Goal: Information Seeking & Learning: Learn about a topic

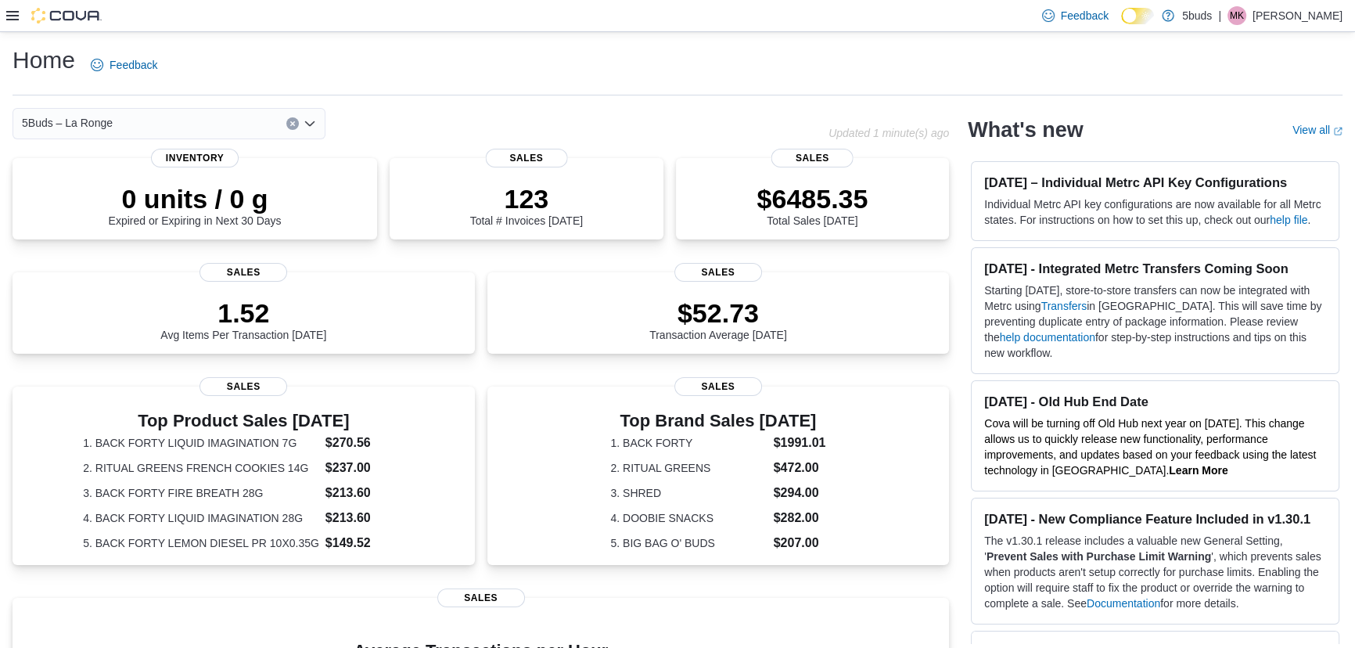
click at [20, 16] on div at bounding box center [53, 16] width 95 height 16
click at [13, 18] on icon at bounding box center [12, 15] width 13 height 13
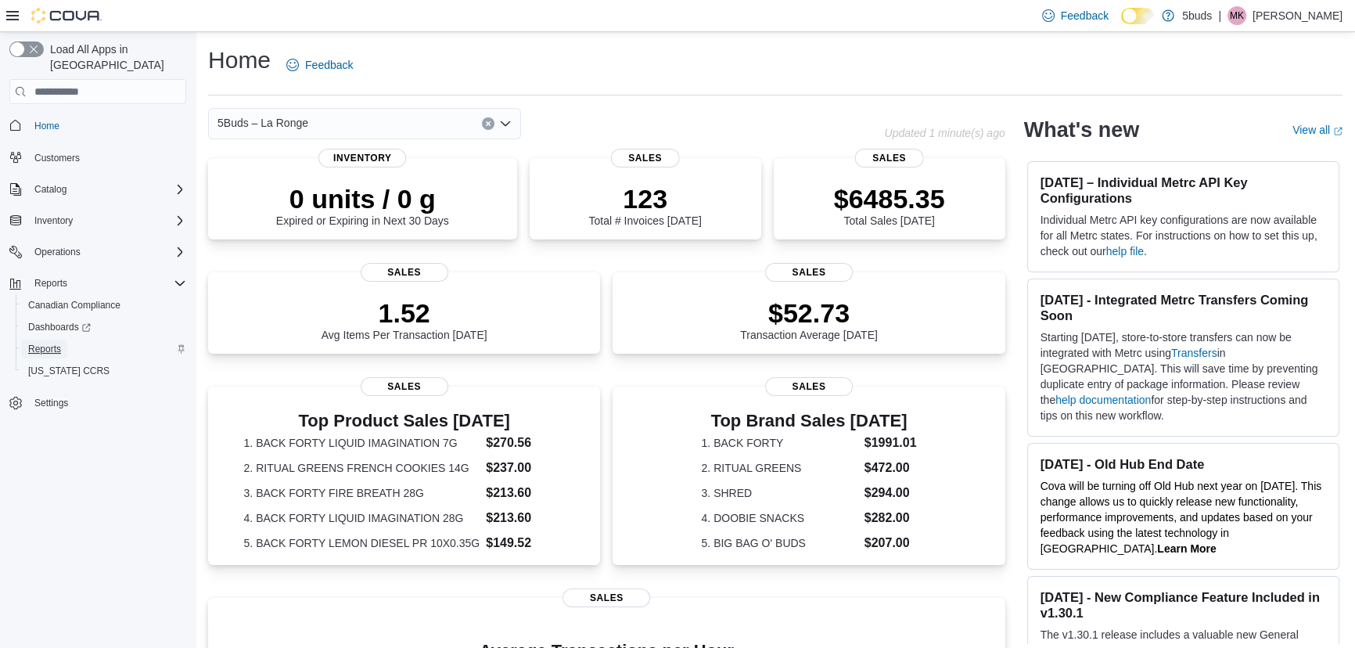
click at [53, 340] on span "Reports" at bounding box center [44, 349] width 33 height 19
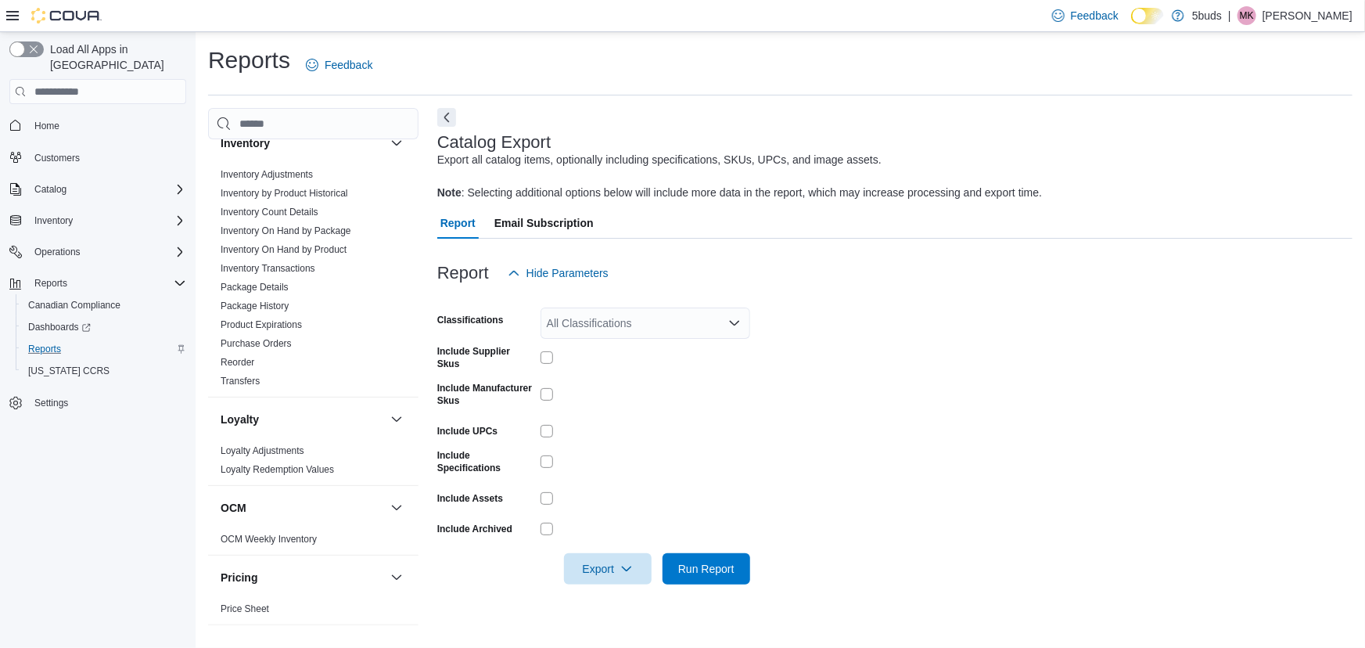
scroll to position [782, 0]
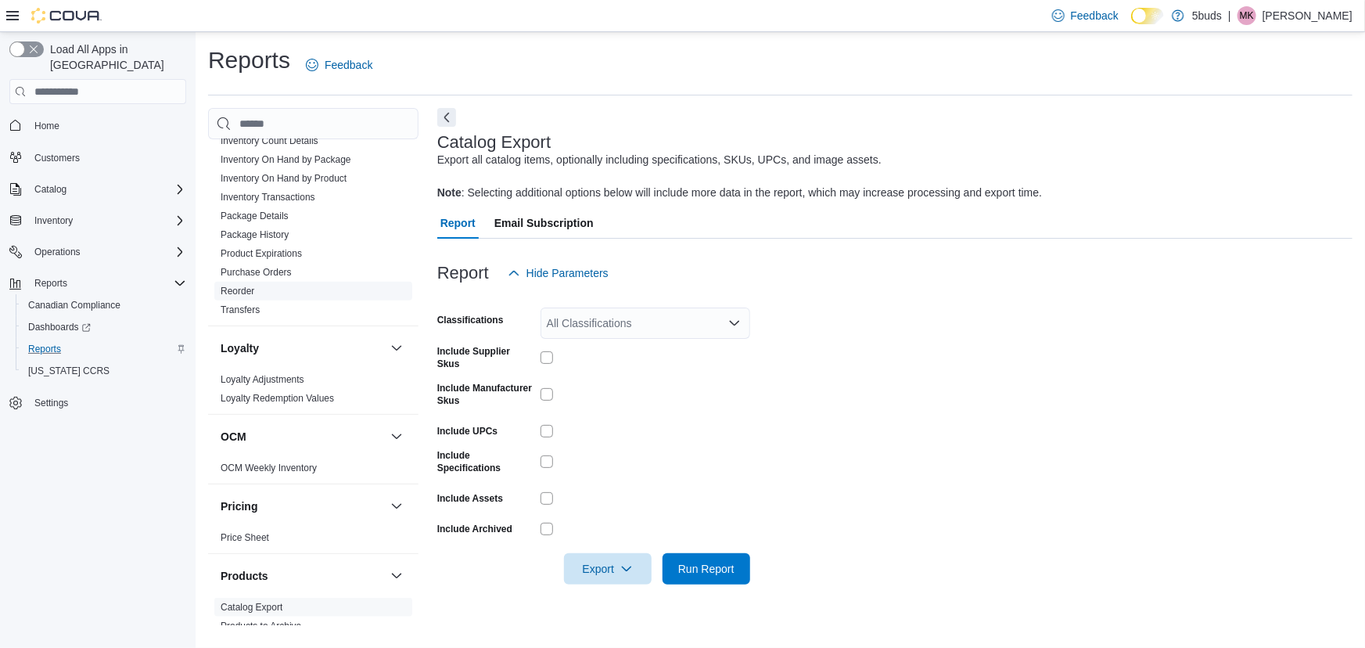
click at [227, 286] on link "Reorder" at bounding box center [238, 291] width 34 height 11
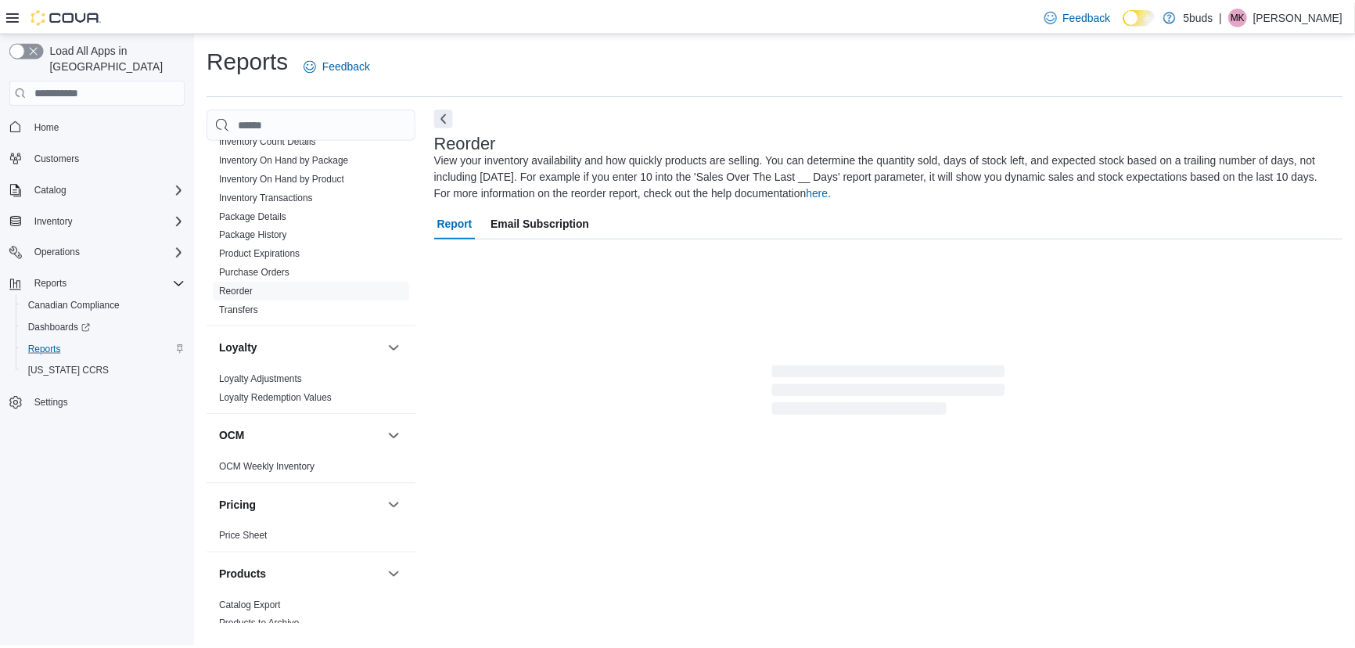
scroll to position [58, 0]
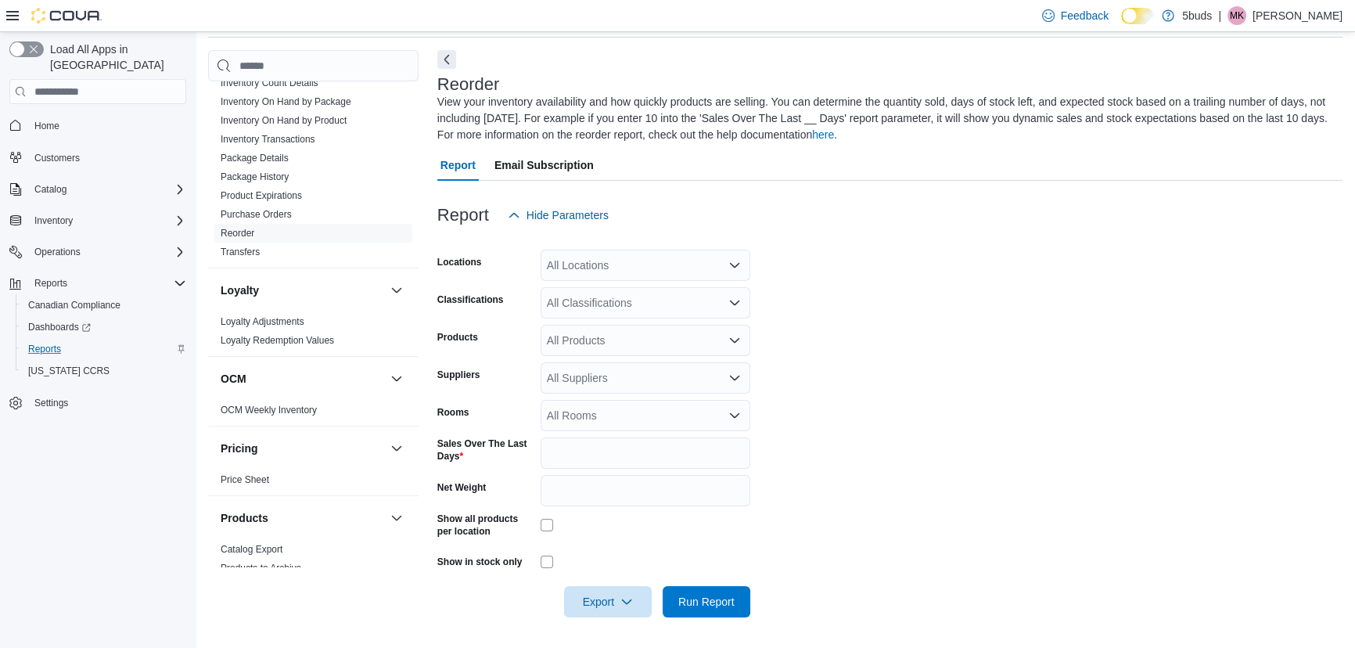
click at [660, 266] on div "All Locations" at bounding box center [646, 265] width 210 height 31
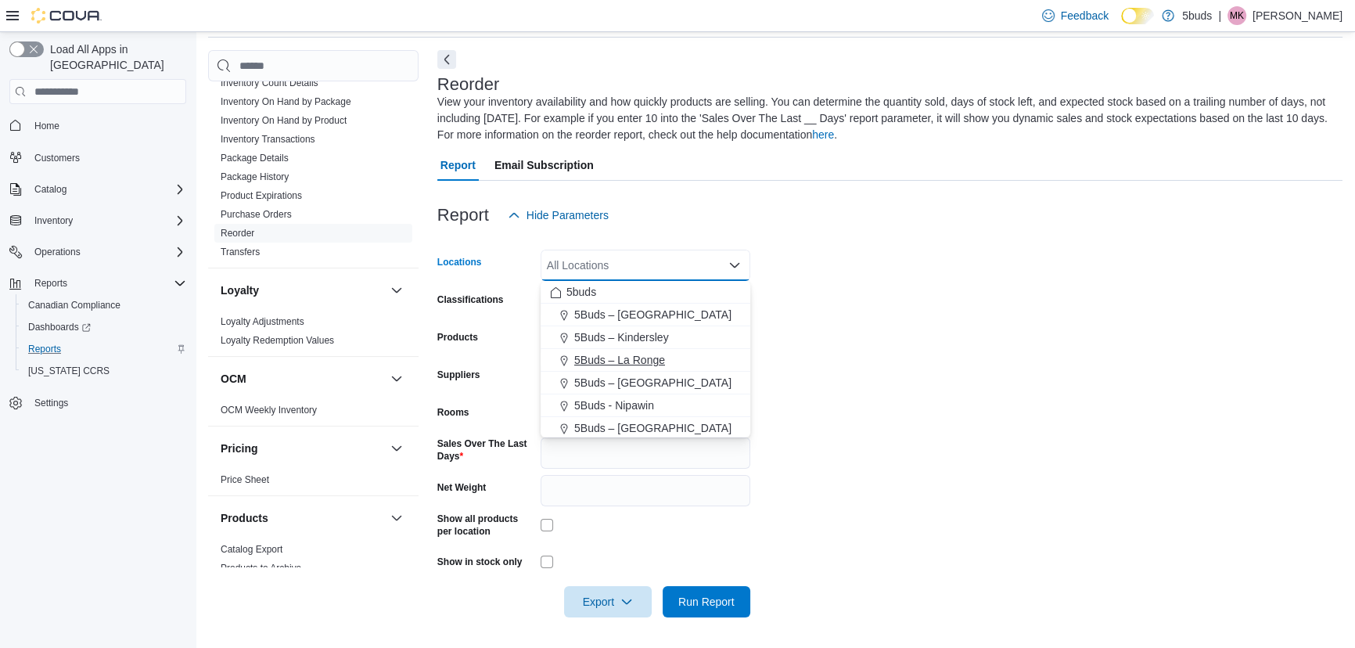
click at [635, 359] on span "5Buds – La Ronge" at bounding box center [619, 360] width 91 height 16
click at [986, 319] on form "Locations 5Buds – [GEOGRAPHIC_DATA] Combo box. Selected. 5Buds – [GEOGRAPHIC_DA…" at bounding box center [889, 424] width 905 height 387
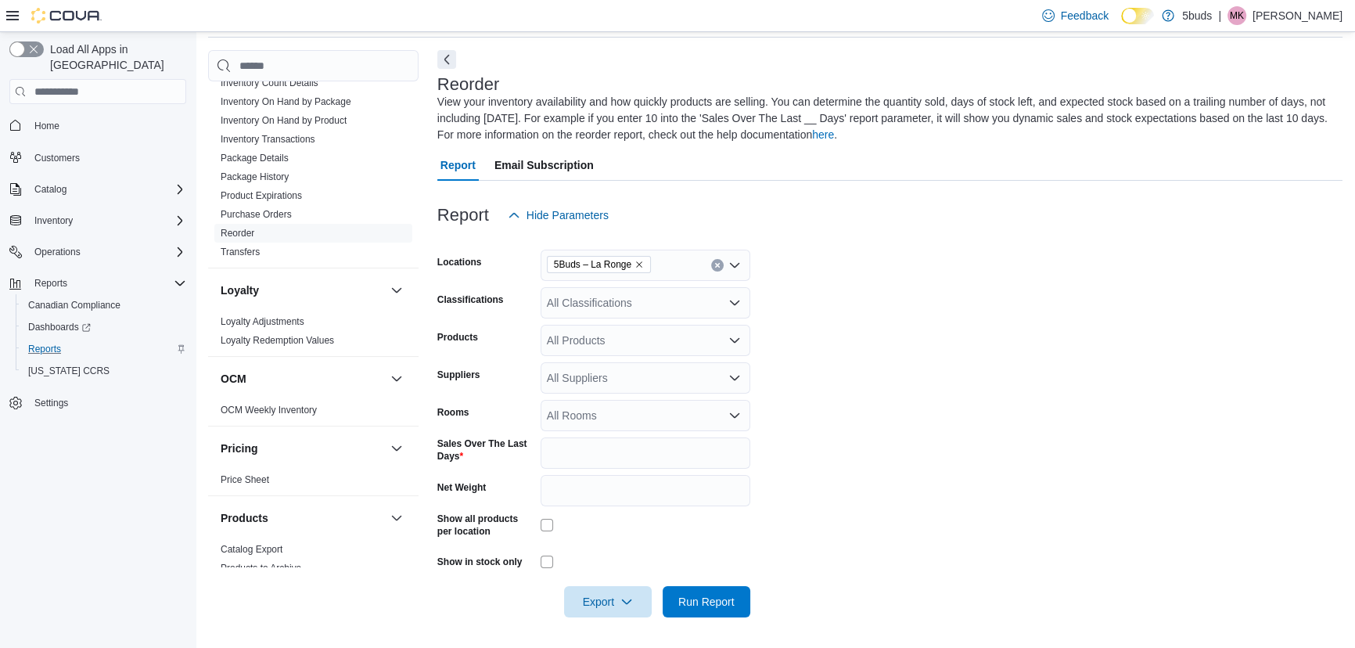
click at [624, 299] on div "All Classifications" at bounding box center [646, 302] width 210 height 31
click at [903, 370] on form "Locations 5Buds – [GEOGRAPHIC_DATA] Classifications All Classifications Combo b…" at bounding box center [889, 424] width 905 height 387
click at [664, 303] on div "All Classifications" at bounding box center [646, 302] width 210 height 31
click at [603, 353] on span "CANNABIS" at bounding box center [602, 352] width 56 height 16
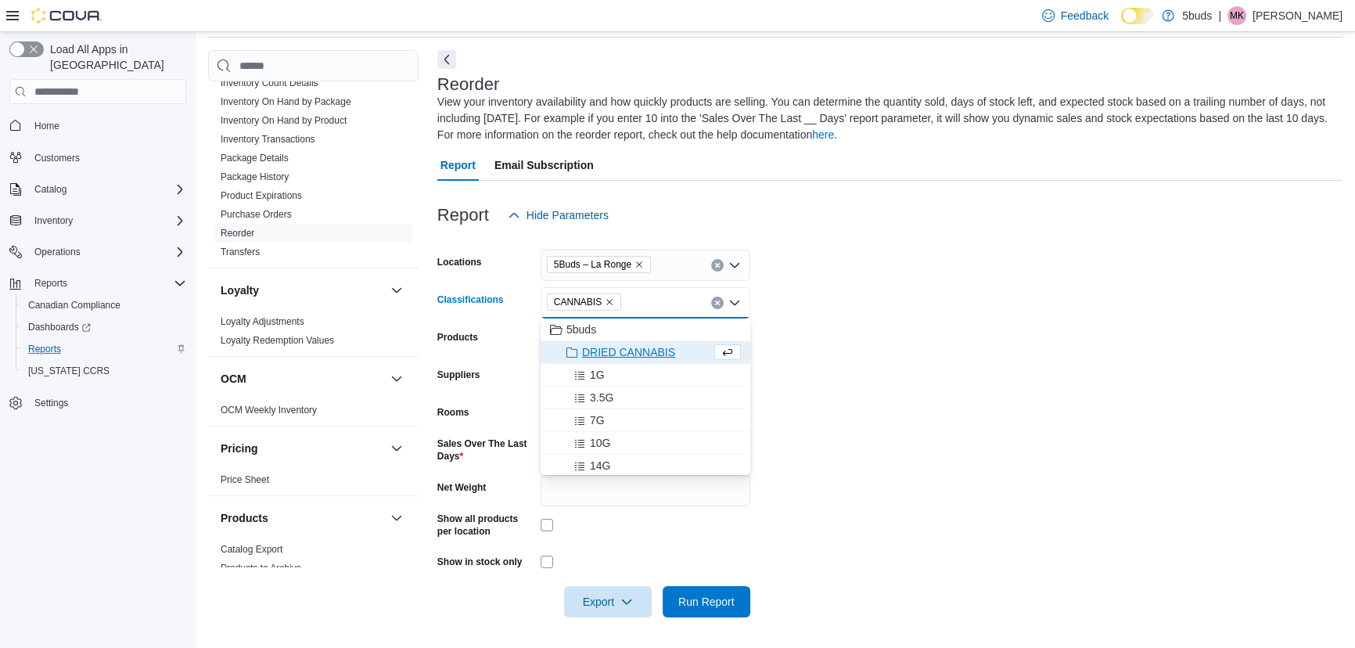
click at [915, 337] on form "Locations 5Buds – [GEOGRAPHIC_DATA] Classifications CANNABIS Combo box. Selecte…" at bounding box center [889, 424] width 905 height 387
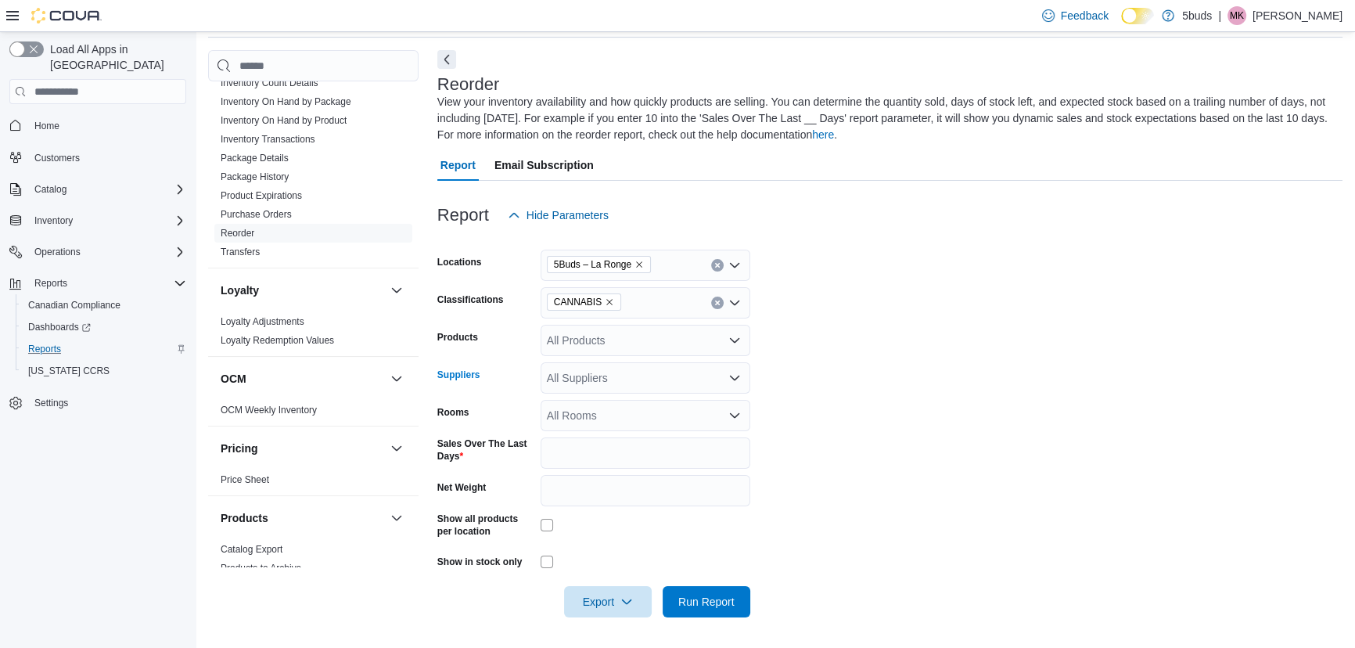
click at [631, 376] on div "All Suppliers" at bounding box center [646, 377] width 210 height 31
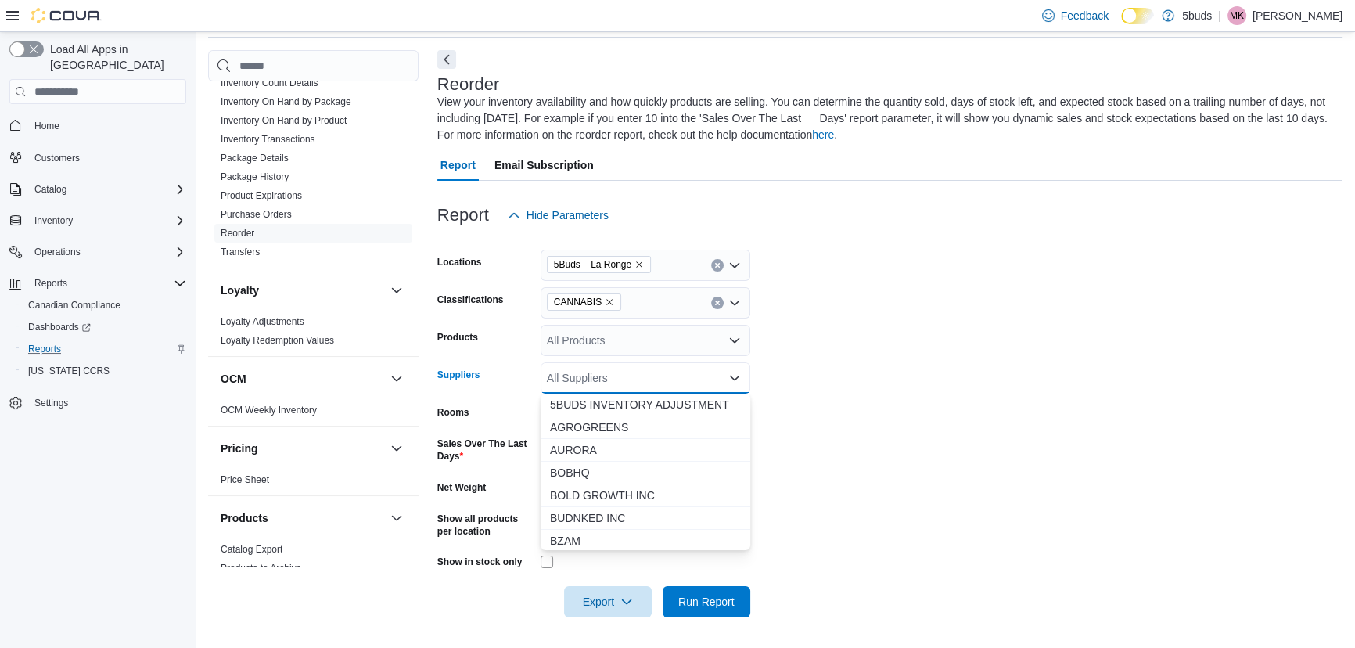
click at [605, 300] on icon "Remove CANNABIS from selection in this group" at bounding box center [609, 301] width 9 height 9
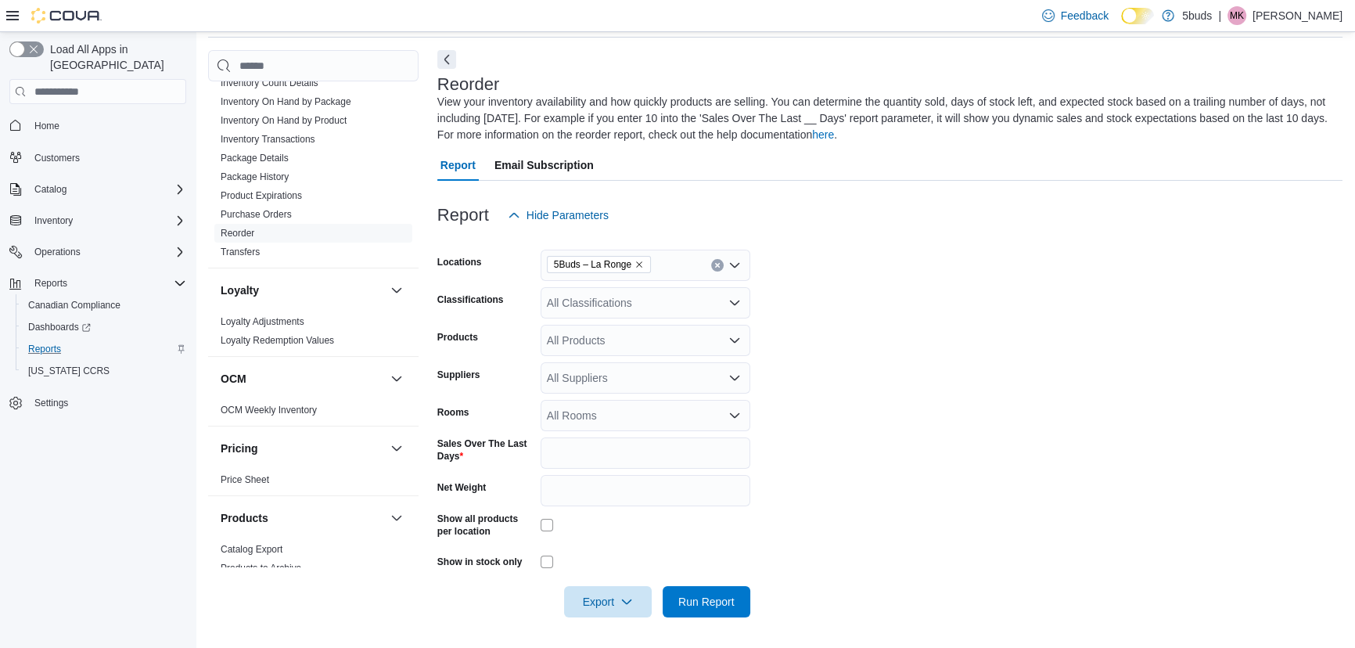
click at [894, 380] on form "Locations 5Buds – La Ronge Classifications All Classifications Products All Pro…" at bounding box center [889, 424] width 905 height 387
click at [630, 379] on div "All Suppliers" at bounding box center [646, 377] width 210 height 31
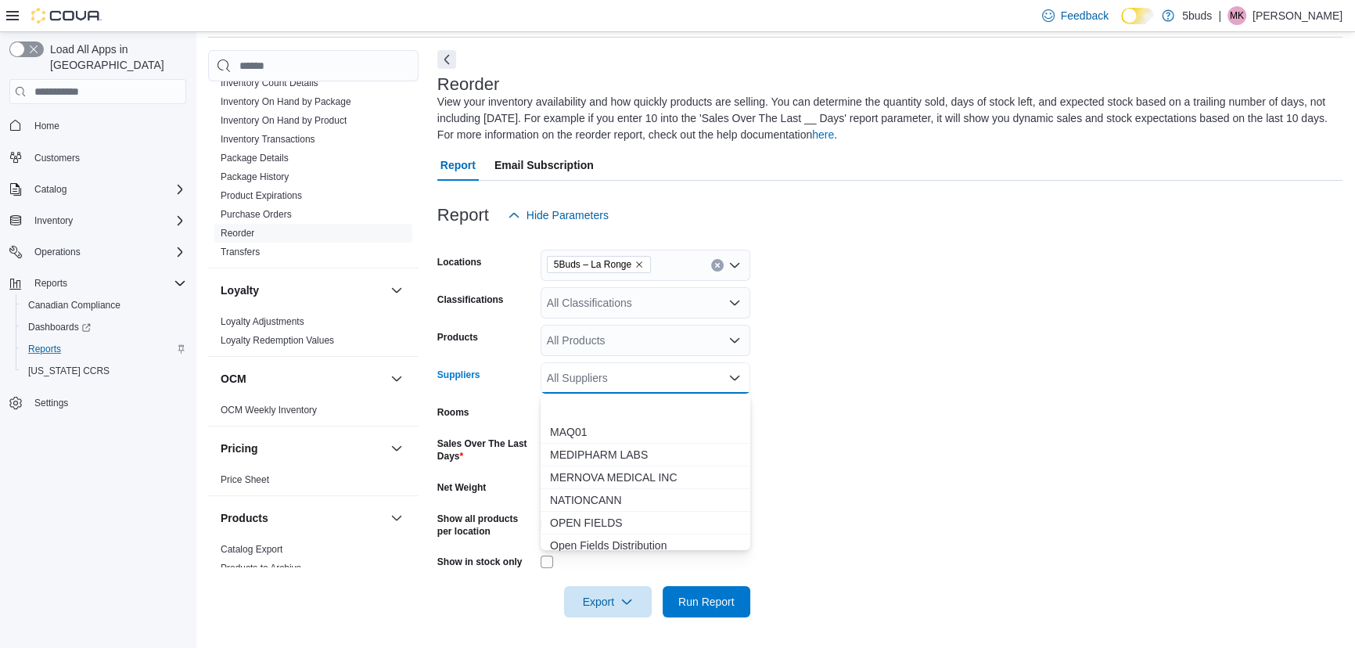
scroll to position [498, 0]
click at [585, 427] on span "NATIONCANN" at bounding box center [645, 429] width 191 height 16
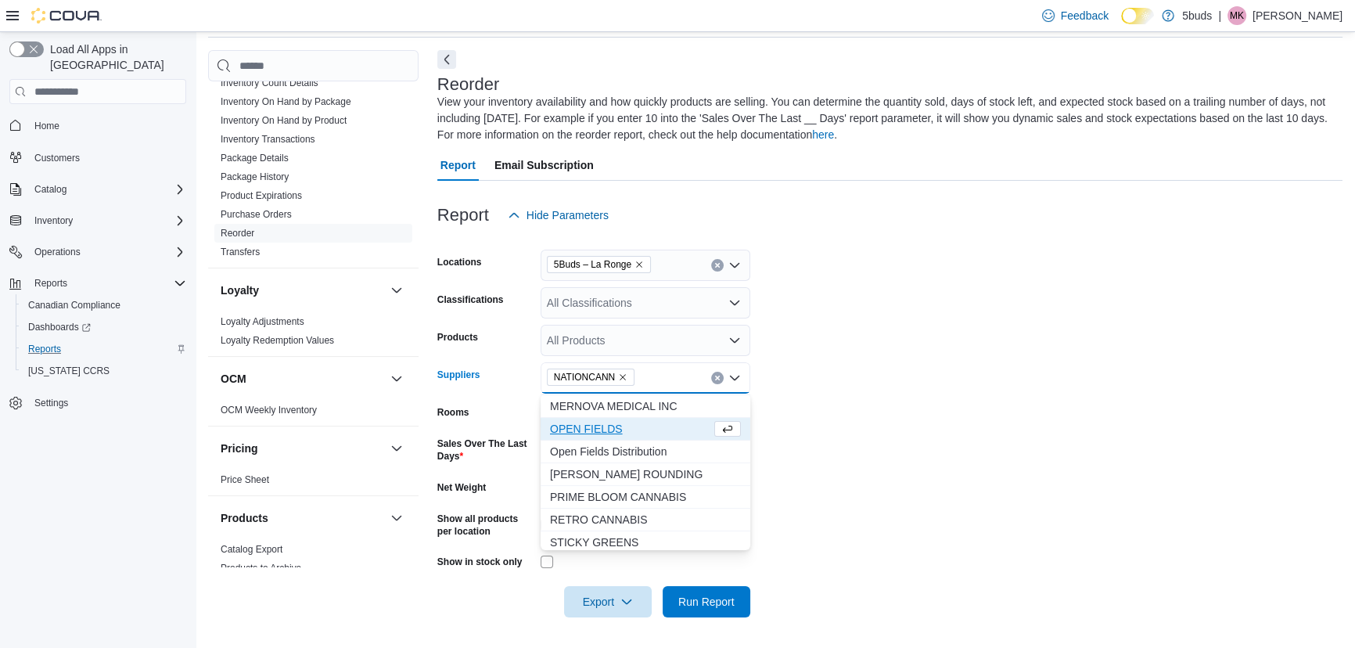
click at [929, 540] on form "Locations 5Buds – La Ronge Classifications All Classifications Products All Pro…" at bounding box center [889, 424] width 905 height 387
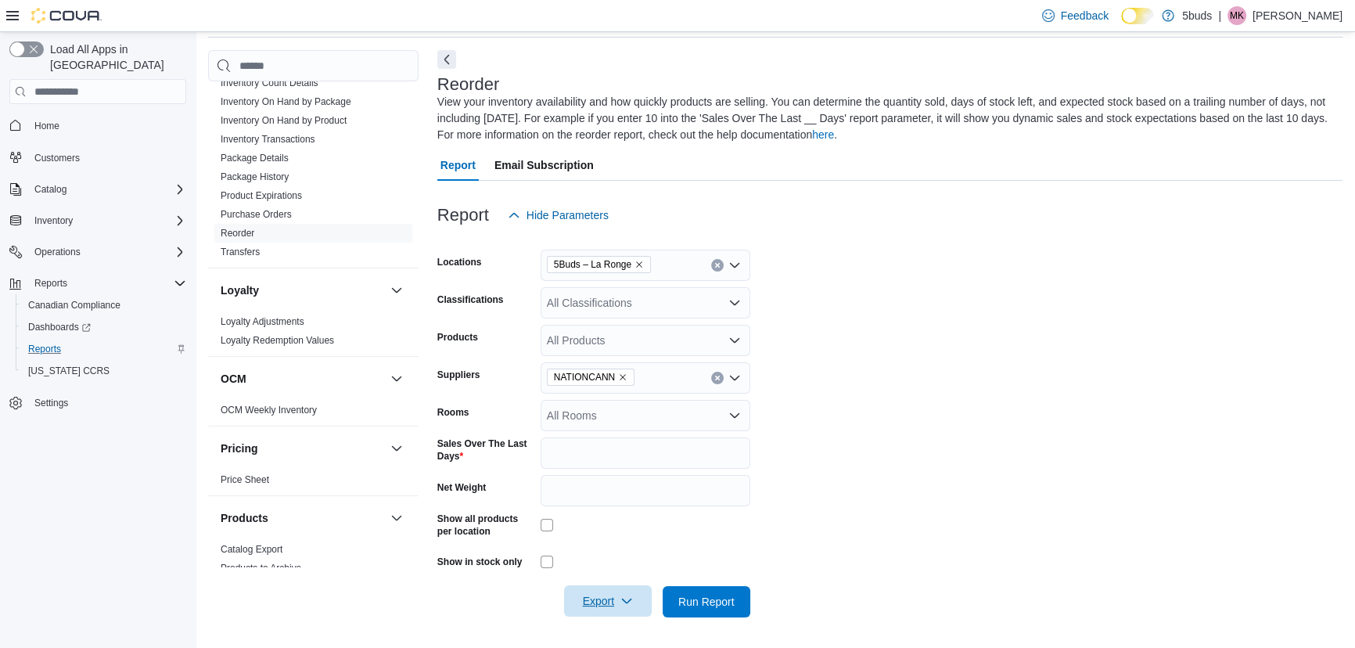
click at [611, 593] on span "Export" at bounding box center [608, 600] width 69 height 31
click at [608, 508] on span "Export to Excel" at bounding box center [610, 507] width 70 height 13
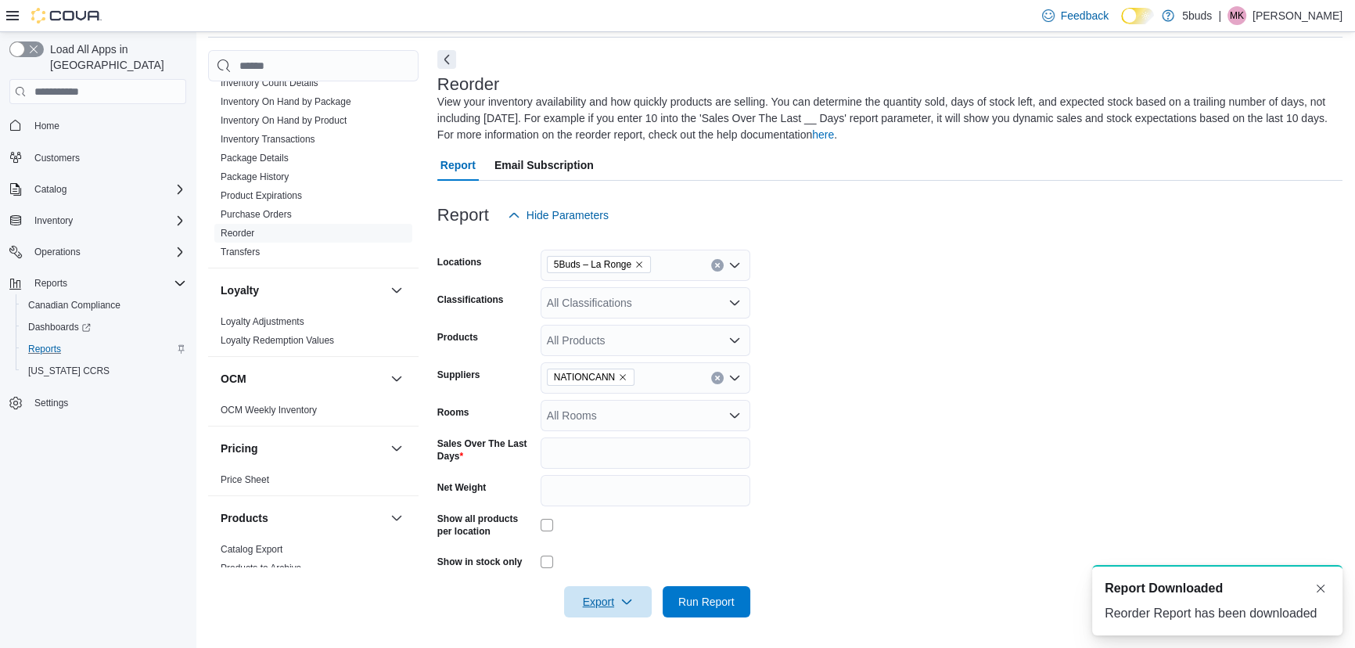
scroll to position [0, 0]
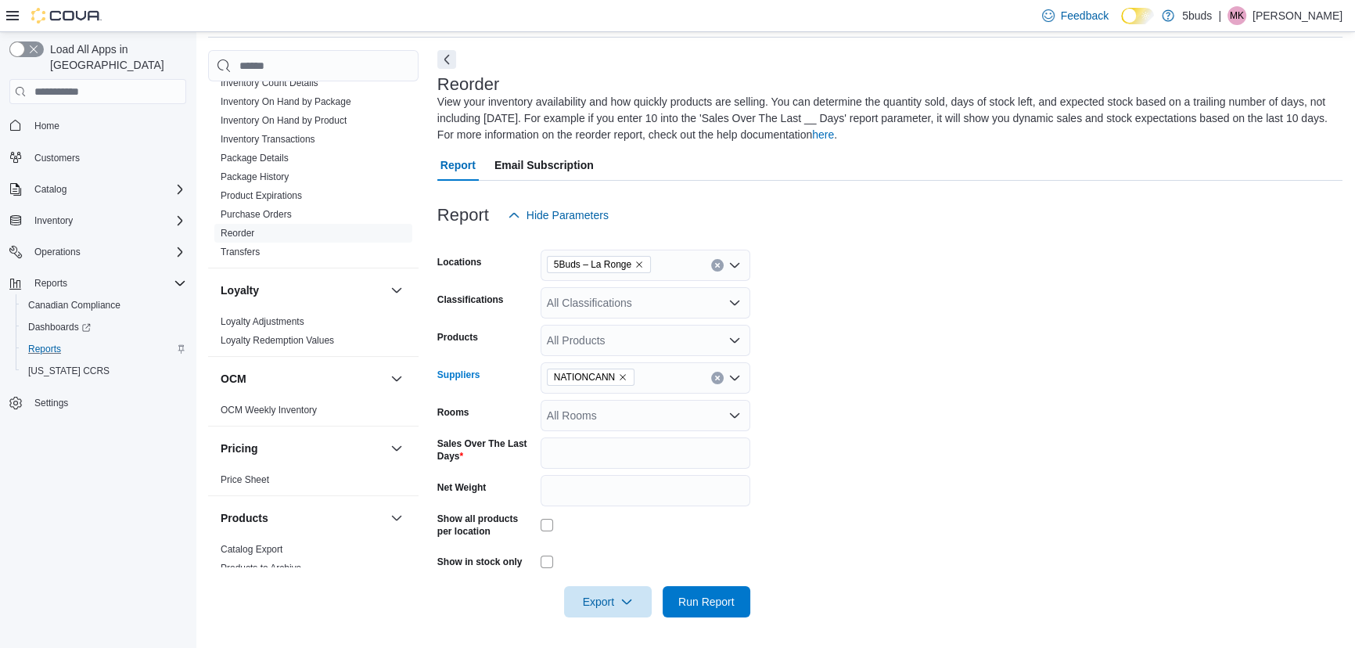
click at [624, 375] on icon "Remove NATIONCANN from selection in this group" at bounding box center [622, 376] width 9 height 9
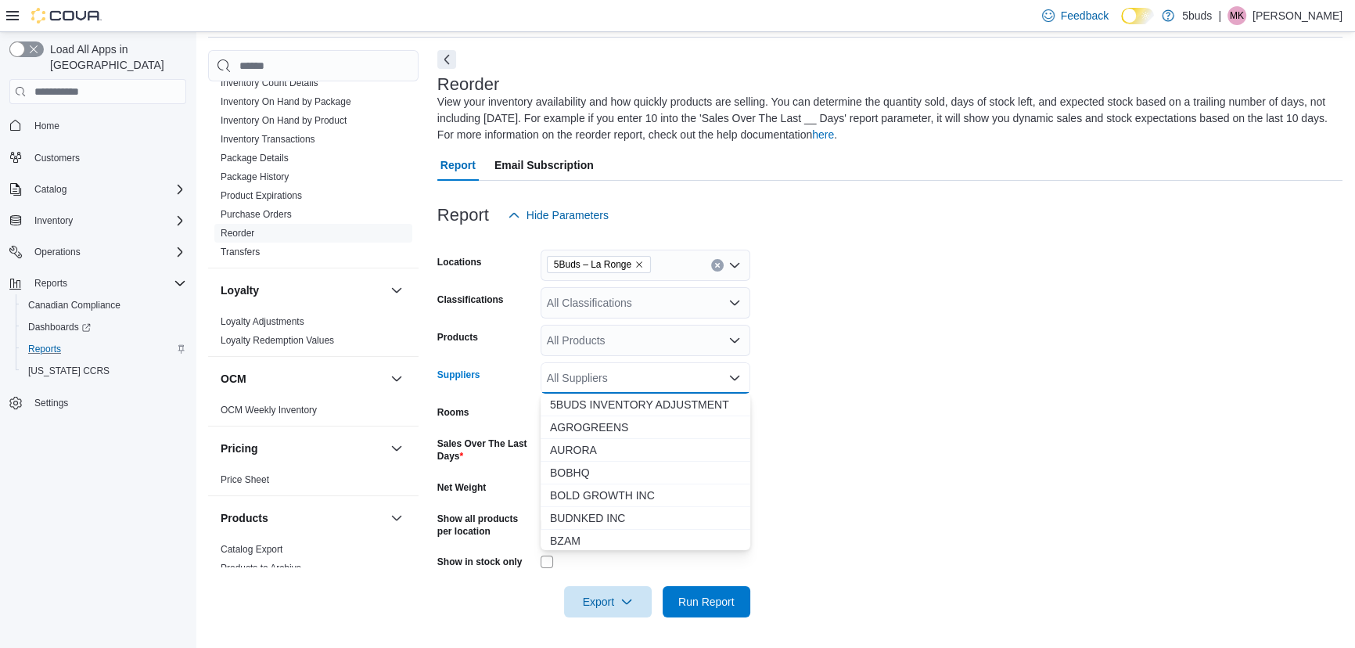
click at [624, 375] on div "All Suppliers Combo box. Selected. Combo box input. All Suppliers. Type some te…" at bounding box center [646, 377] width 210 height 31
click at [595, 451] on span "OPEN FIELDS" at bounding box center [645, 452] width 191 height 16
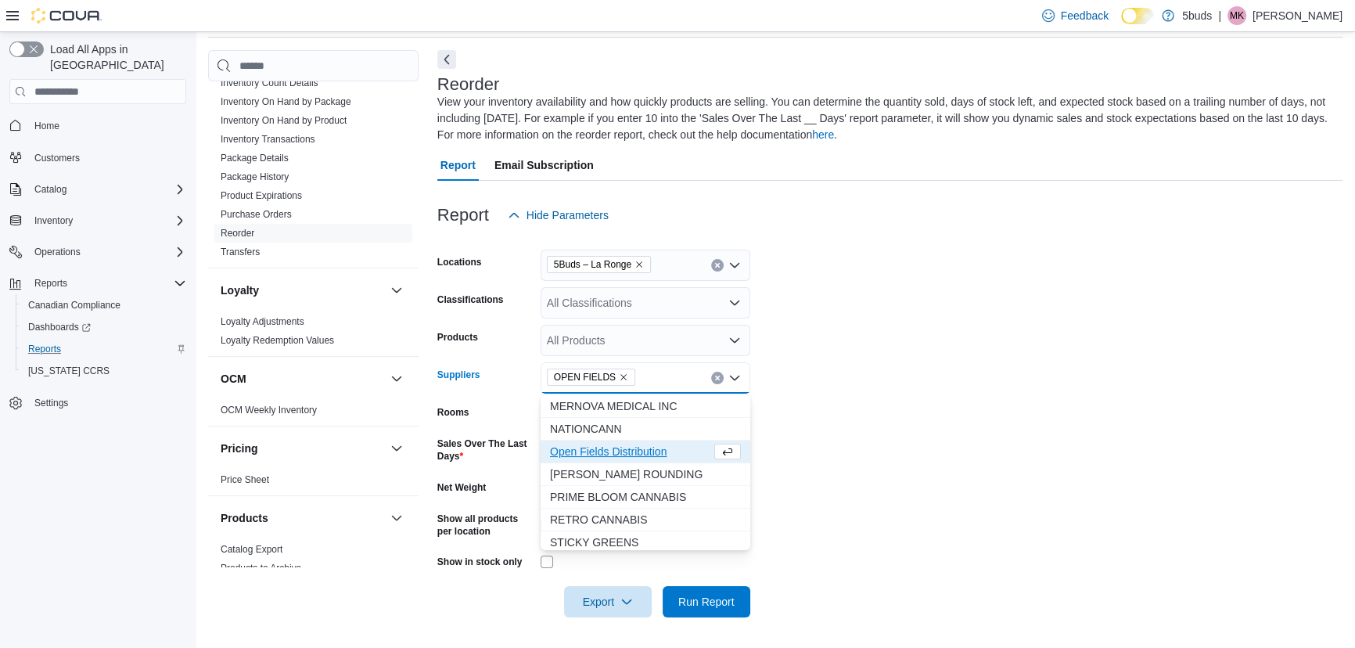
click at [604, 454] on span "Open Fields Distribution" at bounding box center [630, 452] width 161 height 16
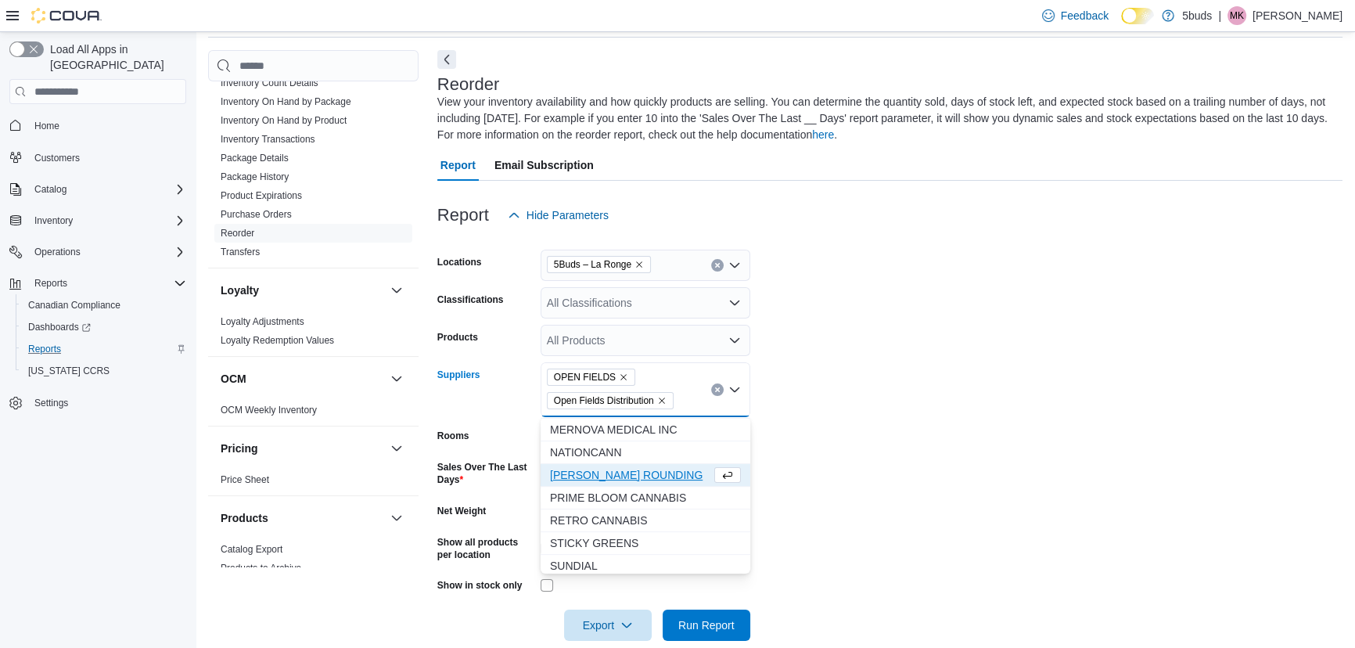
click at [911, 369] on form "Locations 5Buds – La Ronge Classifications All Classifications Products All Pro…" at bounding box center [889, 436] width 905 height 410
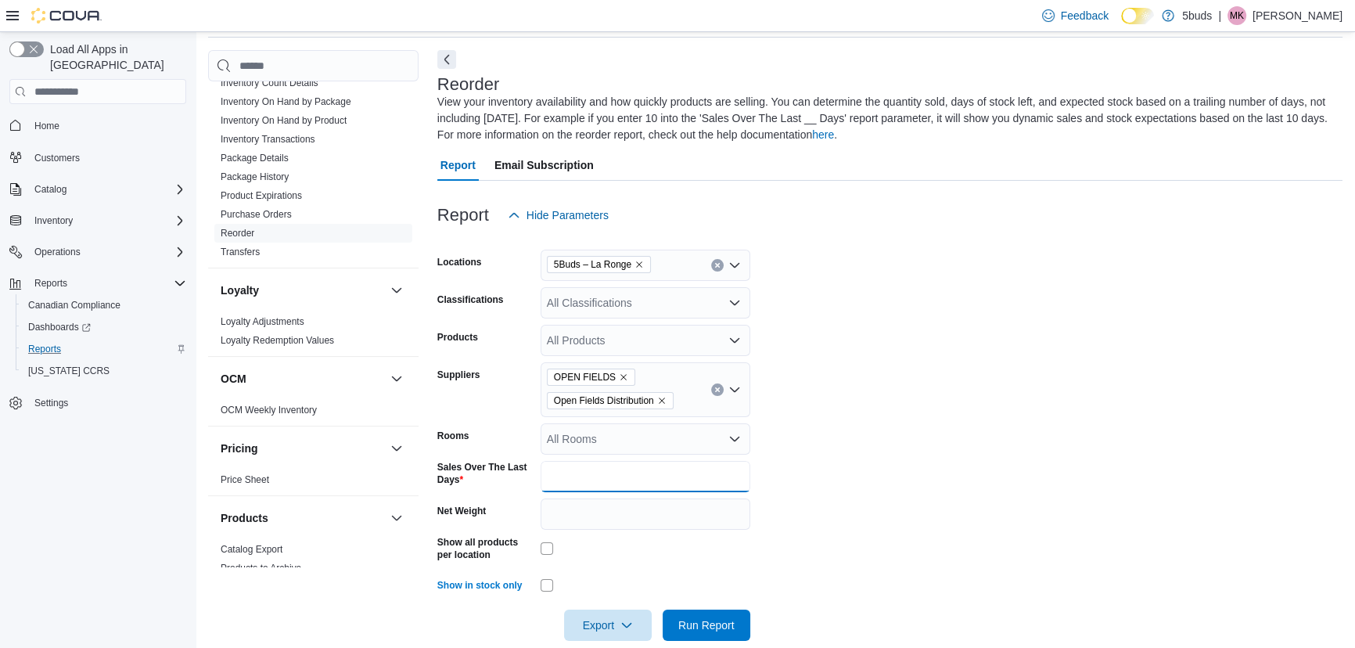
click at [602, 482] on input "*" at bounding box center [646, 476] width 210 height 31
click at [916, 412] on form "Locations 5Buds – La Ronge Classifications All Classifications Products All Pro…" at bounding box center [889, 436] width 905 height 410
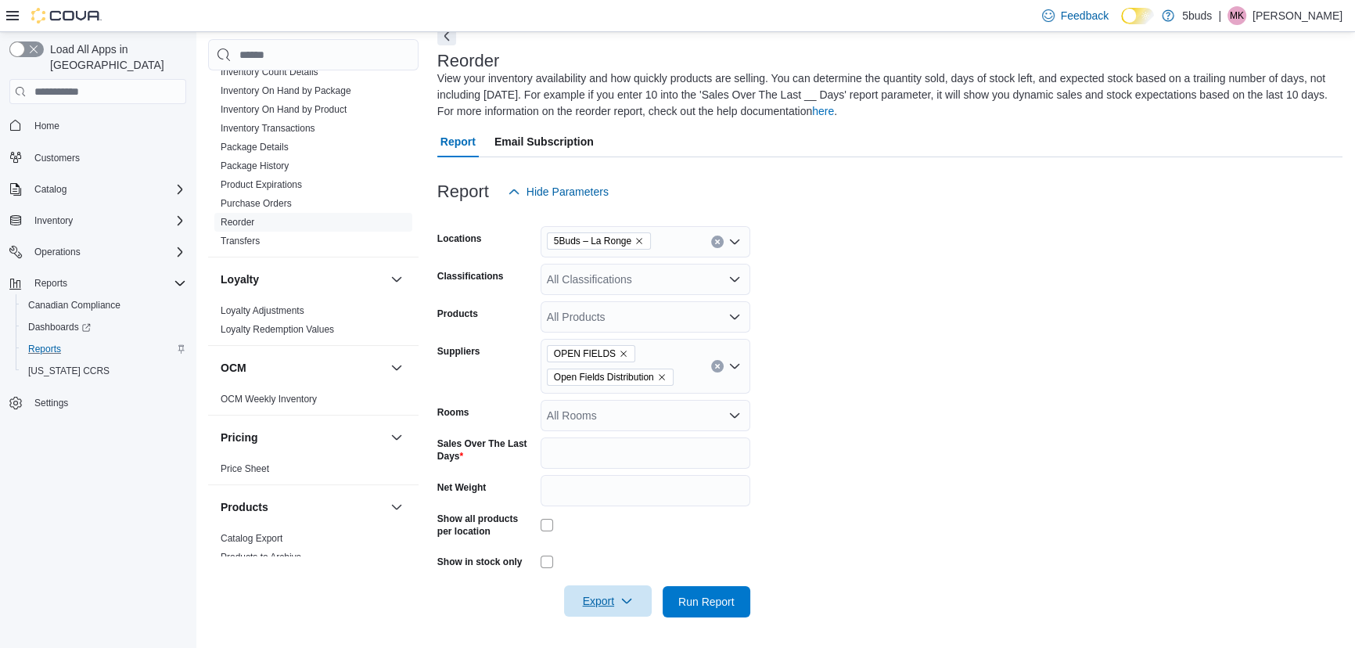
click at [630, 602] on icon "button" at bounding box center [626, 601] width 13 height 13
click at [602, 499] on button "Export to Excel" at bounding box center [610, 506] width 89 height 31
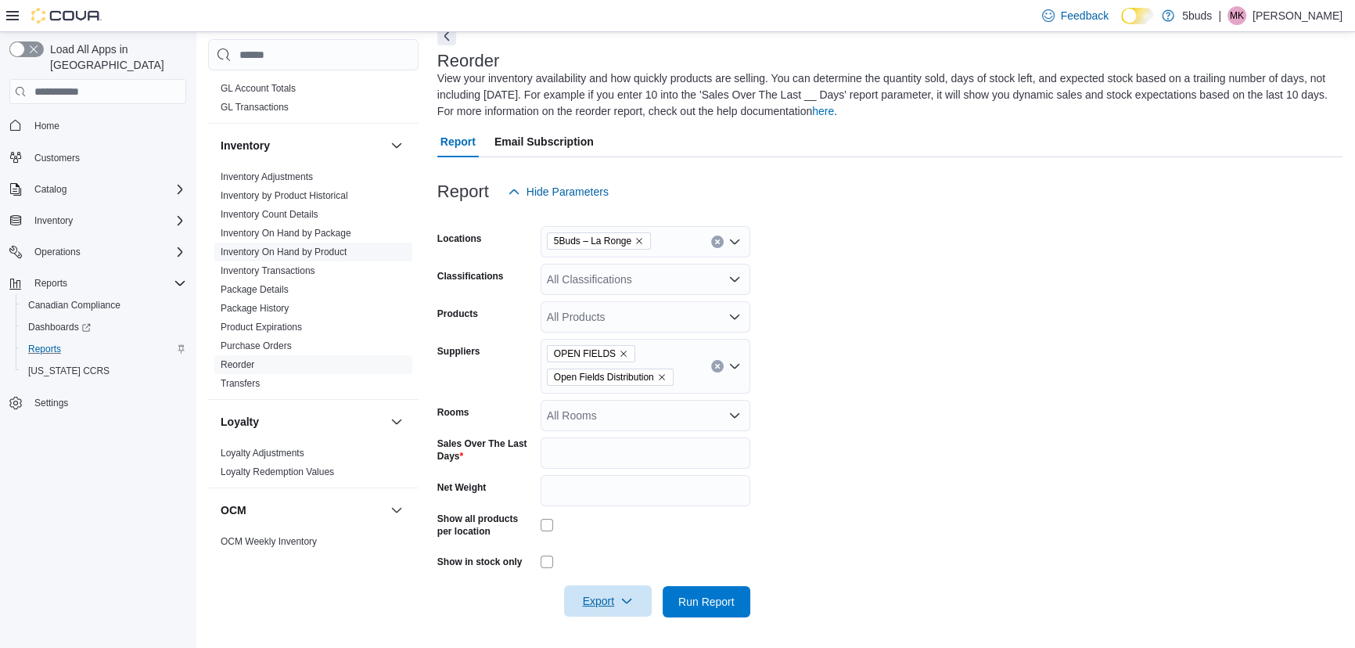
click at [298, 246] on link "Inventory On Hand by Product" at bounding box center [284, 251] width 126 height 11
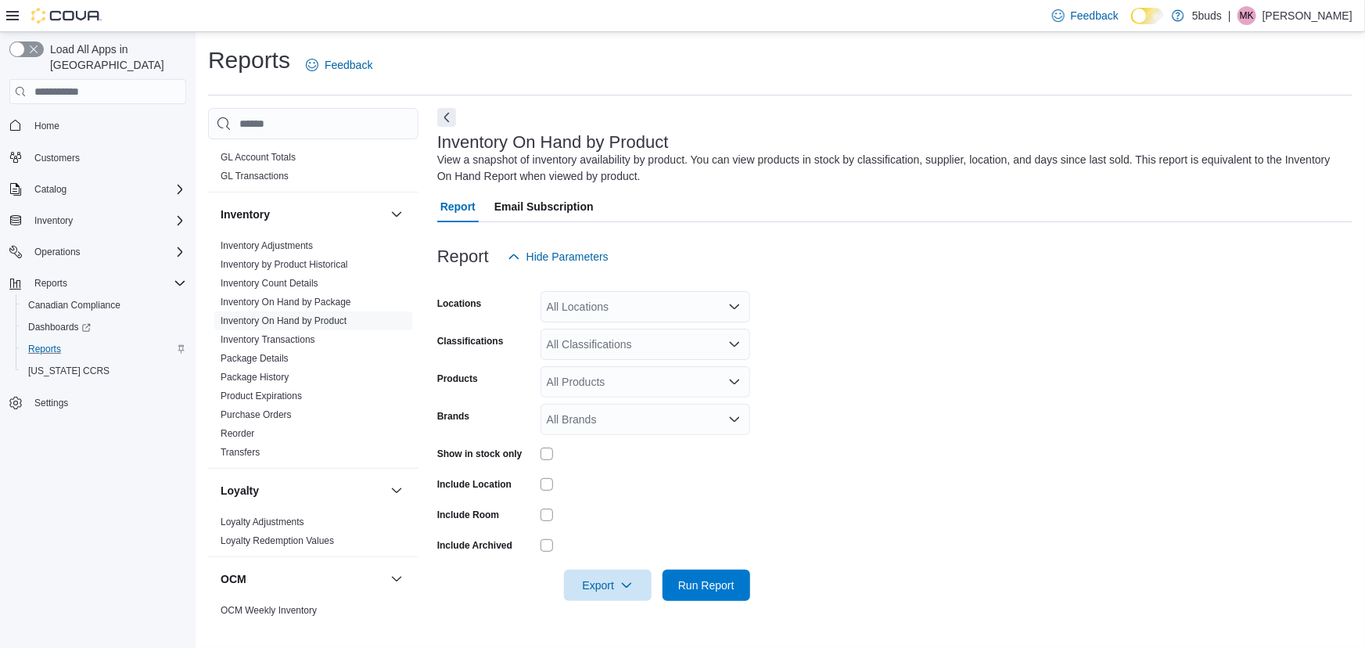
click at [645, 309] on div "All Locations" at bounding box center [646, 306] width 210 height 31
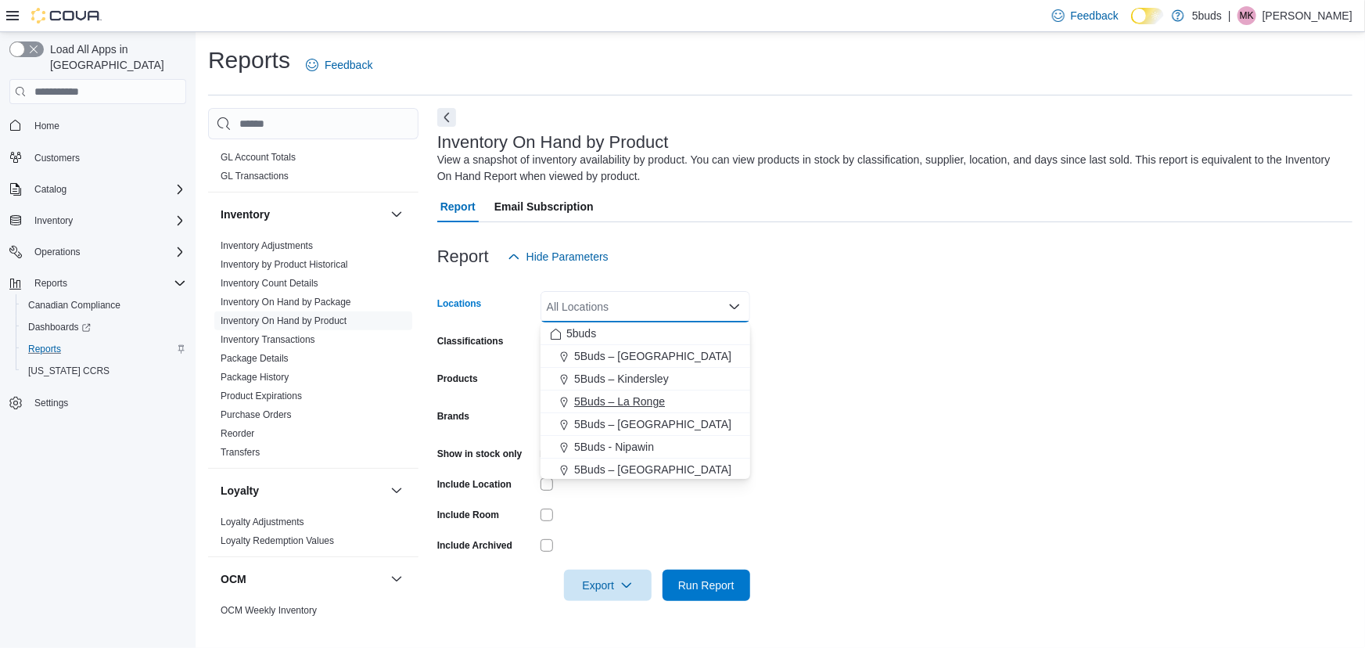
click at [600, 402] on span "5Buds – La Ronge" at bounding box center [619, 402] width 91 height 16
click at [900, 435] on form "Locations 5Buds – [GEOGRAPHIC_DATA] Combo box. Selected. 5Buds – [GEOGRAPHIC_DA…" at bounding box center [894, 436] width 915 height 329
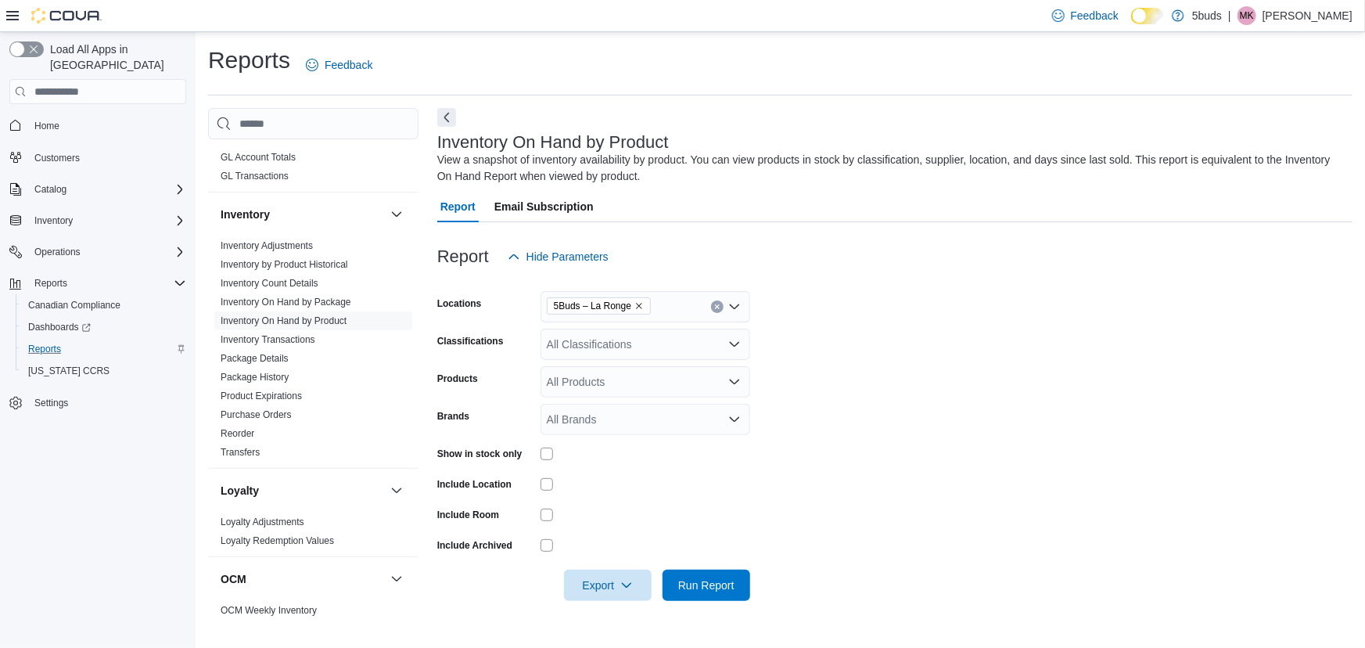
click at [631, 344] on div "All Classifications" at bounding box center [646, 344] width 210 height 31
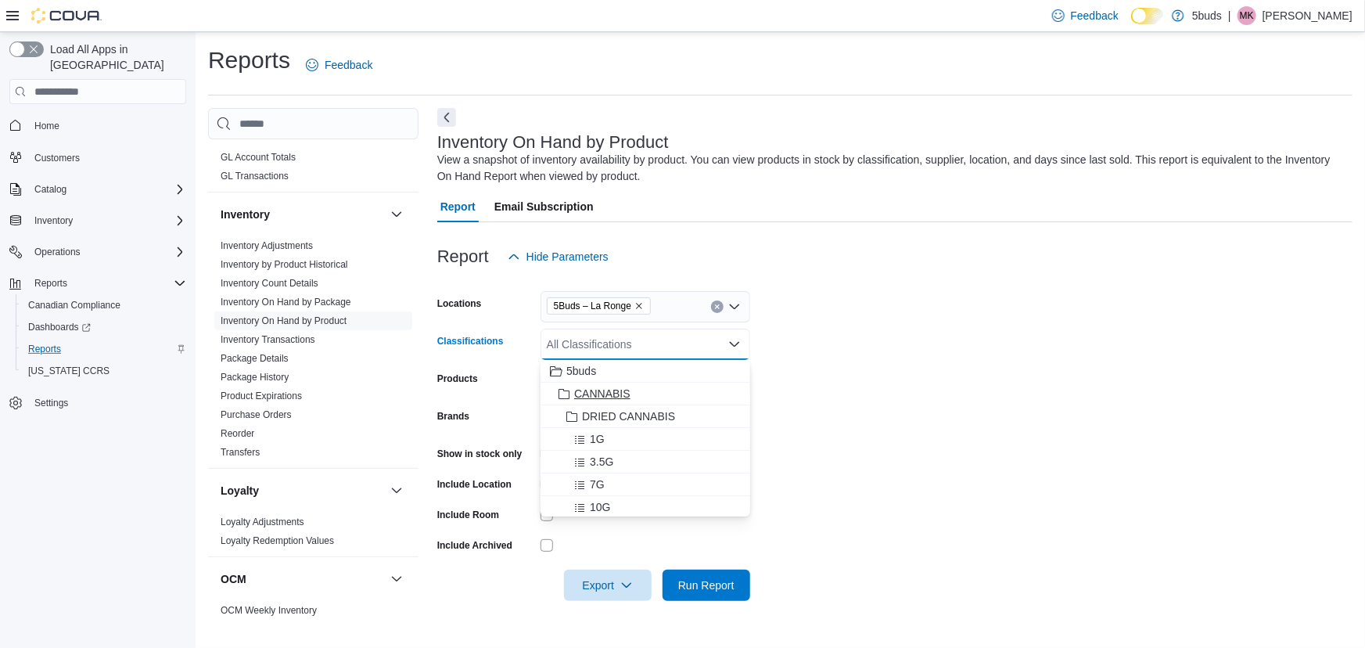
click at [614, 397] on span "CANNABIS" at bounding box center [602, 394] width 56 height 16
click at [894, 401] on form "Locations 5Buds – [GEOGRAPHIC_DATA] Classifications CANNABIS Combo box. Selecte…" at bounding box center [894, 436] width 915 height 329
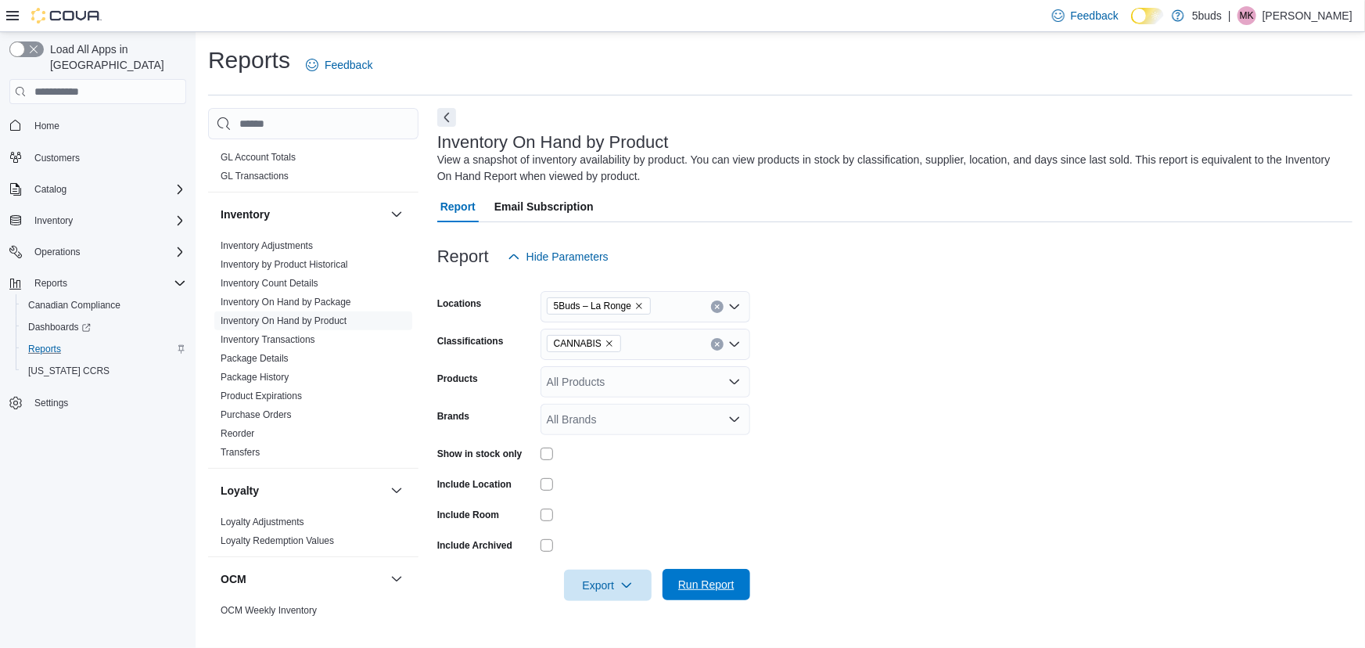
click at [696, 580] on span "Run Report" at bounding box center [706, 585] width 56 height 16
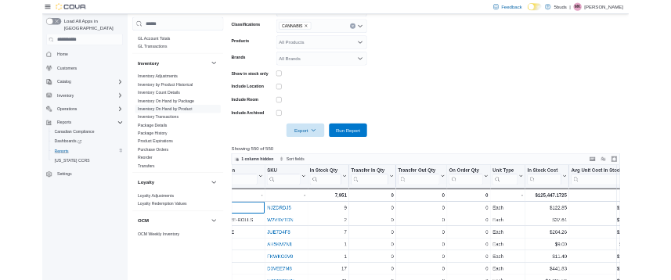
scroll to position [36, 563]
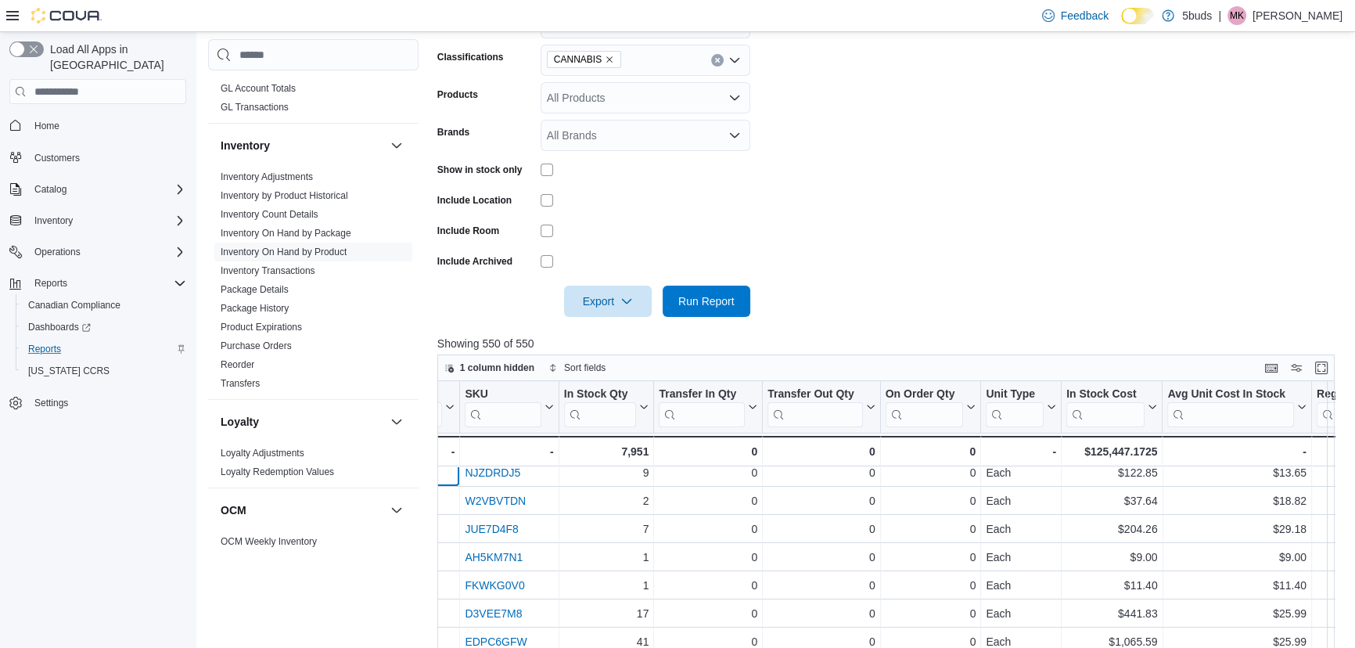
drag, startPoint x: 911, startPoint y: 514, endPoint x: 966, endPoint y: 537, distance: 60.0
click at [1109, 448] on div "$125,447.1725" at bounding box center [1111, 451] width 91 height 19
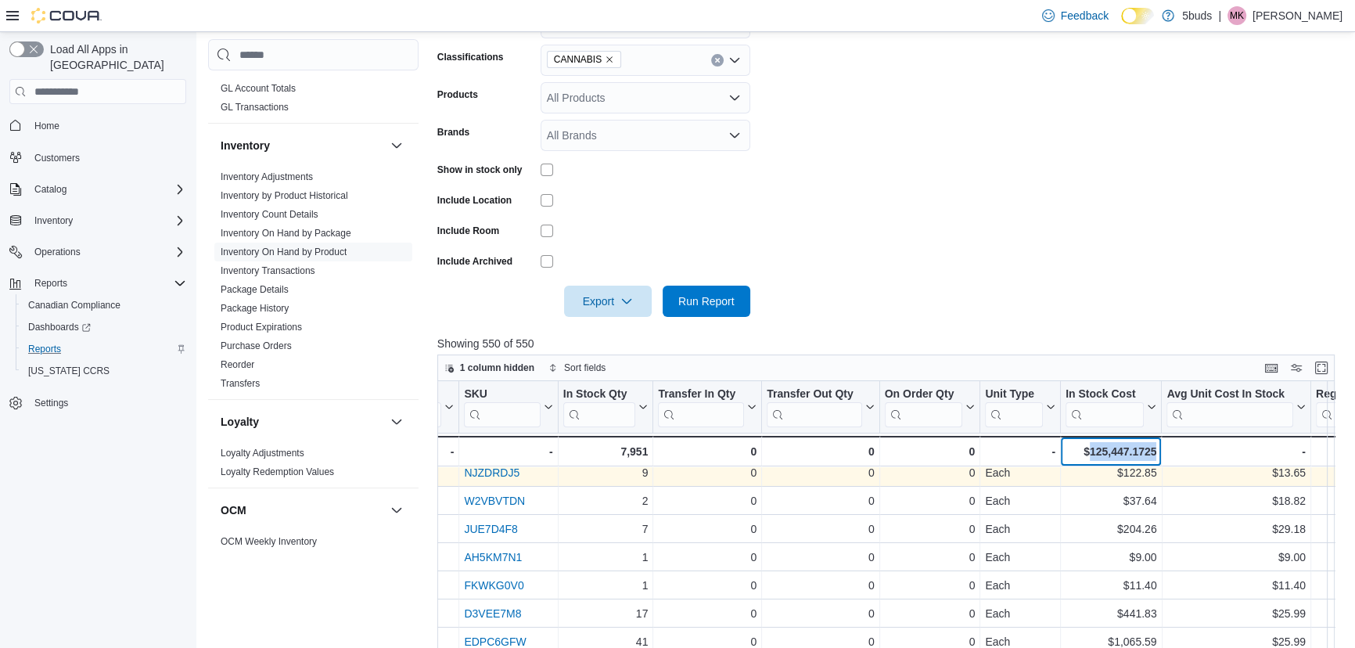
copy div "125,447.1725"
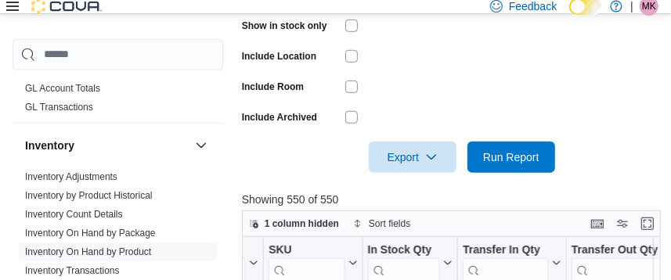
scroll to position [498, 0]
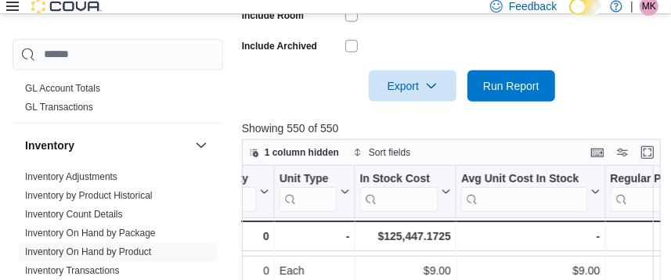
drag, startPoint x: 396, startPoint y: 228, endPoint x: 459, endPoint y: 235, distance: 63.8
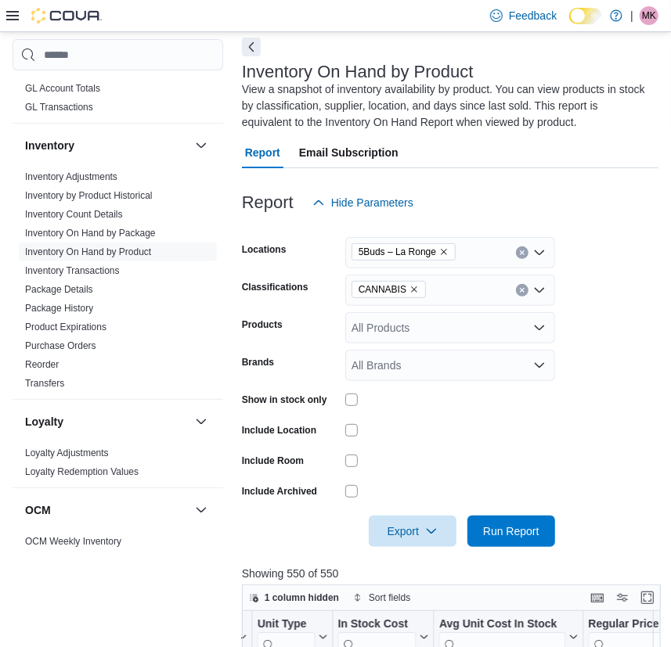
scroll to position [0, 0]
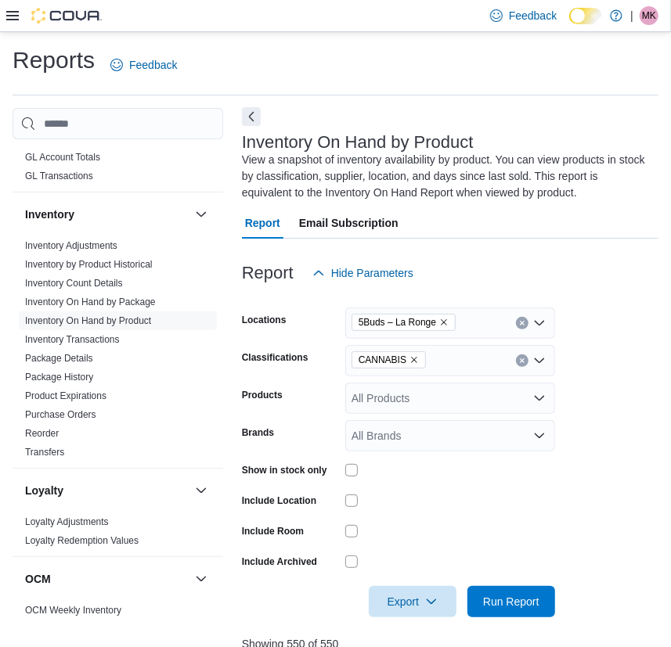
click at [255, 120] on button "Next" at bounding box center [251, 116] width 19 height 19
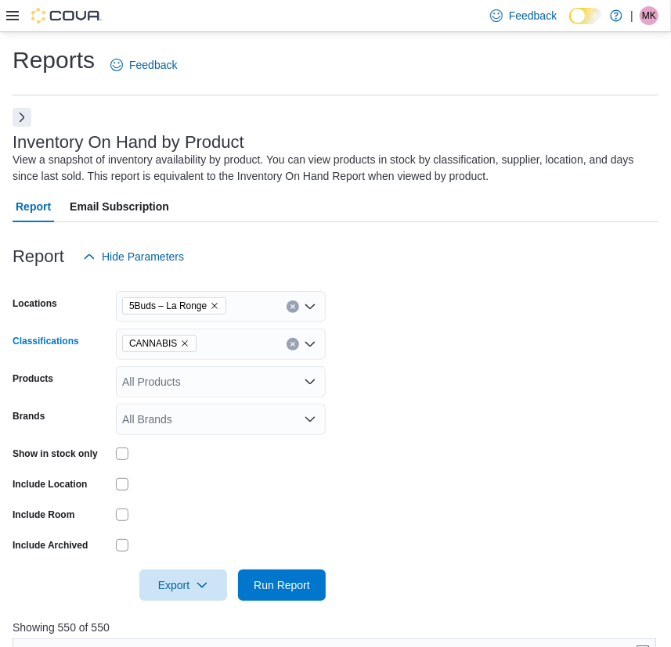
click at [181, 344] on icon "Remove CANNABIS from selection in this group" at bounding box center [184, 343] width 9 height 9
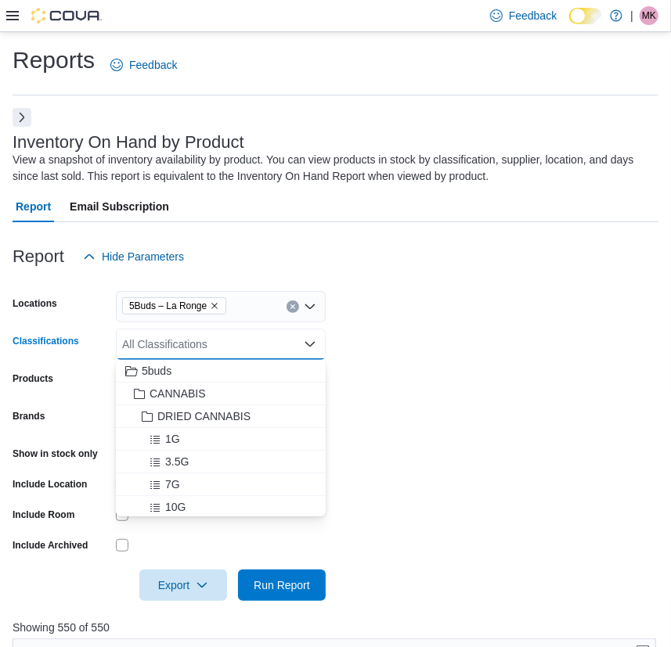
click at [181, 344] on div "All Classifications Combo box. Selected. Combo box input. All Classifications. …" at bounding box center [221, 344] width 210 height 31
click at [187, 411] on span "DRIED CANNABIS" at bounding box center [203, 416] width 93 height 16
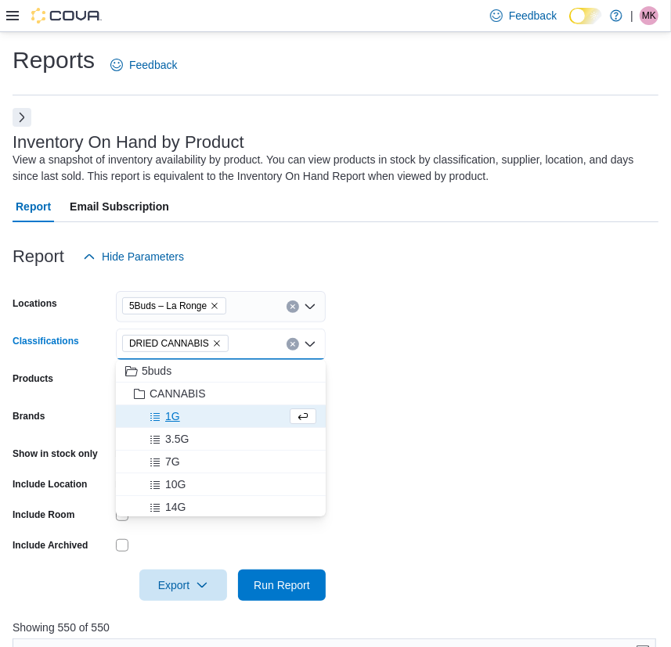
click at [502, 428] on form "Locations 5Buds – La Ronge Classifications DRIED CANNABIS Combo box. Selected. …" at bounding box center [336, 436] width 646 height 329
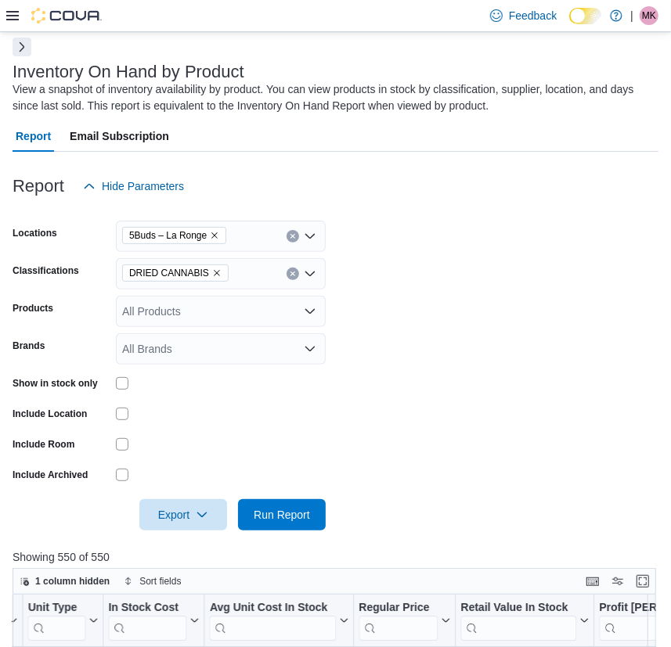
scroll to position [142, 0]
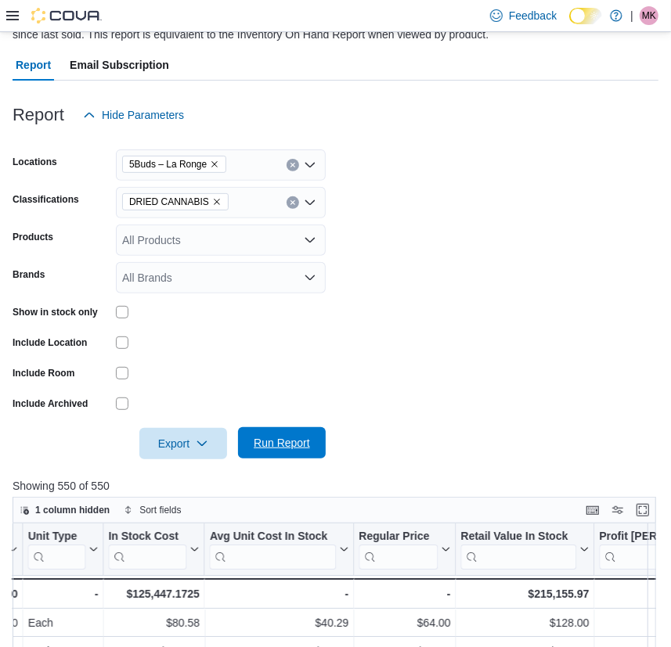
click at [280, 439] on span "Run Report" at bounding box center [282, 443] width 56 height 16
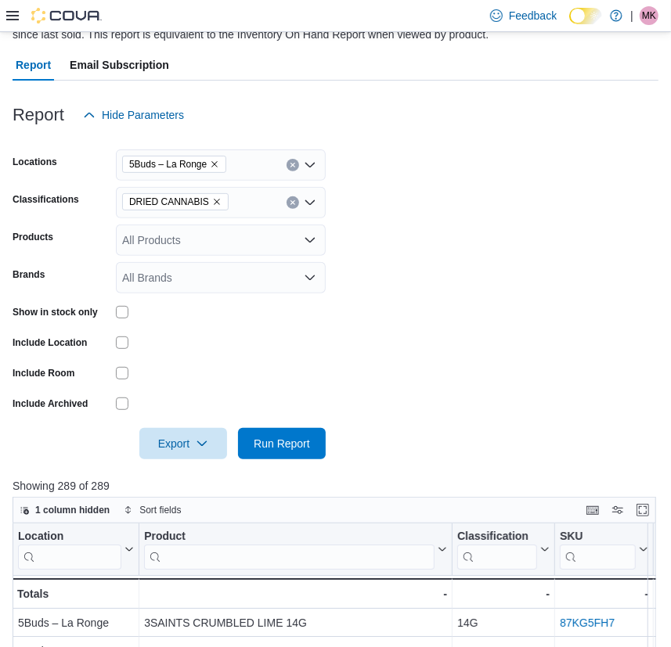
scroll to position [284, 0]
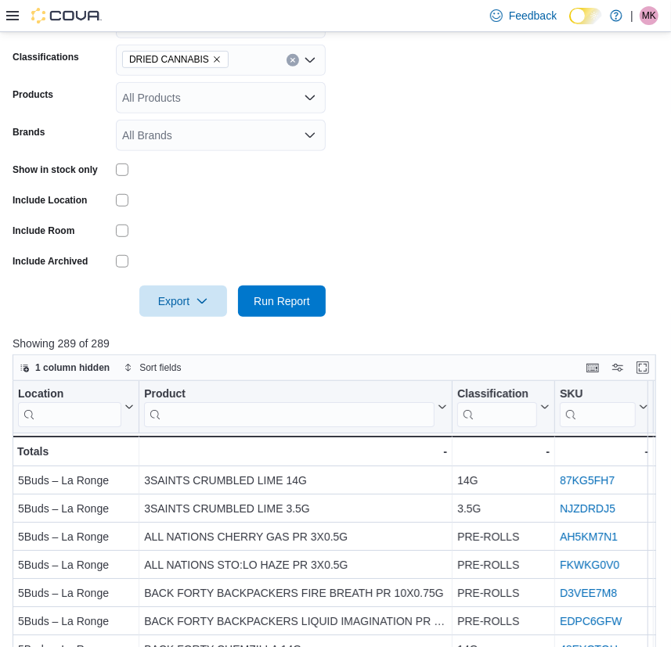
drag, startPoint x: 140, startPoint y: 390, endPoint x: -41, endPoint y: 383, distance: 180.9
click at [0, 363] on html "Feedback Dark Mode 5buds | [PERSON_NAME] Reports Feedback Inventory On Hand by …" at bounding box center [335, 39] width 671 height 647
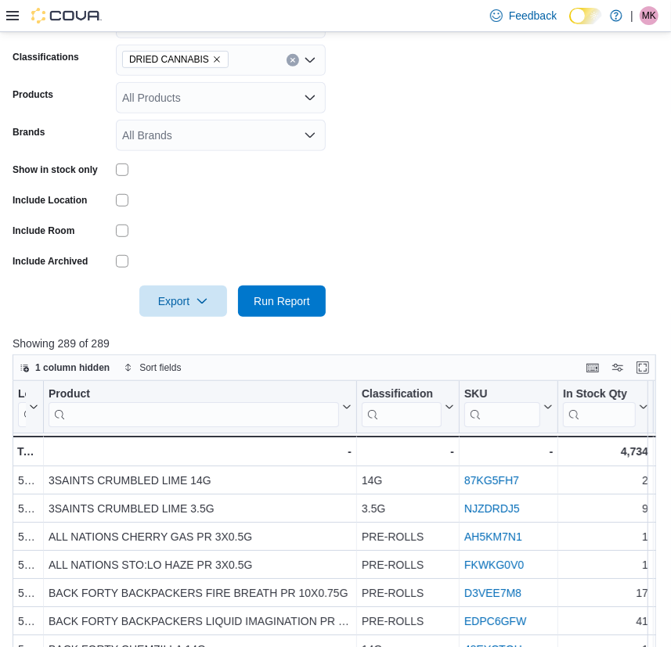
drag, startPoint x: 360, startPoint y: 394, endPoint x: -137, endPoint y: 387, distance: 496.9
click at [0, 363] on html "Feedback Dark Mode 5buds | [PERSON_NAME] Reports Feedback Inventory On Hand by …" at bounding box center [335, 39] width 671 height 647
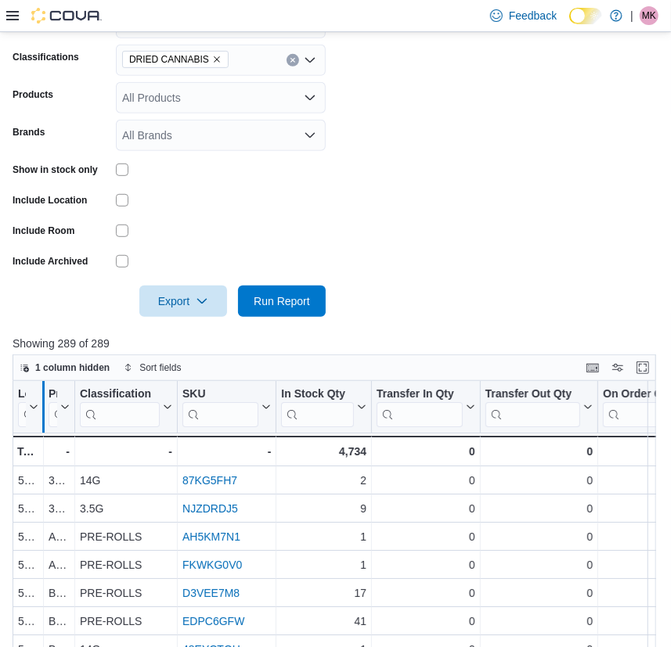
drag, startPoint x: 174, startPoint y: 388, endPoint x: 48, endPoint y: 387, distance: 126.8
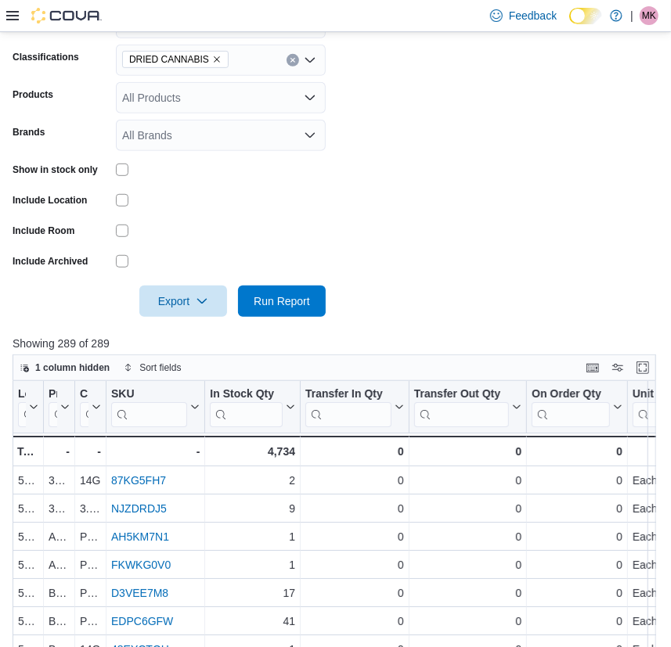
drag, startPoint x: 203, startPoint y: 391, endPoint x: 55, endPoint y: 397, distance: 148.0
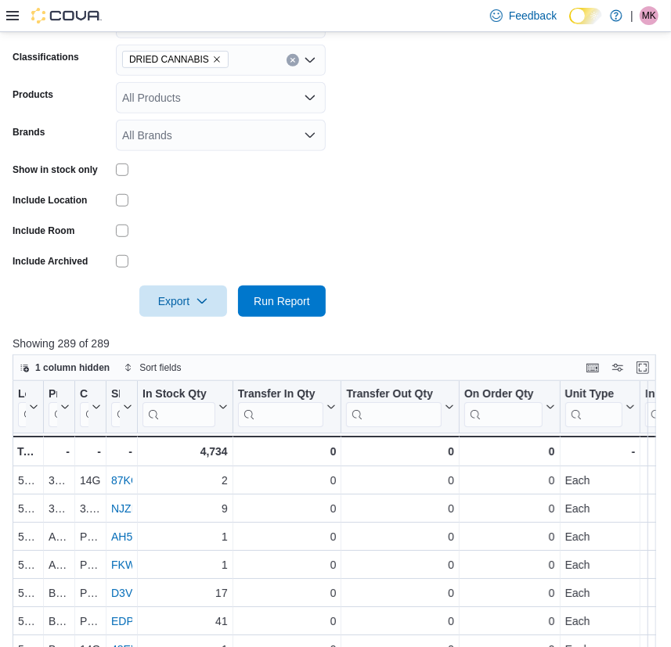
drag, startPoint x: 228, startPoint y: 390, endPoint x: 61, endPoint y: 389, distance: 166.7
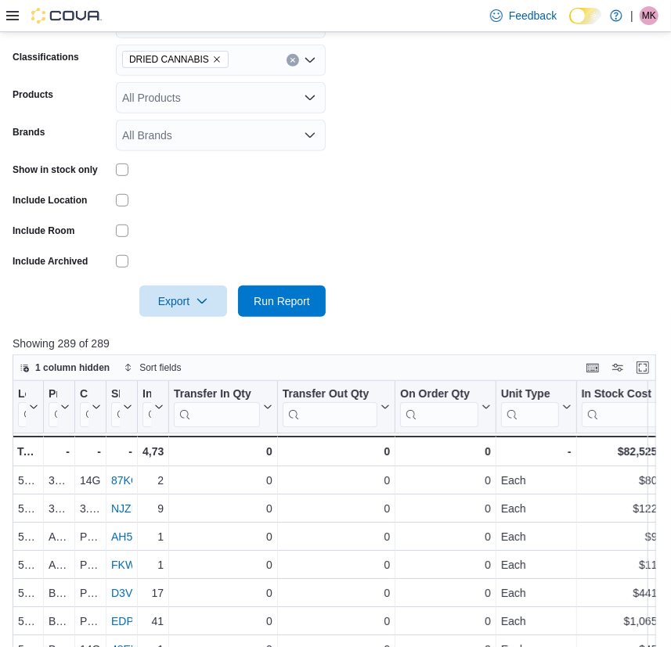
drag, startPoint x: 272, startPoint y: 387, endPoint x: 160, endPoint y: 394, distance: 112.1
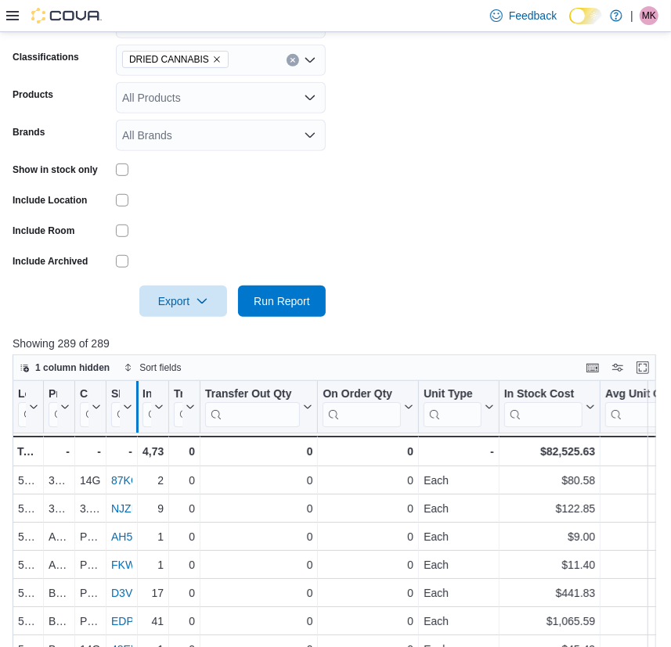
drag, startPoint x: 318, startPoint y: 398, endPoint x: 142, endPoint y: 396, distance: 176.1
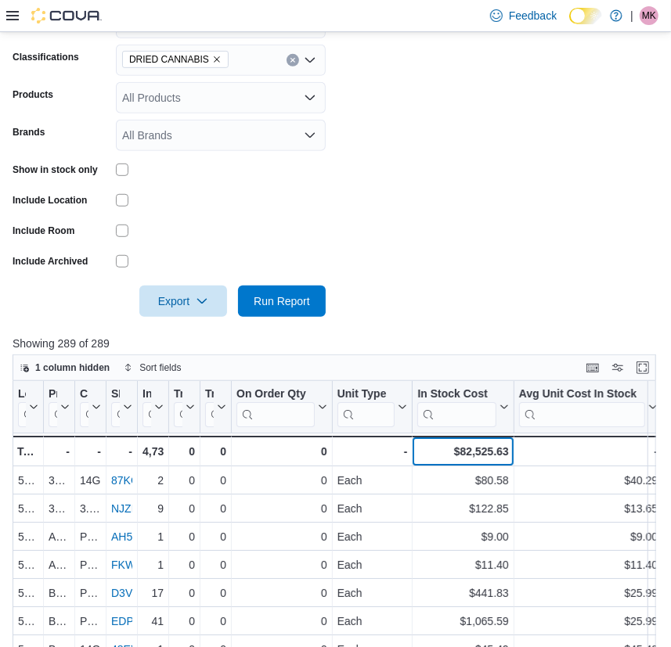
click at [491, 445] on div "$82,525.63" at bounding box center [462, 451] width 91 height 19
copy div "82,525.63"
click at [325, 186] on form "Locations 5Buds – La Ronge Classifications DRIED CANNABIS Products All Products…" at bounding box center [336, 152] width 646 height 329
click at [212, 59] on icon "Remove DRIED CANNABIS from selection in this group" at bounding box center [216, 59] width 9 height 9
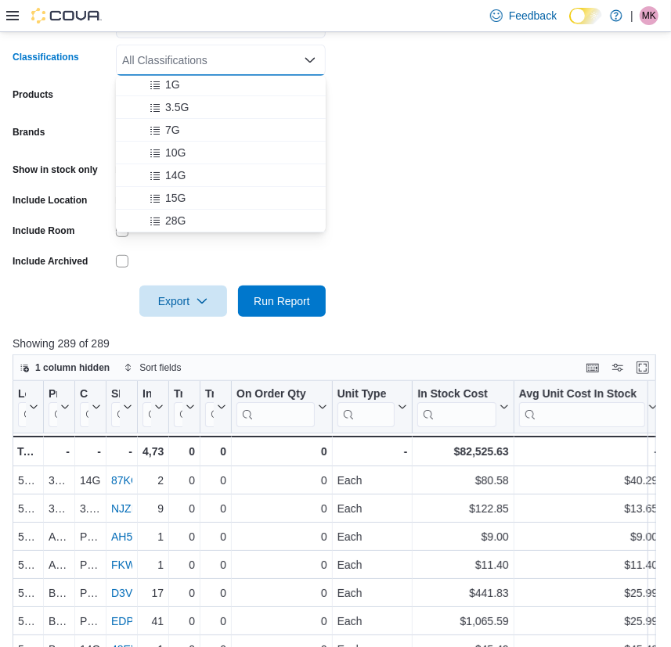
scroll to position [142, 0]
click at [196, 187] on span "EXTRACTS INHALED" at bounding box center [211, 195] width 109 height 16
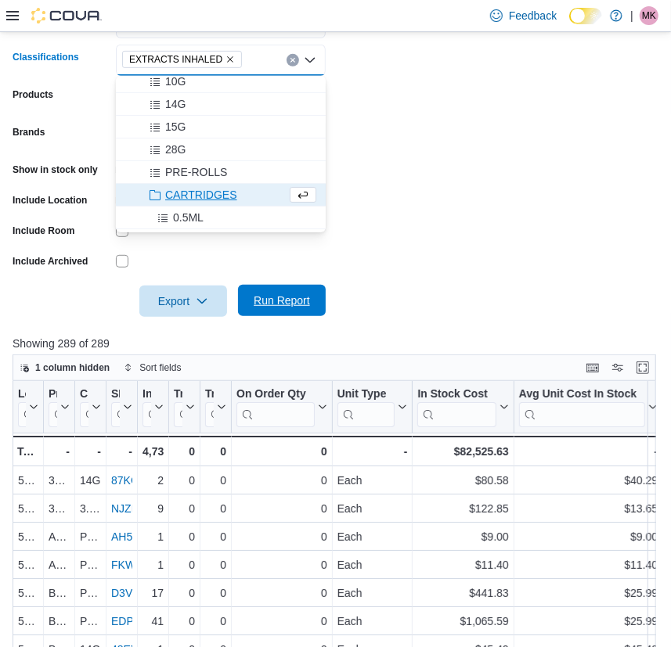
click at [294, 290] on span "Run Report" at bounding box center [281, 300] width 69 height 31
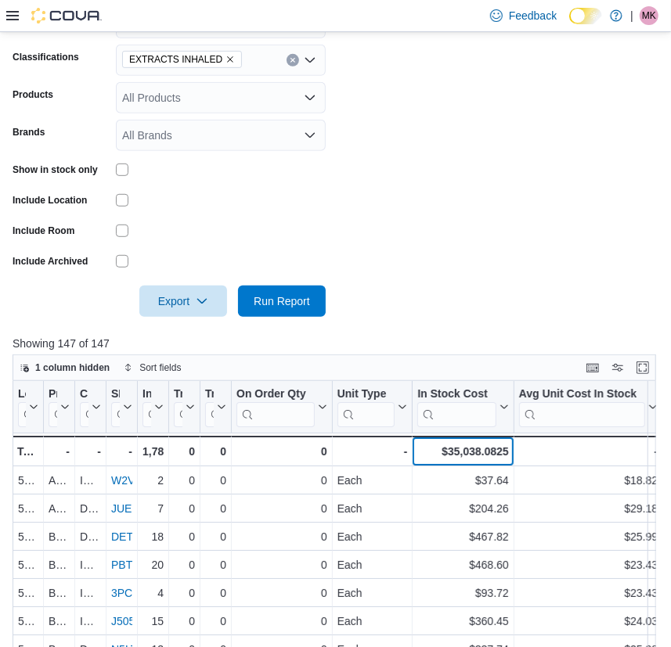
click at [483, 451] on div "$35,038.0825" at bounding box center [462, 451] width 91 height 19
copy div "35,038.0825"
drag, startPoint x: 369, startPoint y: 182, endPoint x: 311, endPoint y: 143, distance: 69.9
click at [369, 182] on form "Locations 5Buds – La Ronge Classifications EXTRACTS INHALED Products All Produc…" at bounding box center [336, 152] width 646 height 329
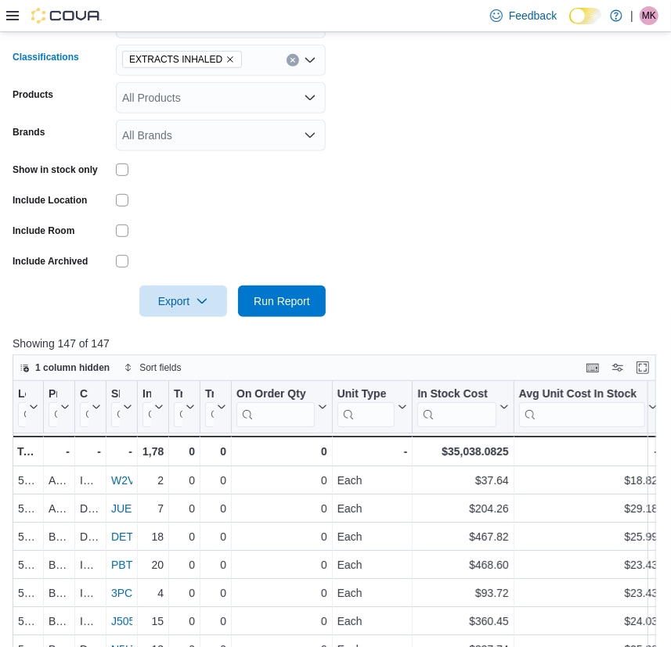
click at [227, 59] on icon "Remove EXTRACTS INHALED from selection in this group" at bounding box center [230, 60] width 6 height 6
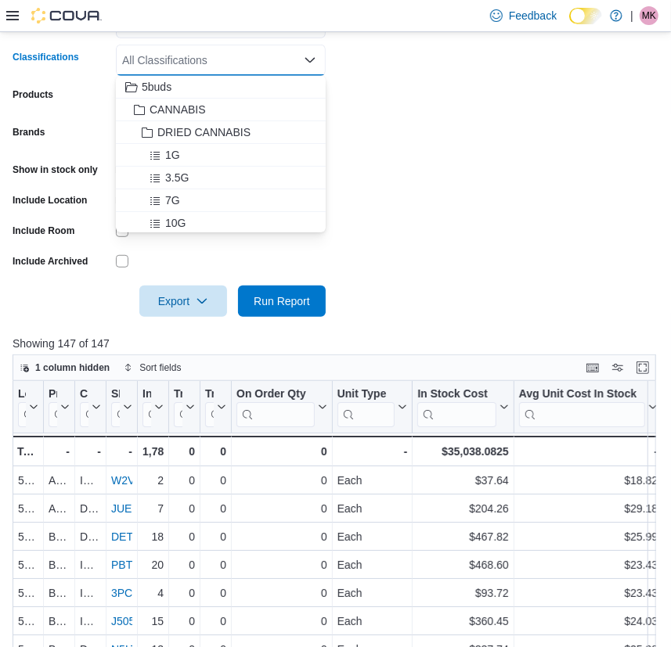
click at [223, 59] on div "All Classifications" at bounding box center [221, 60] width 210 height 31
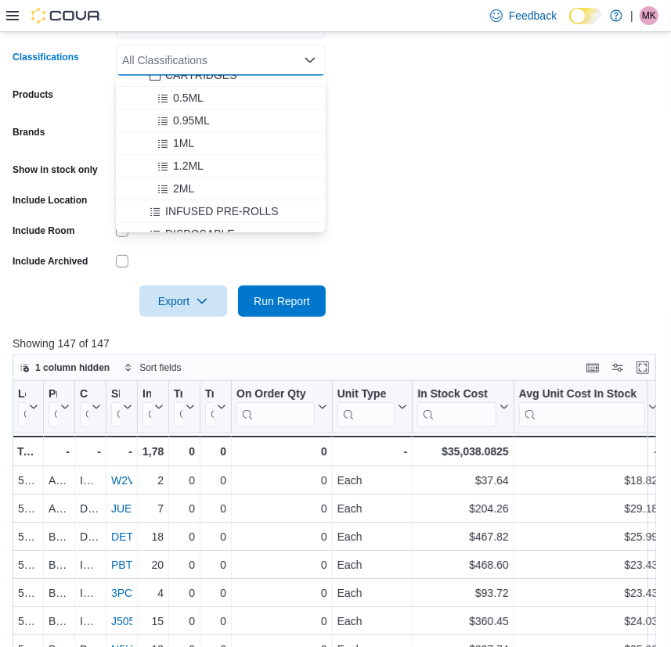
scroll to position [355, 0]
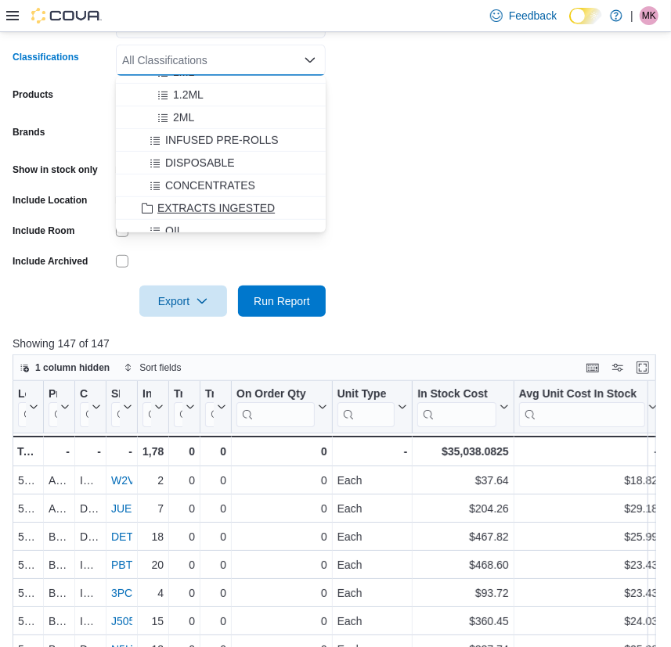
click at [216, 211] on span "EXTRACTS INGESTED" at bounding box center [215, 208] width 117 height 16
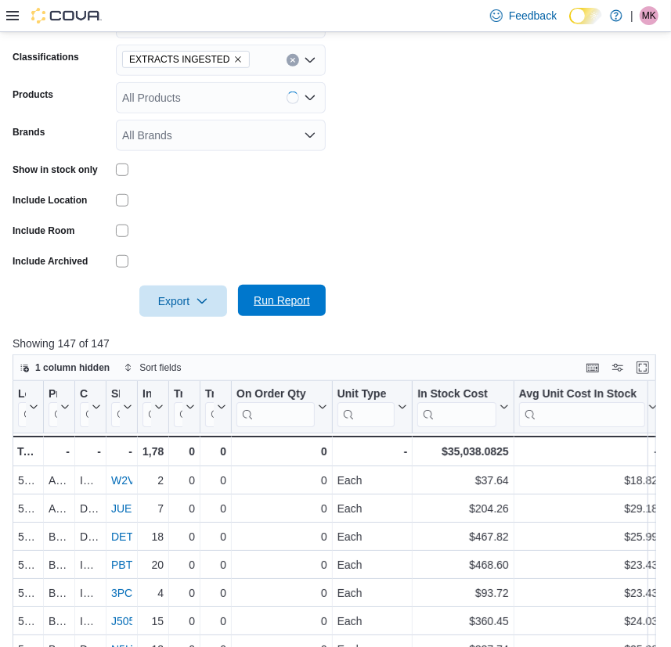
click at [270, 301] on span "Run Report" at bounding box center [282, 301] width 56 height 16
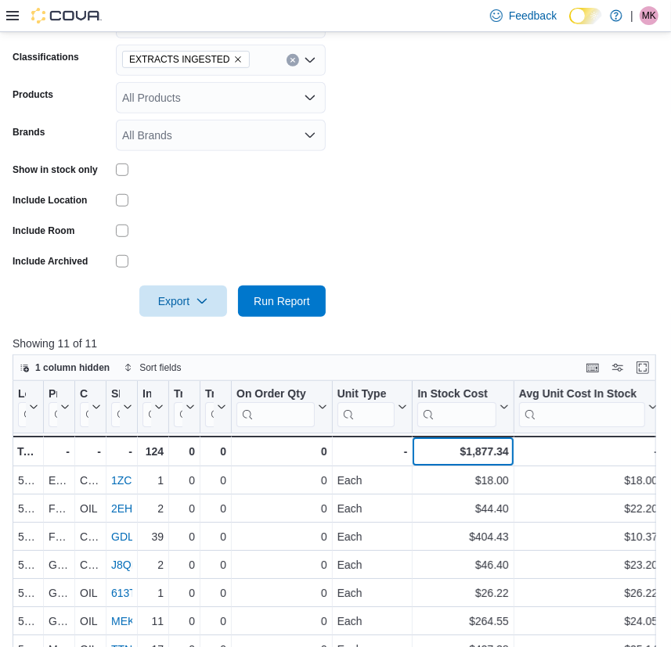
click at [497, 449] on div "$1,877.34" at bounding box center [462, 451] width 91 height 19
copy div "1,877.34"
drag, startPoint x: 351, startPoint y: 206, endPoint x: 318, endPoint y: 181, distance: 40.7
click at [351, 206] on form "Locations 5Buds – La Ronge Classifications EXTRACTS INGESTED Products All Produ…" at bounding box center [336, 152] width 646 height 329
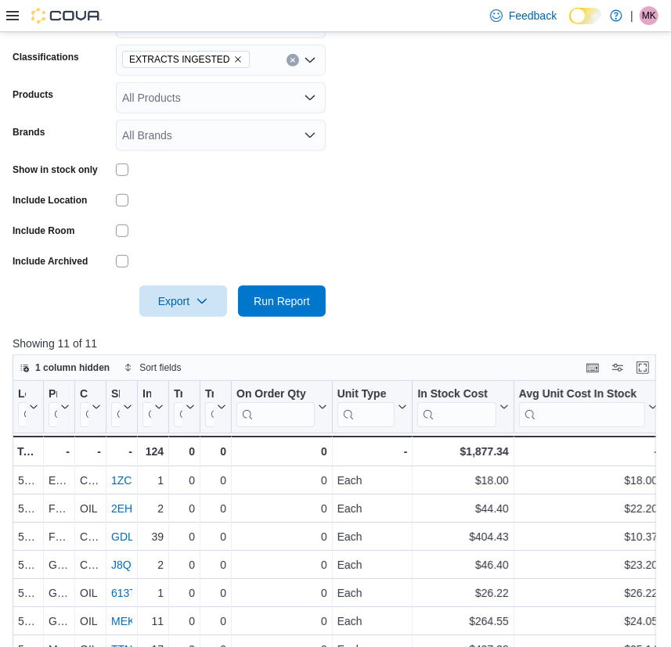
click at [233, 57] on icon "Remove EXTRACTS INGESTED from selection in this group" at bounding box center [237, 59] width 9 height 9
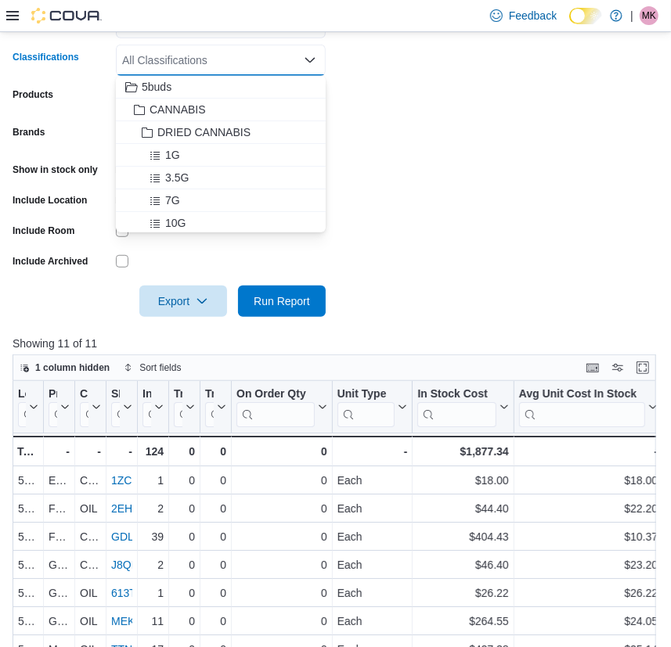
click at [227, 56] on div "All Classifications Combo box. Selected. Combo box input. All Classifications. …" at bounding box center [221, 60] width 210 height 31
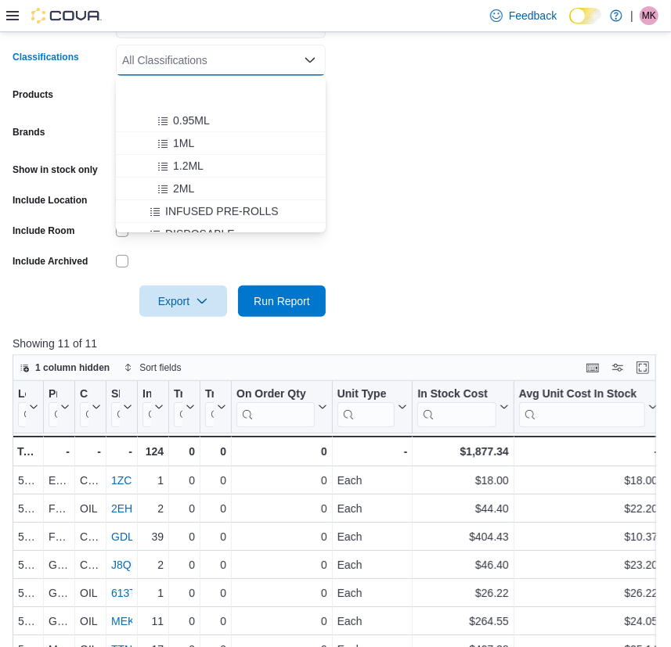
scroll to position [355, 0]
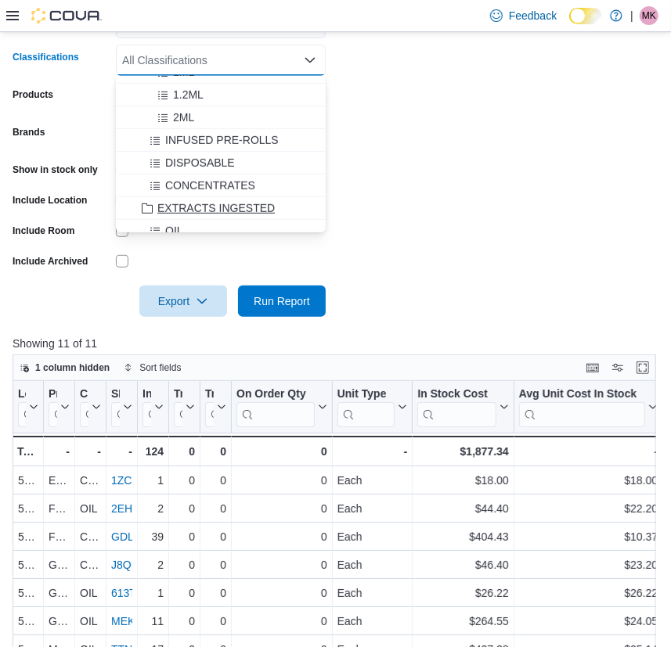
click at [203, 211] on span "EXTRACTS INGESTED" at bounding box center [215, 208] width 117 height 16
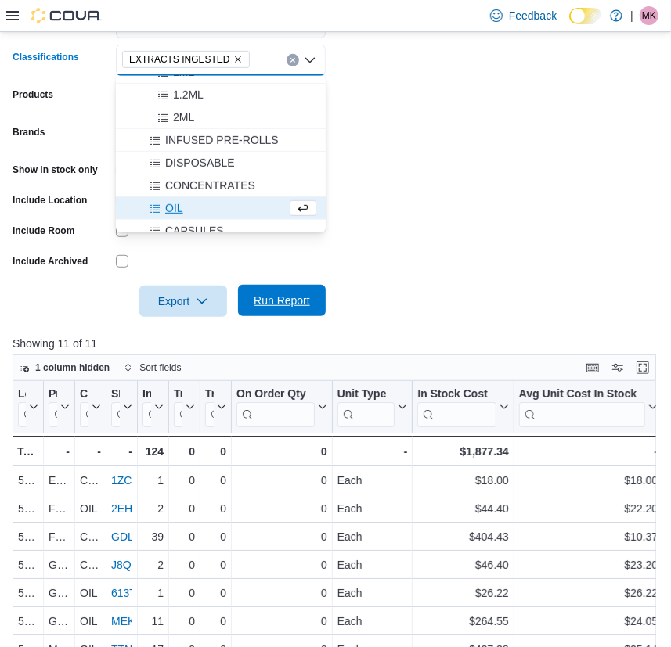
drag, startPoint x: 282, startPoint y: 293, endPoint x: 288, endPoint y: 311, distance: 19.1
click at [282, 293] on span "Run Report" at bounding box center [282, 301] width 56 height 16
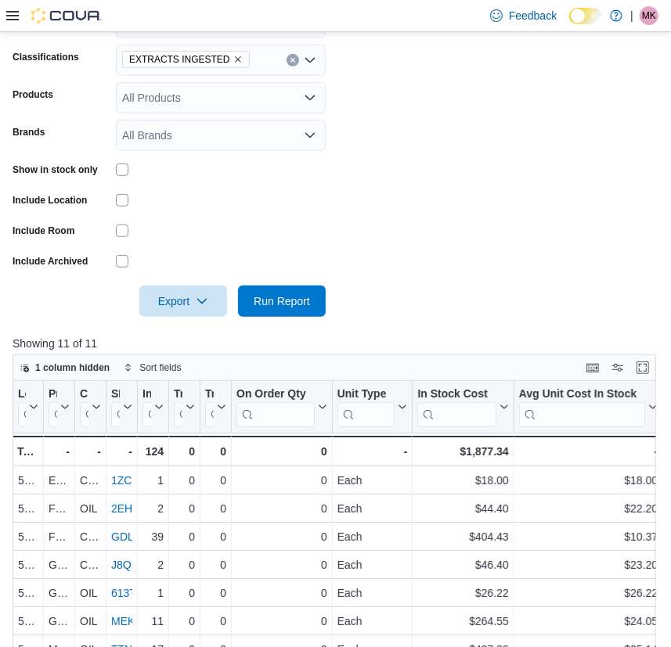
click at [235, 57] on icon "Remove EXTRACTS INGESTED from selection in this group" at bounding box center [238, 60] width 6 height 6
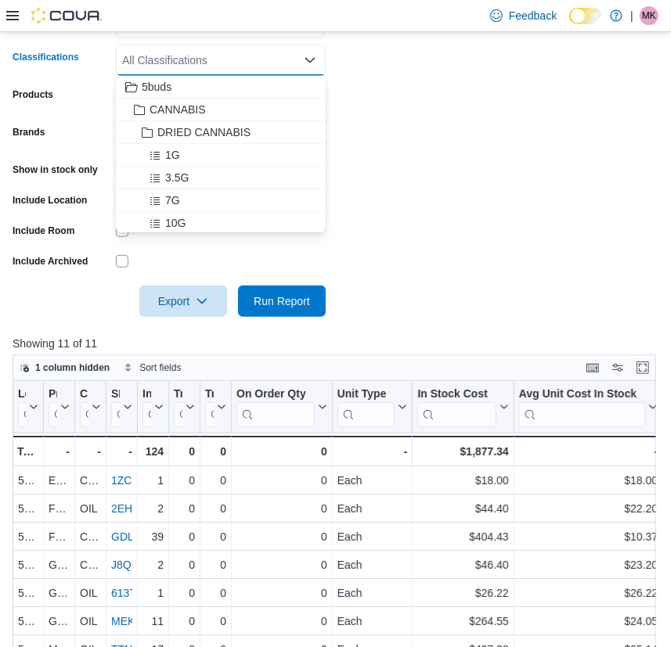
click at [225, 57] on div "All Classifications" at bounding box center [221, 60] width 210 height 31
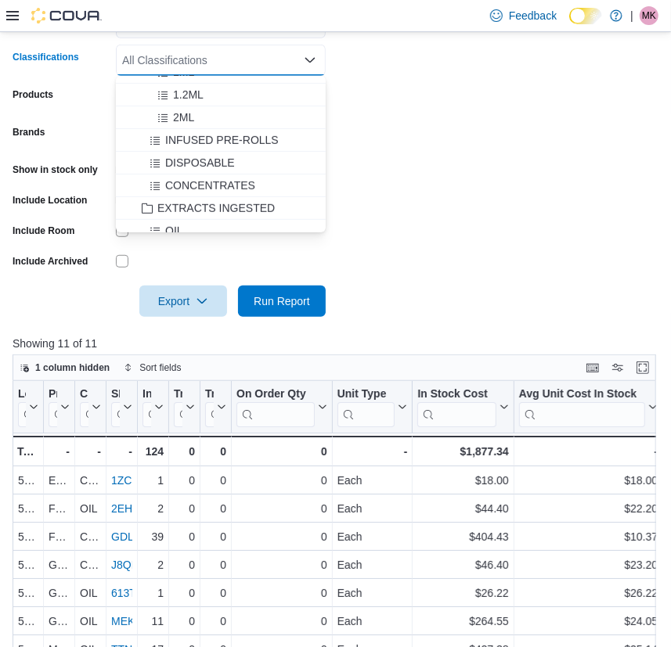
scroll to position [498, 0]
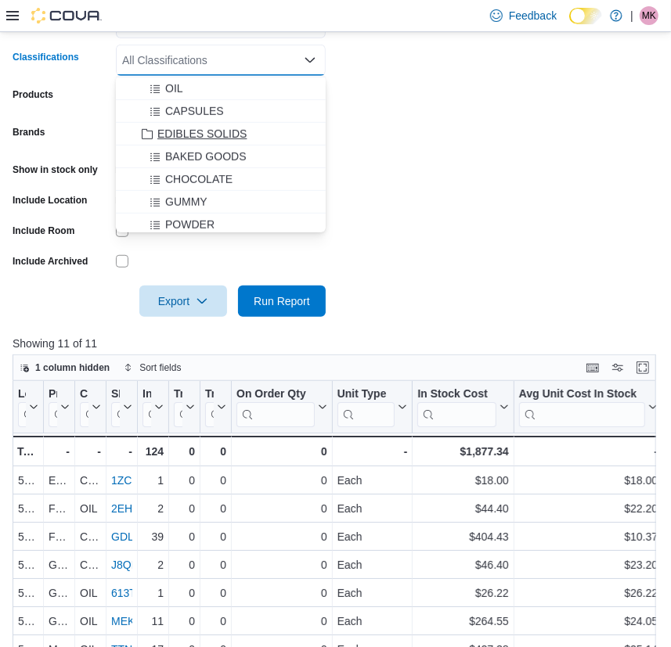
click at [207, 131] on span "EDIBLES SOLIDS" at bounding box center [201, 134] width 89 height 16
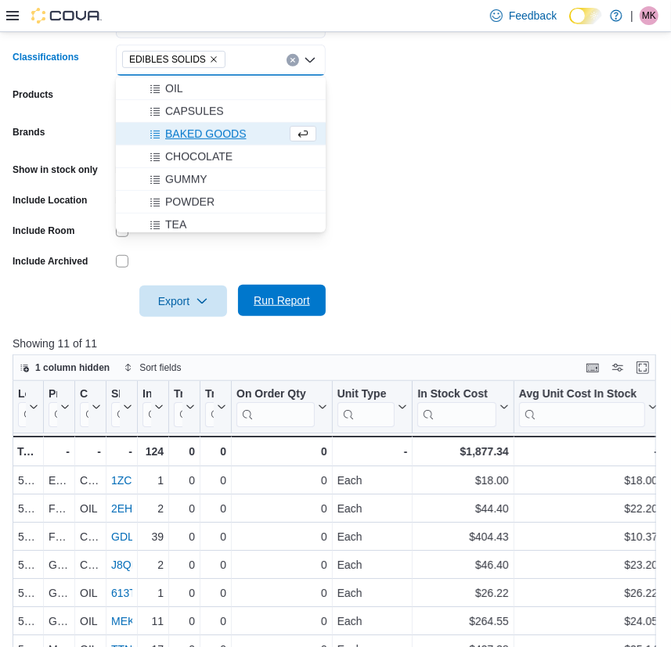
click at [280, 297] on span "Run Report" at bounding box center [282, 301] width 56 height 16
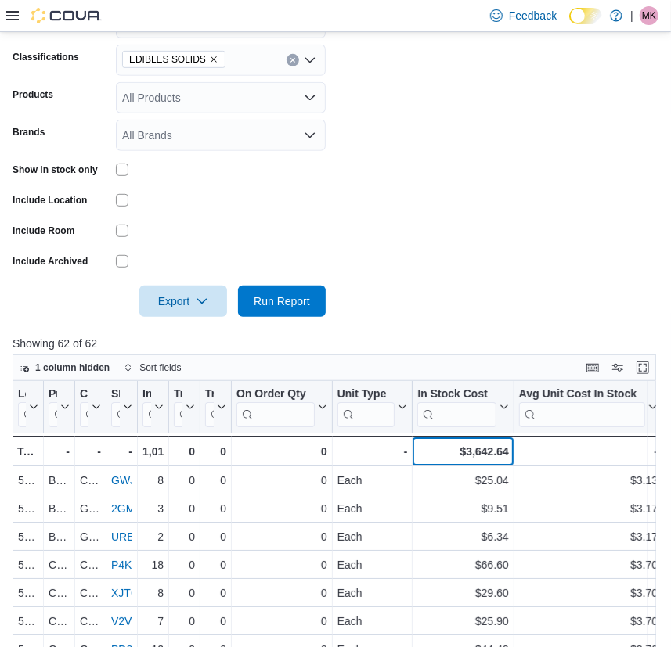
click at [477, 457] on div "$3,642.64" at bounding box center [462, 451] width 91 height 19
copy div "3,642.64"
click at [200, 56] on span "EDIBLES SOLIDS" at bounding box center [173, 60] width 89 height 16
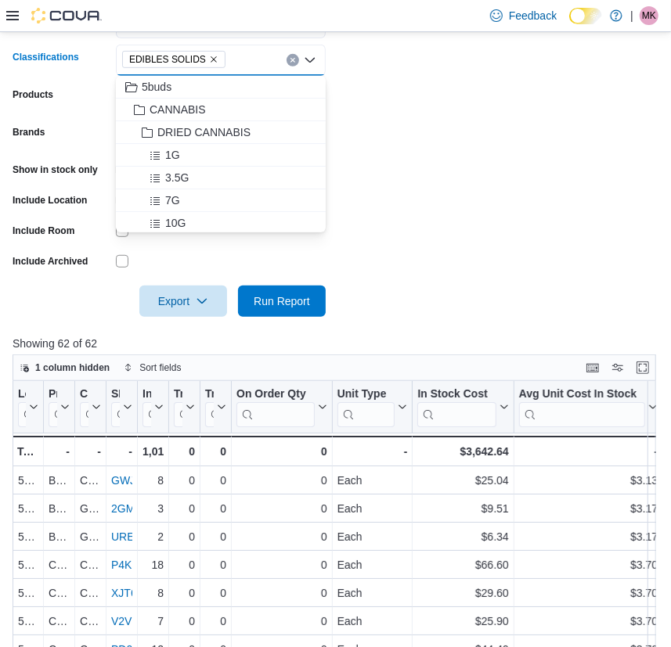
click at [210, 56] on icon "Remove EDIBLES SOLIDS from selection in this group" at bounding box center [213, 59] width 9 height 9
click at [216, 56] on div "All Classifications Combo box. Selected. Combo box input. All Classifications. …" at bounding box center [221, 60] width 210 height 31
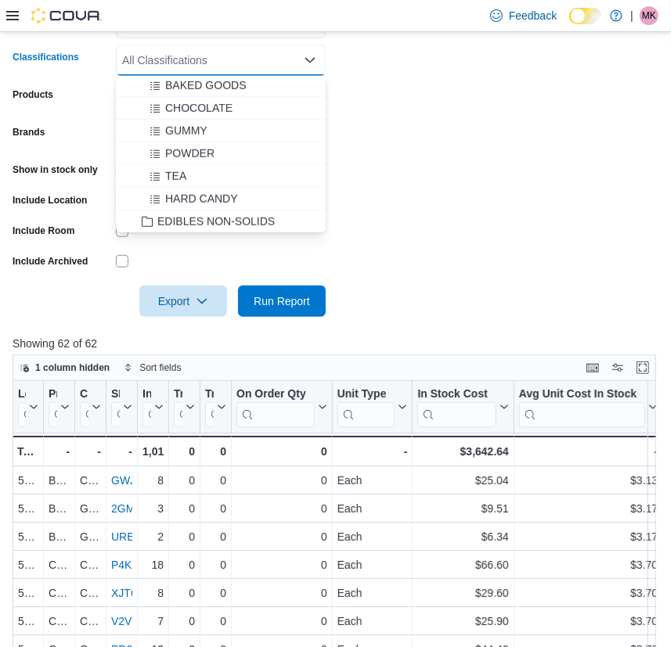
scroll to position [640, 0]
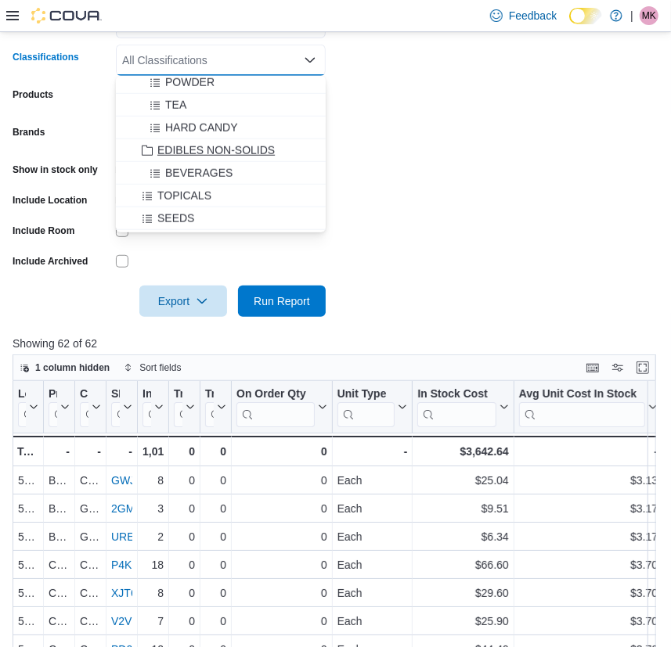
click at [229, 149] on span "EDIBLES NON-SOLIDS" at bounding box center [215, 150] width 117 height 16
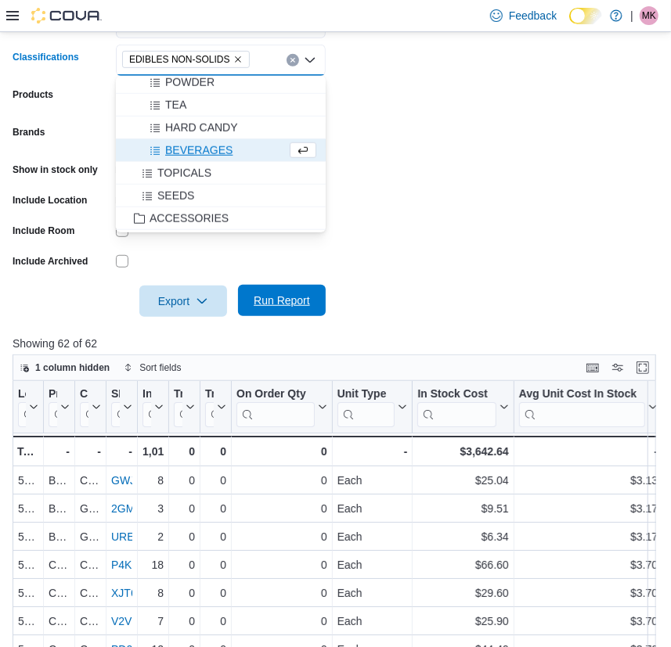
click at [278, 298] on span "Run Report" at bounding box center [282, 301] width 56 height 16
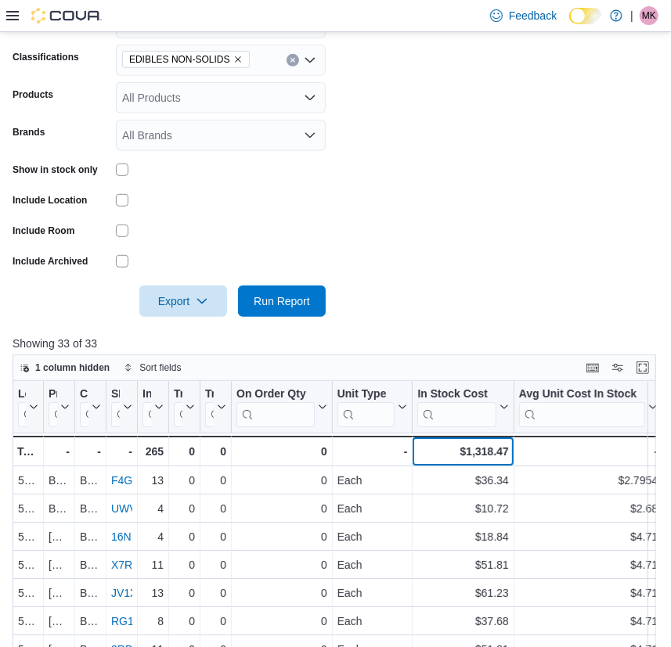
click at [480, 449] on div "$1,318.47" at bounding box center [462, 451] width 91 height 19
copy div "1,318.47"
click at [235, 58] on icon "Remove EDIBLES NON-SOLIDS from selection in this group" at bounding box center [238, 60] width 6 height 6
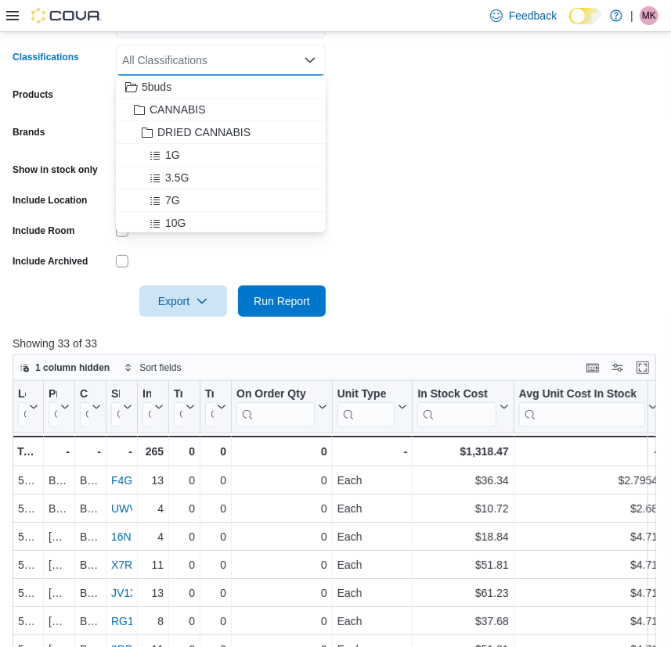
click at [236, 58] on div "All Classifications Combo box. Selected. Combo box input. All Classifications. …" at bounding box center [221, 60] width 210 height 31
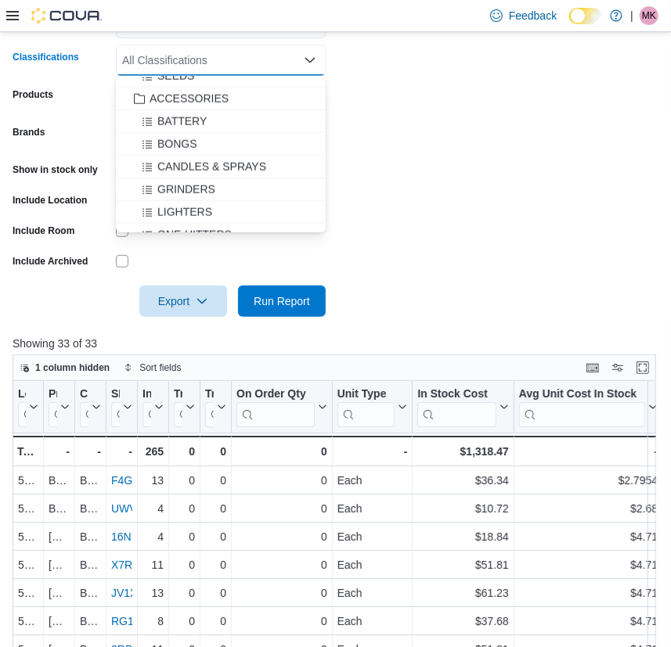
scroll to position [711, 0]
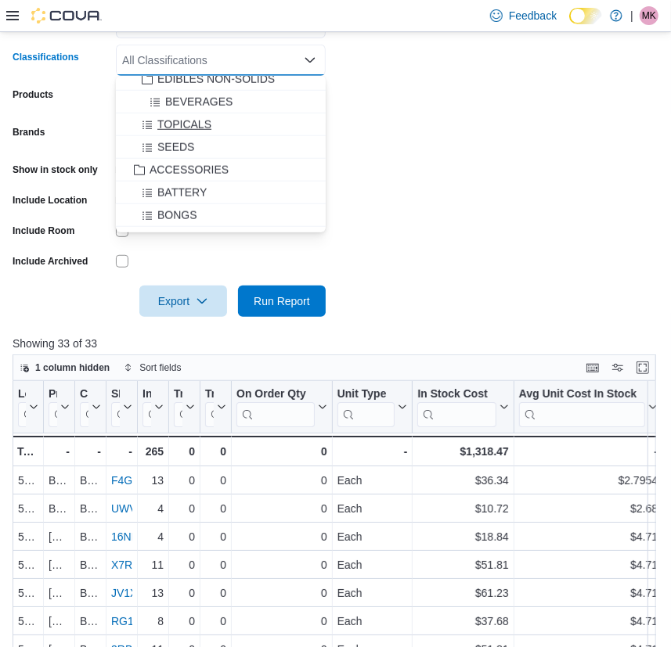
click at [164, 120] on span "TOPICALS" at bounding box center [184, 125] width 54 height 16
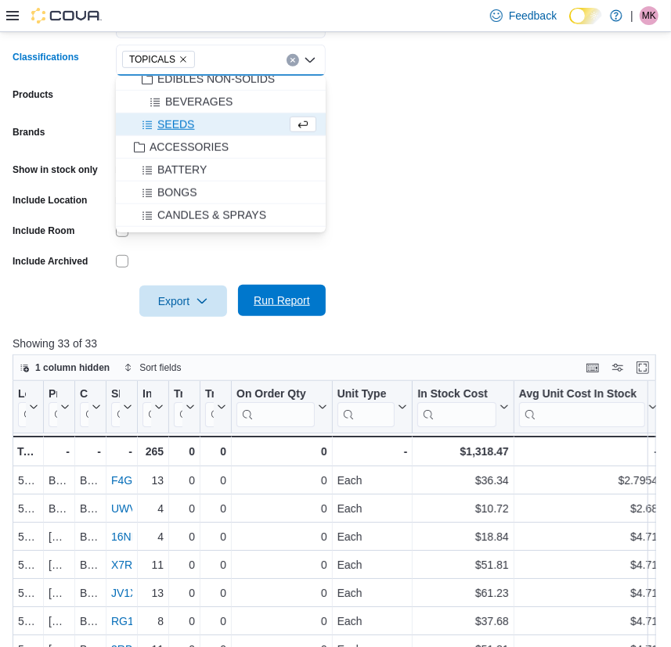
click at [275, 290] on span "Run Report" at bounding box center [281, 300] width 69 height 31
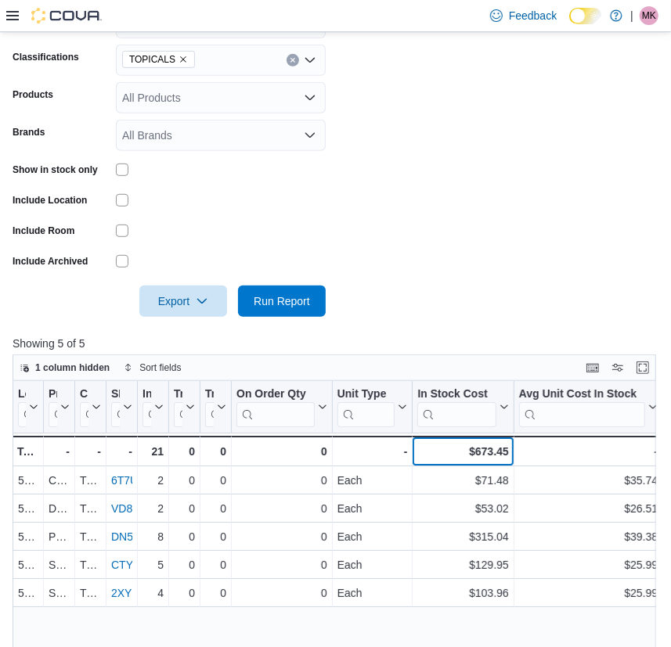
click at [488, 453] on div "$673.45" at bounding box center [462, 451] width 91 height 19
copy div "673.45"
click at [179, 59] on icon "Remove TOPICALS from selection in this group" at bounding box center [182, 59] width 9 height 9
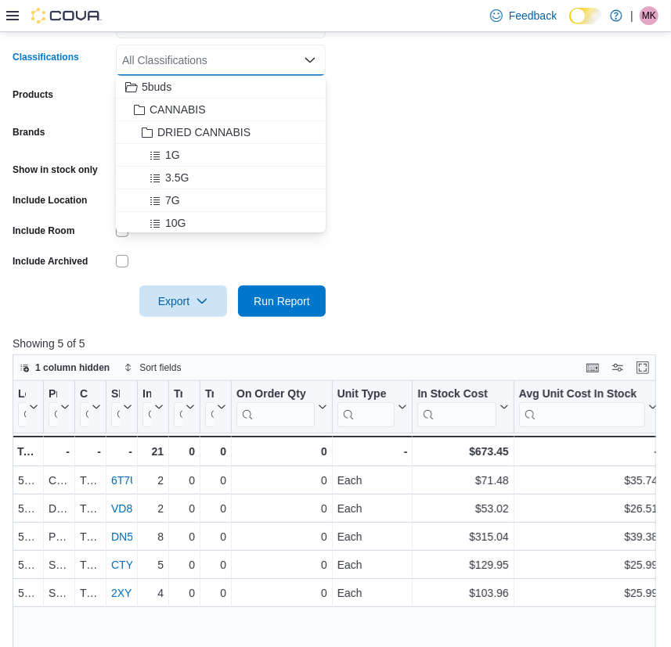
click at [203, 59] on div "All Classifications" at bounding box center [221, 60] width 210 height 31
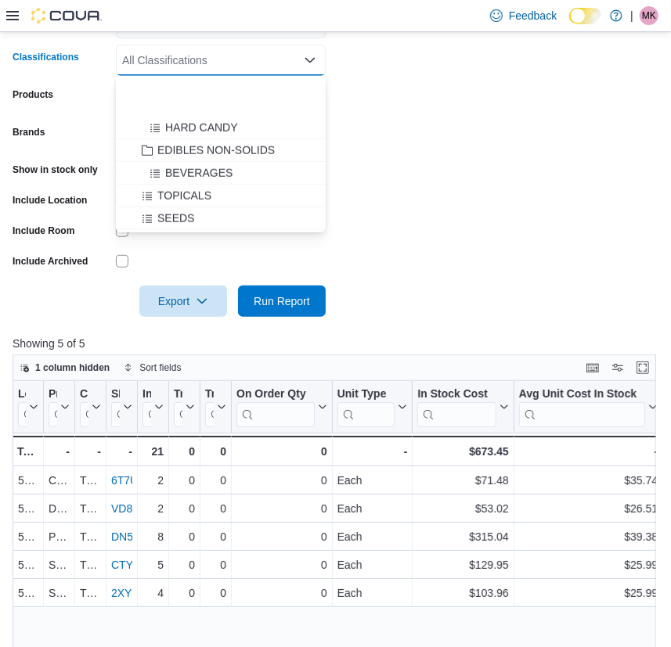
scroll to position [711, 0]
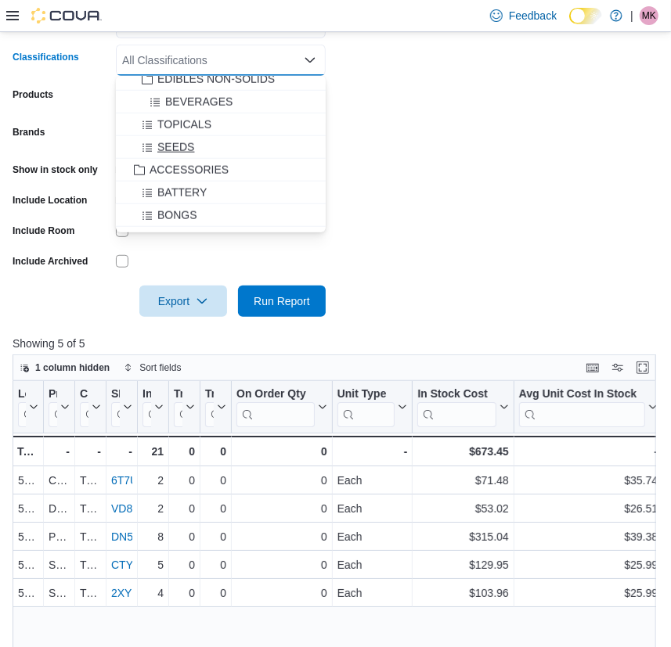
click at [173, 146] on span "SEEDS" at bounding box center [175, 147] width 37 height 16
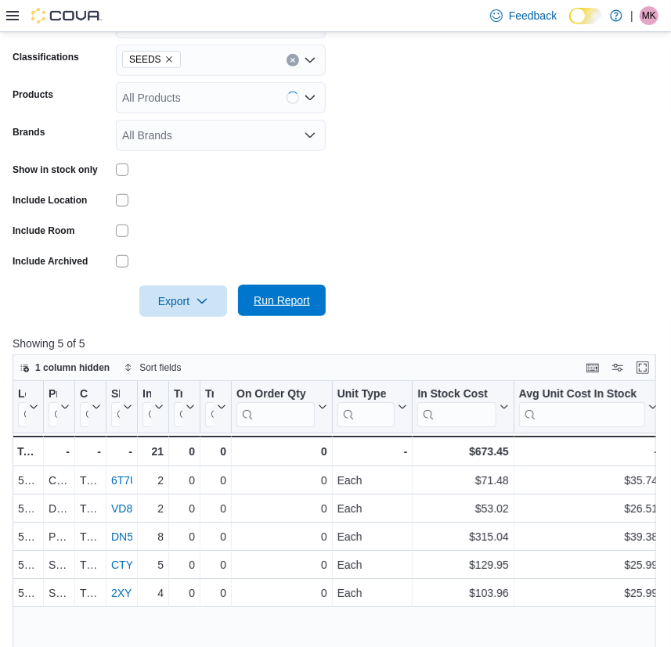
click at [287, 299] on span "Run Report" at bounding box center [282, 301] width 56 height 16
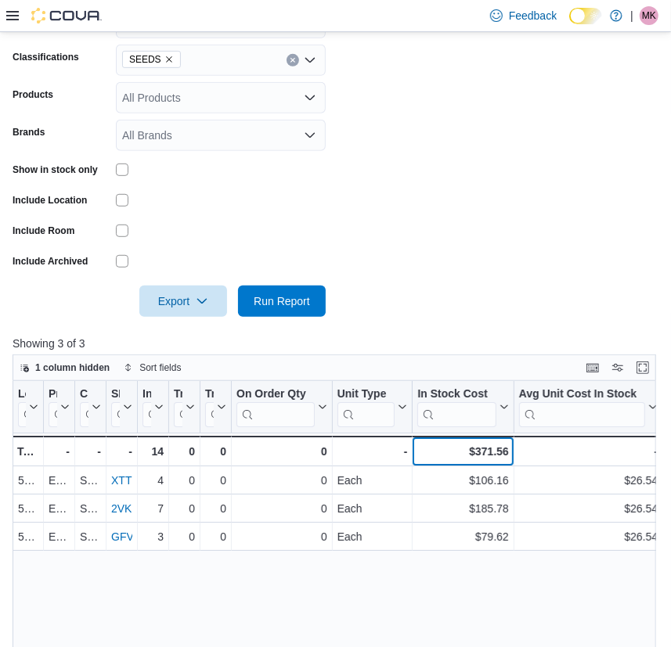
click at [496, 446] on div "$371.56" at bounding box center [462, 451] width 91 height 19
click at [497, 447] on div "$371.56" at bounding box center [462, 451] width 91 height 19
copy div "371.56"
click at [164, 53] on span "SEEDS" at bounding box center [151, 60] width 45 height 16
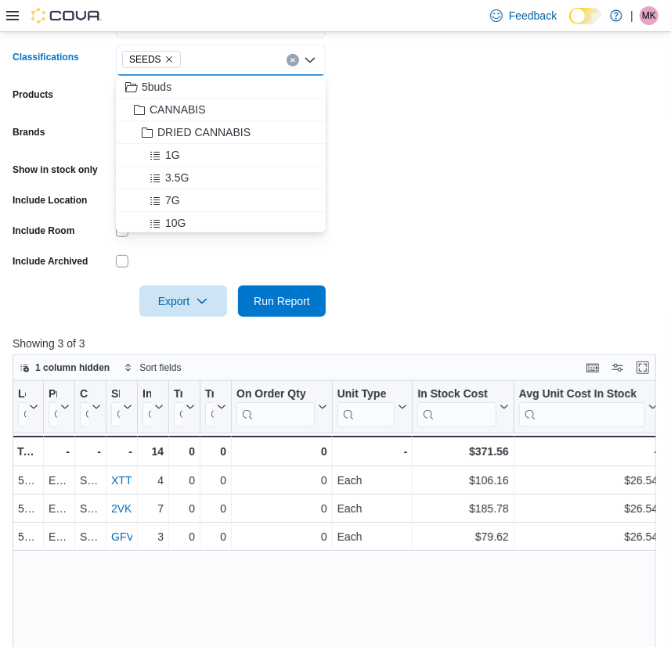
click at [156, 60] on span "SEEDS" at bounding box center [151, 60] width 45 height 16
click at [167, 61] on icon "Remove SEEDS from selection in this group" at bounding box center [168, 59] width 9 height 9
click at [179, 58] on div "All Classifications Combo box. Selected. Combo box input. All Classifications. …" at bounding box center [221, 60] width 210 height 31
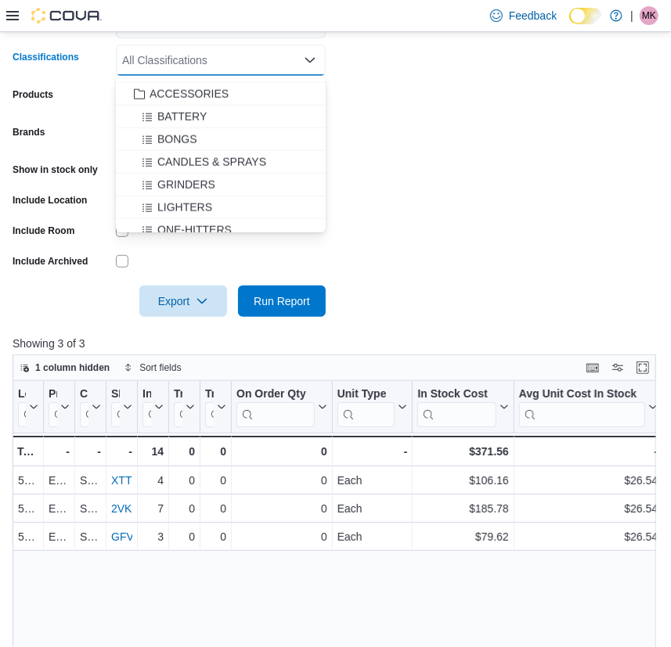
scroll to position [716, 0]
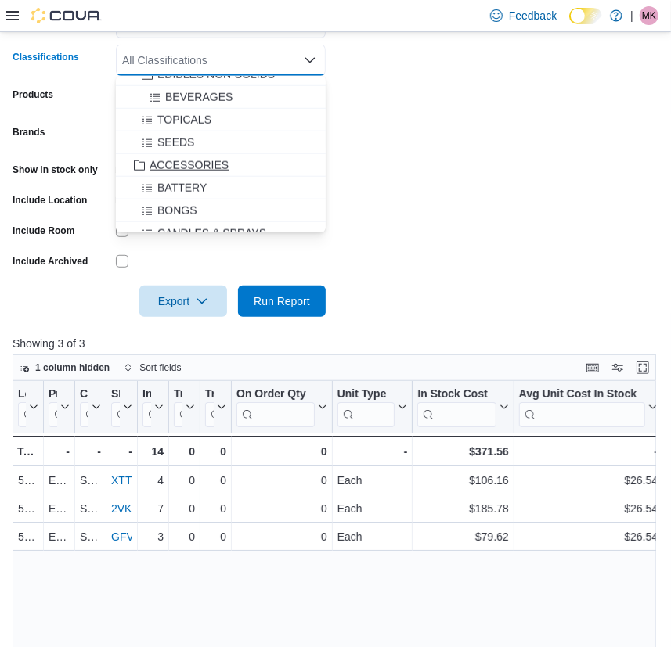
click at [182, 157] on span "ACCESSORIES" at bounding box center [188, 165] width 79 height 16
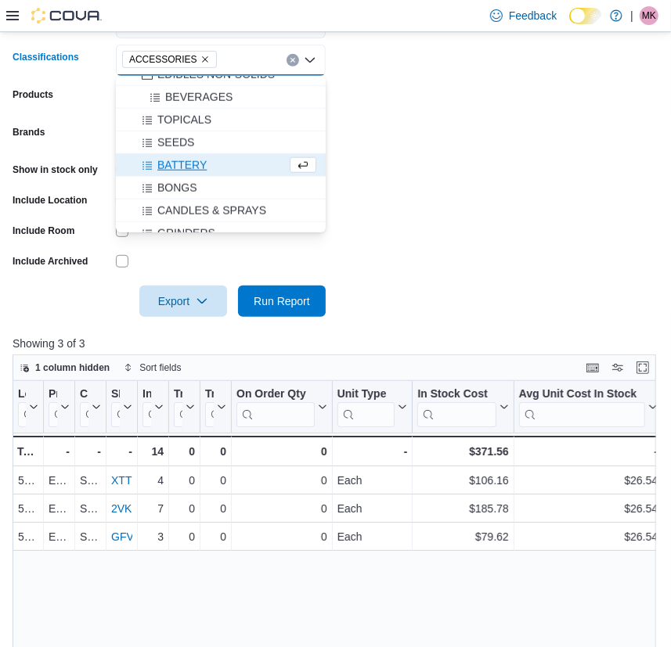
click at [383, 277] on div at bounding box center [336, 279] width 646 height 13
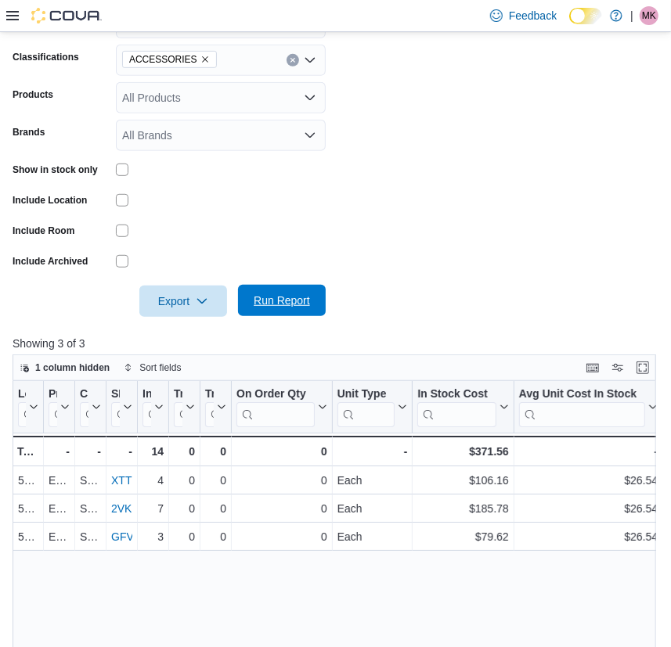
click at [272, 301] on span "Run Report" at bounding box center [282, 301] width 56 height 16
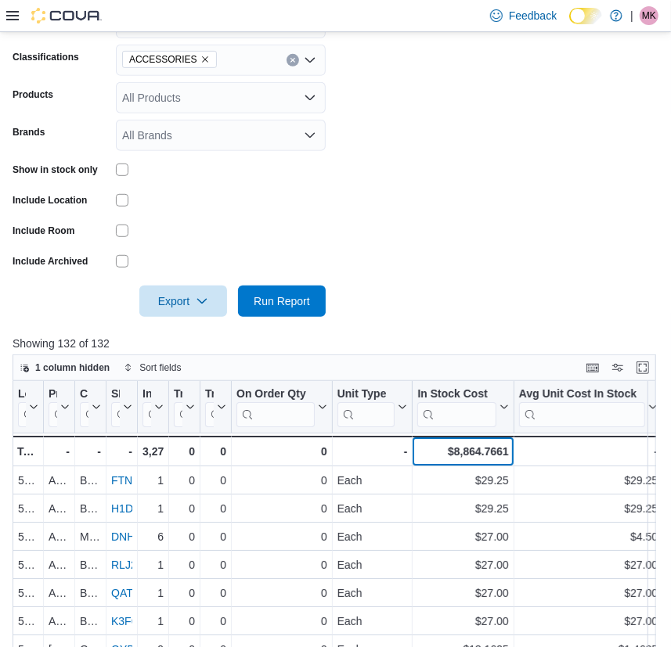
click at [475, 448] on div "$8,864.7661" at bounding box center [462, 451] width 91 height 19
click at [474, 448] on div "$8,864.7661" at bounding box center [462, 451] width 91 height 19
copy div "8,864.7661"
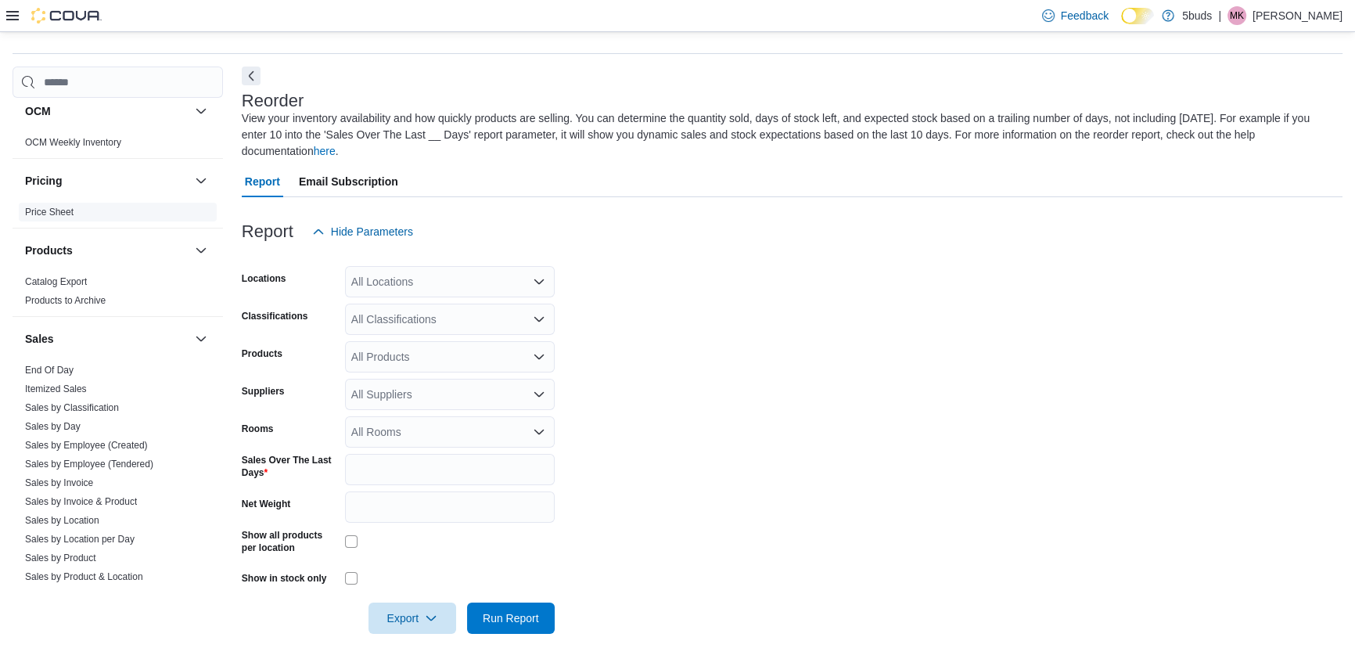
scroll to position [1138, 0]
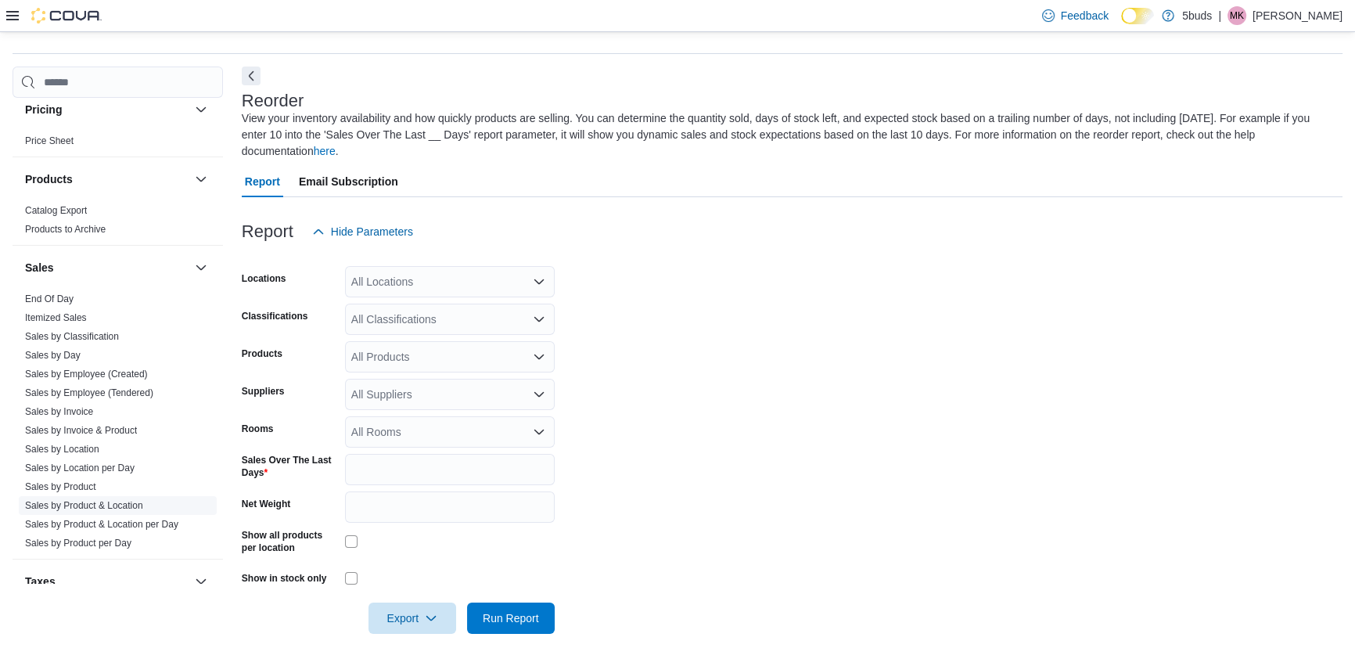
click at [93, 500] on link "Sales by Product & Location" at bounding box center [84, 505] width 118 height 11
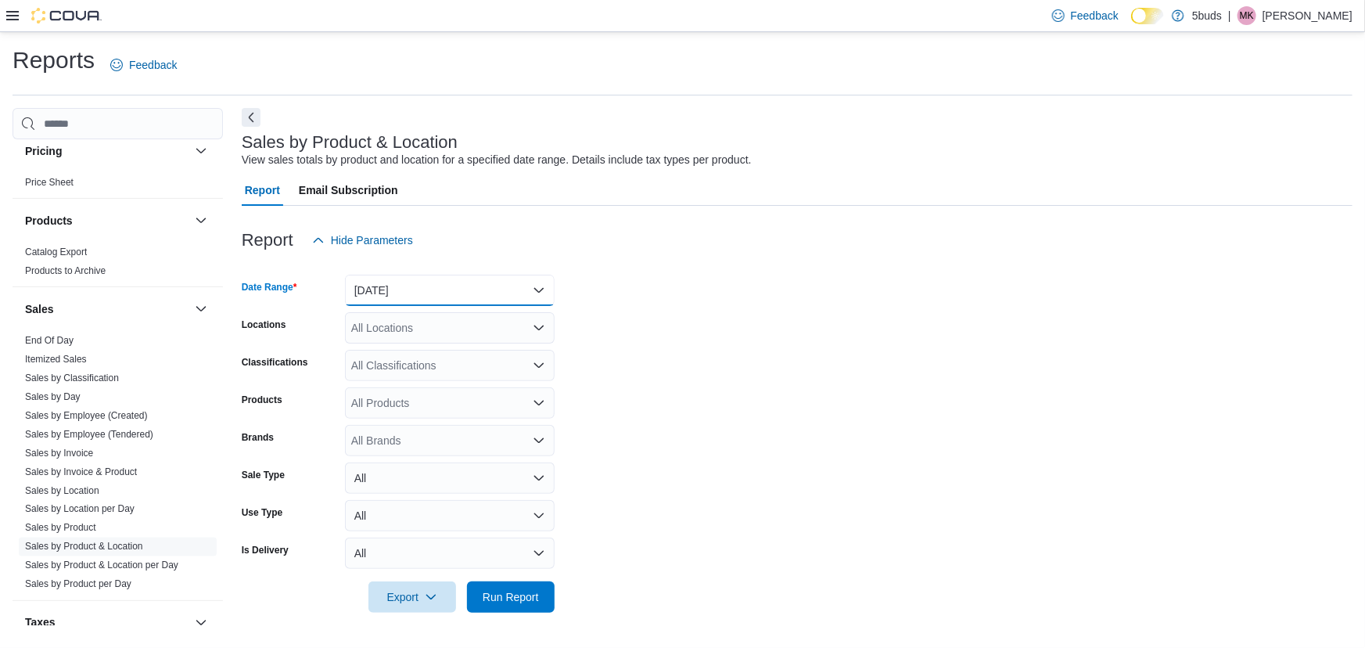
click at [482, 292] on button "Yesterday" at bounding box center [450, 290] width 210 height 31
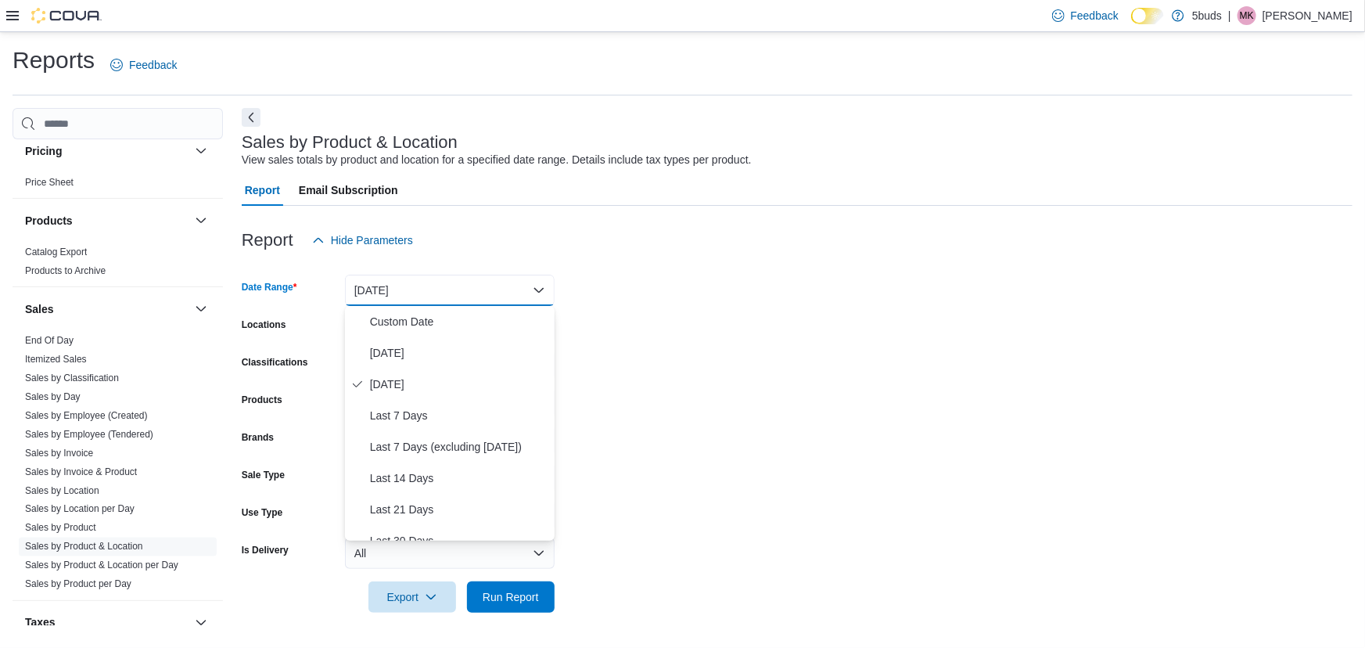
click at [758, 358] on form "Date Range Yesterday Locations All Locations Classifications All Classification…" at bounding box center [797, 434] width 1111 height 357
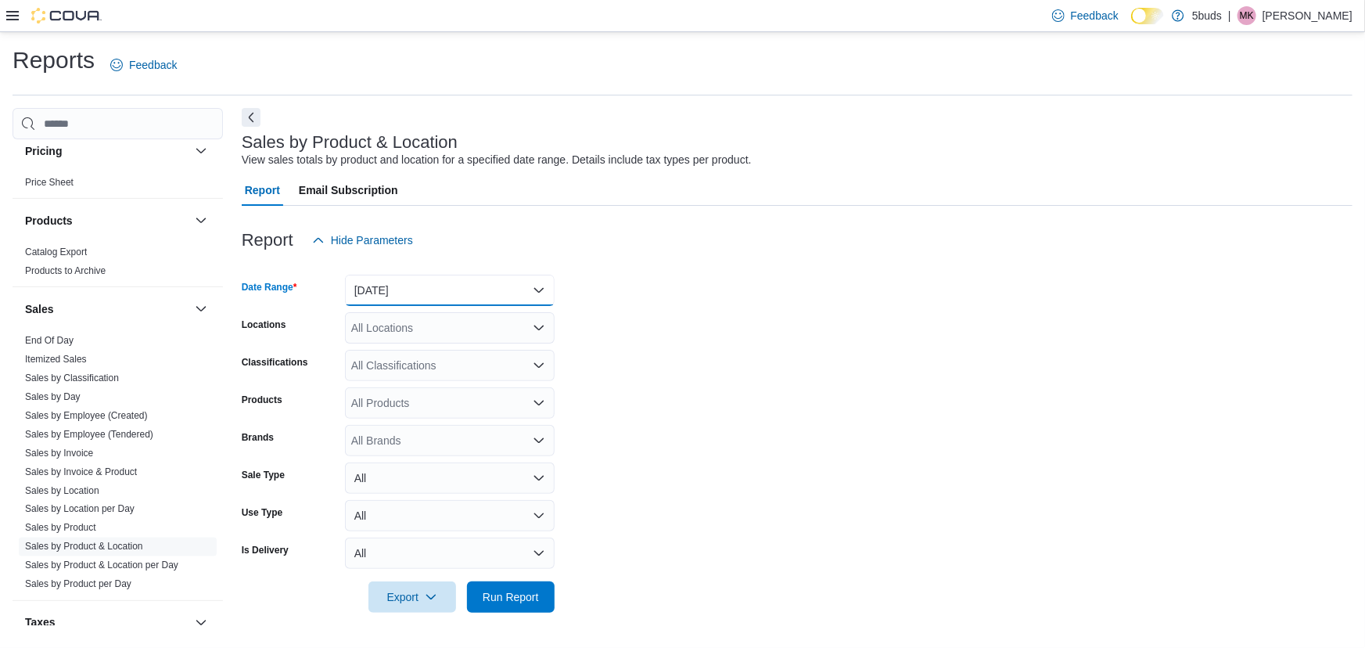
click at [437, 291] on button "Yesterday" at bounding box center [450, 290] width 210 height 31
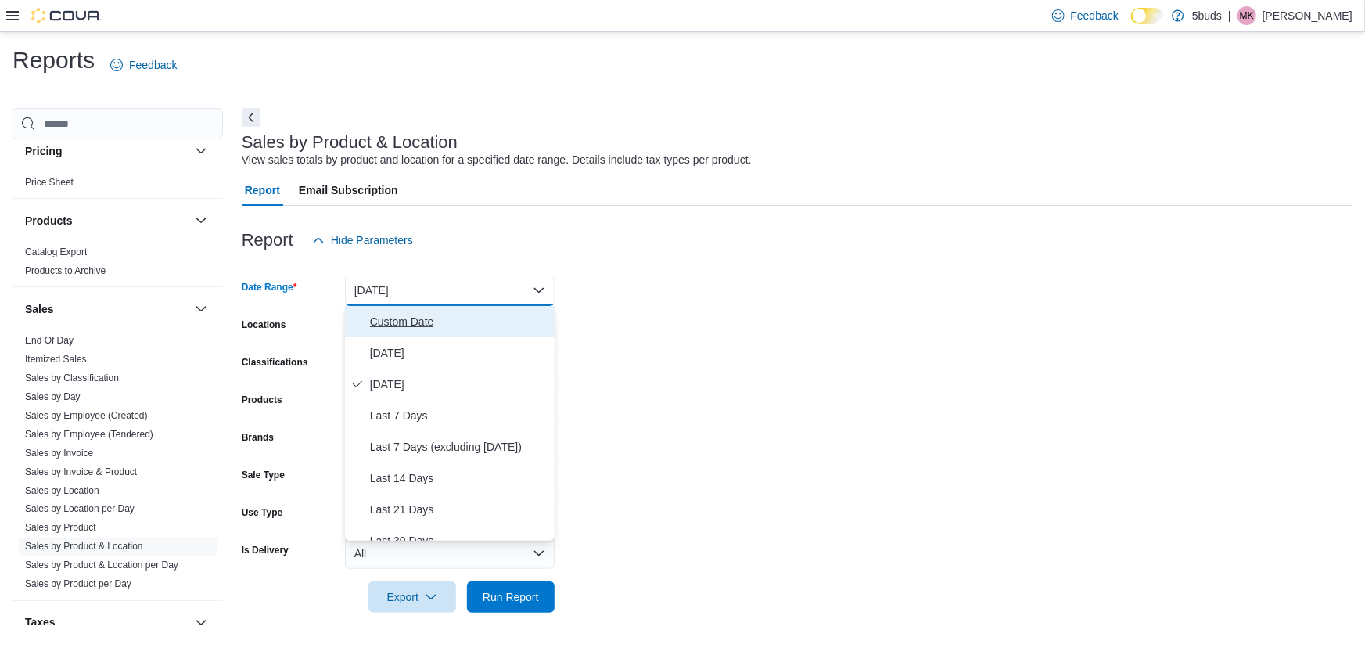
click at [402, 328] on span "Custom Date" at bounding box center [459, 321] width 178 height 19
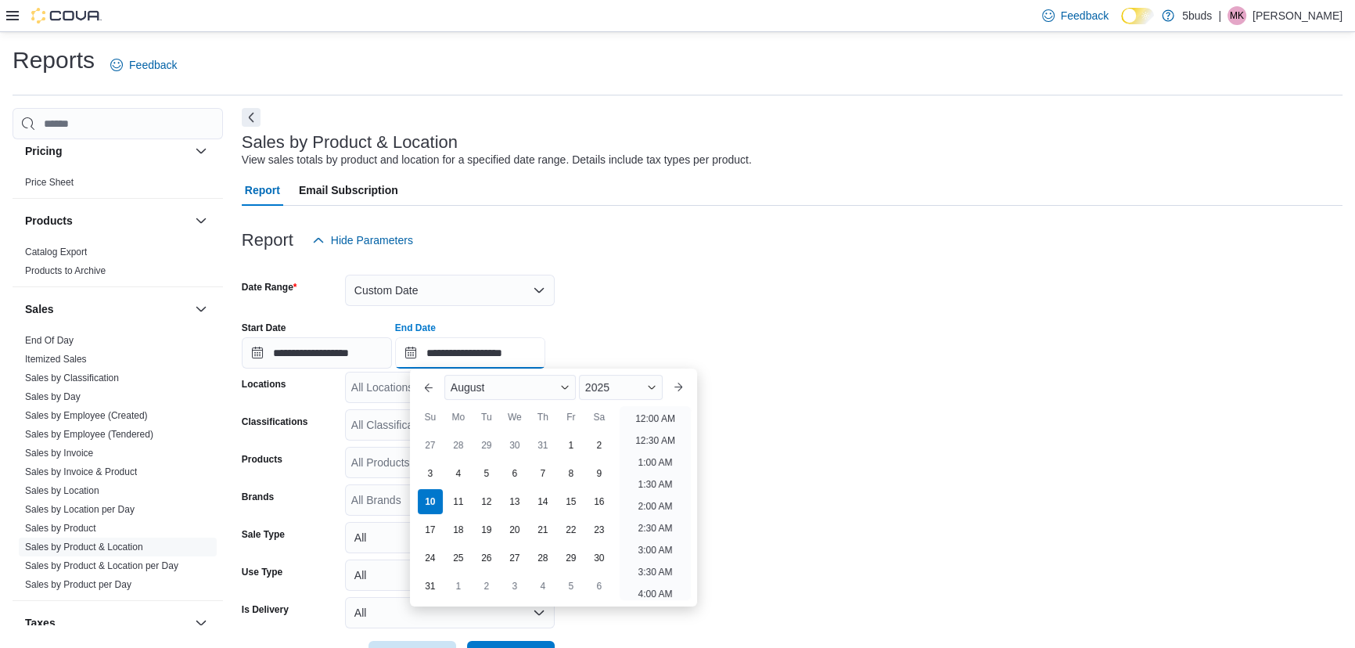
click at [484, 353] on input "**********" at bounding box center [470, 352] width 150 height 31
click at [428, 499] on div "10" at bounding box center [429, 501] width 27 height 27
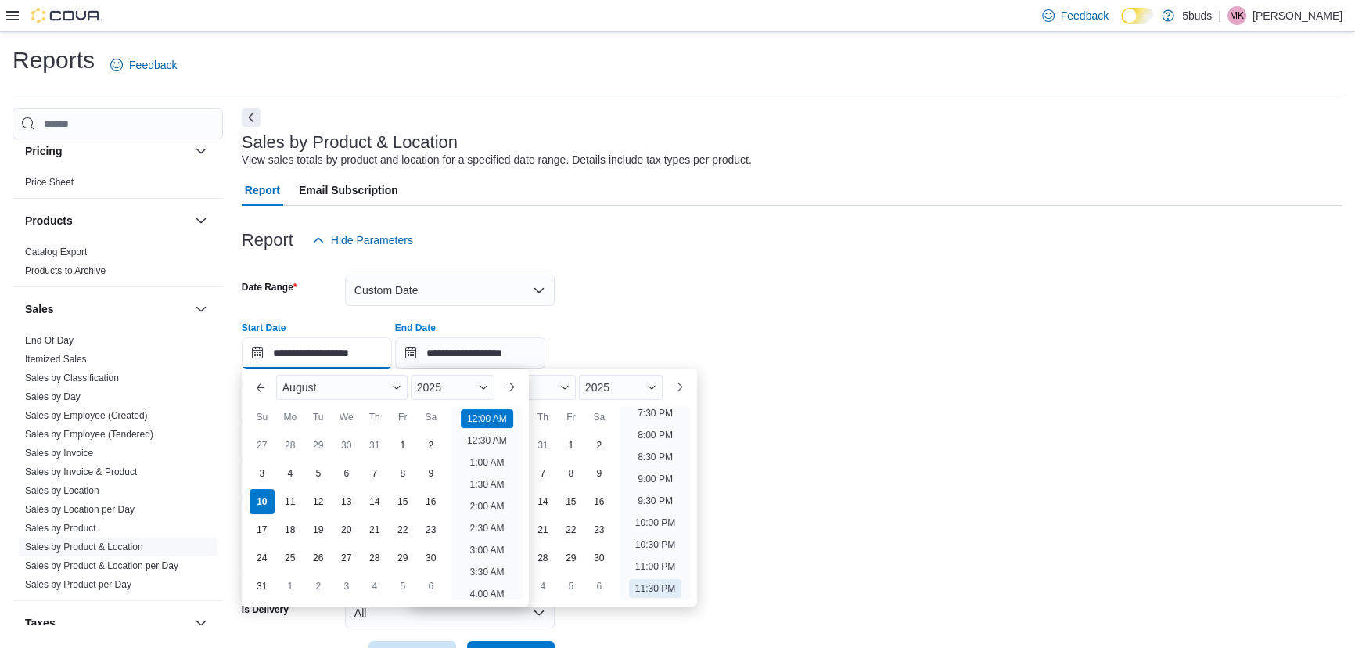
click at [323, 351] on input "**********" at bounding box center [317, 352] width 150 height 31
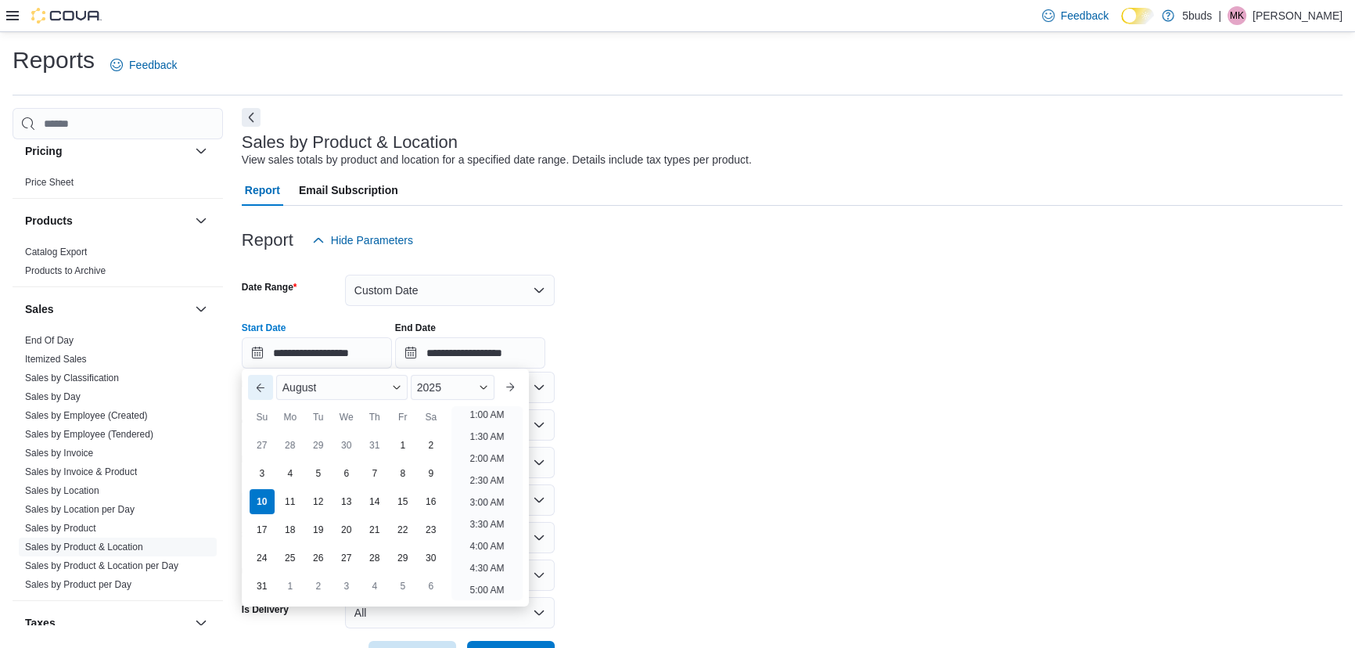
click at [267, 383] on button "Previous Month" at bounding box center [260, 387] width 25 height 25
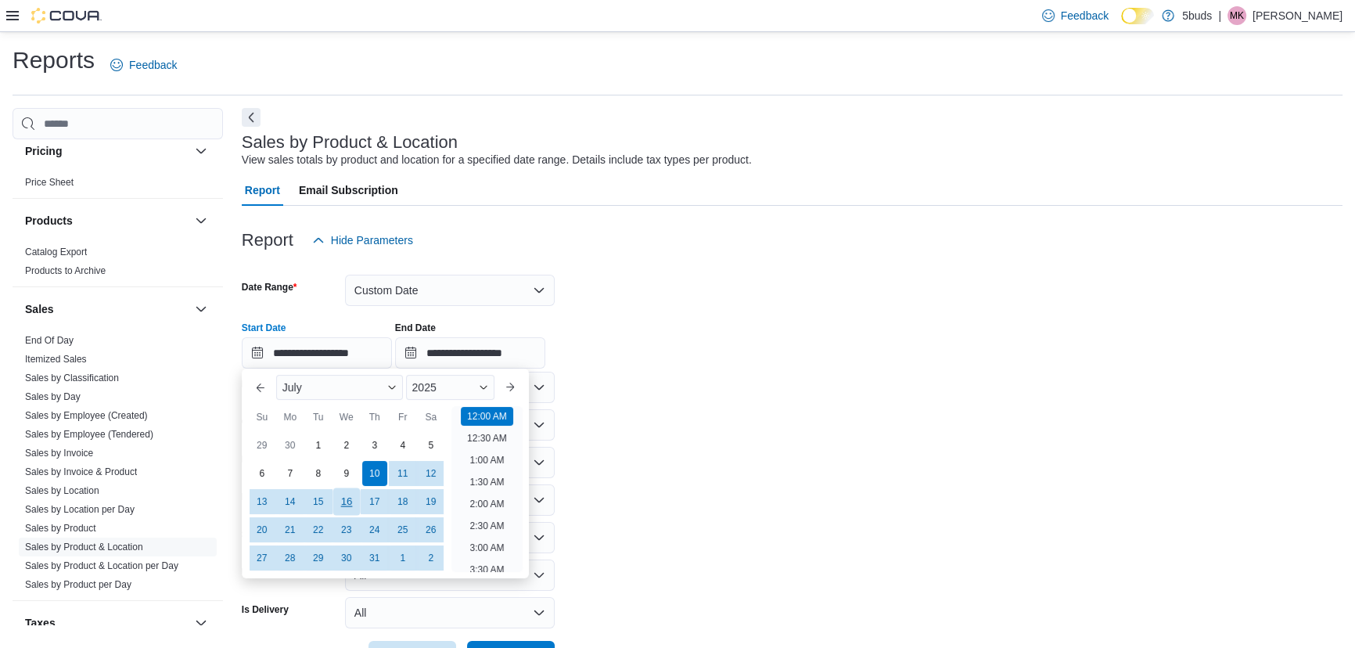
click at [347, 498] on div "16" at bounding box center [346, 501] width 27 height 27
type input "**********"
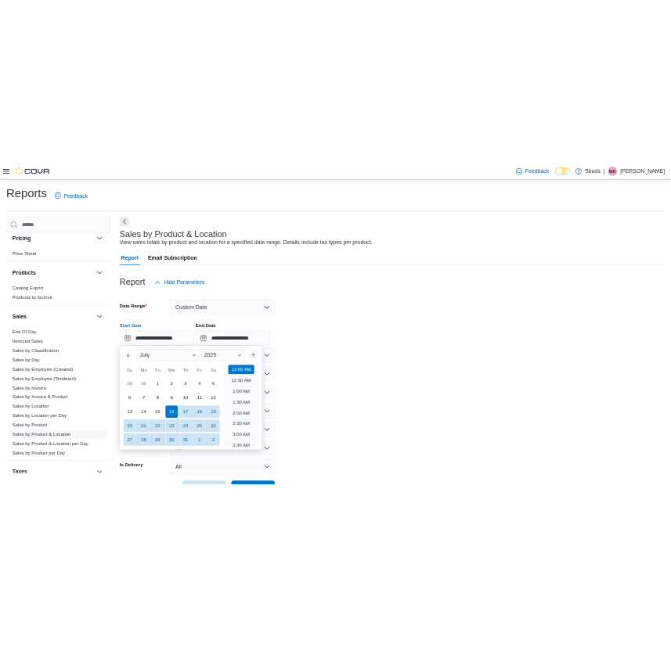
scroll to position [55, 0]
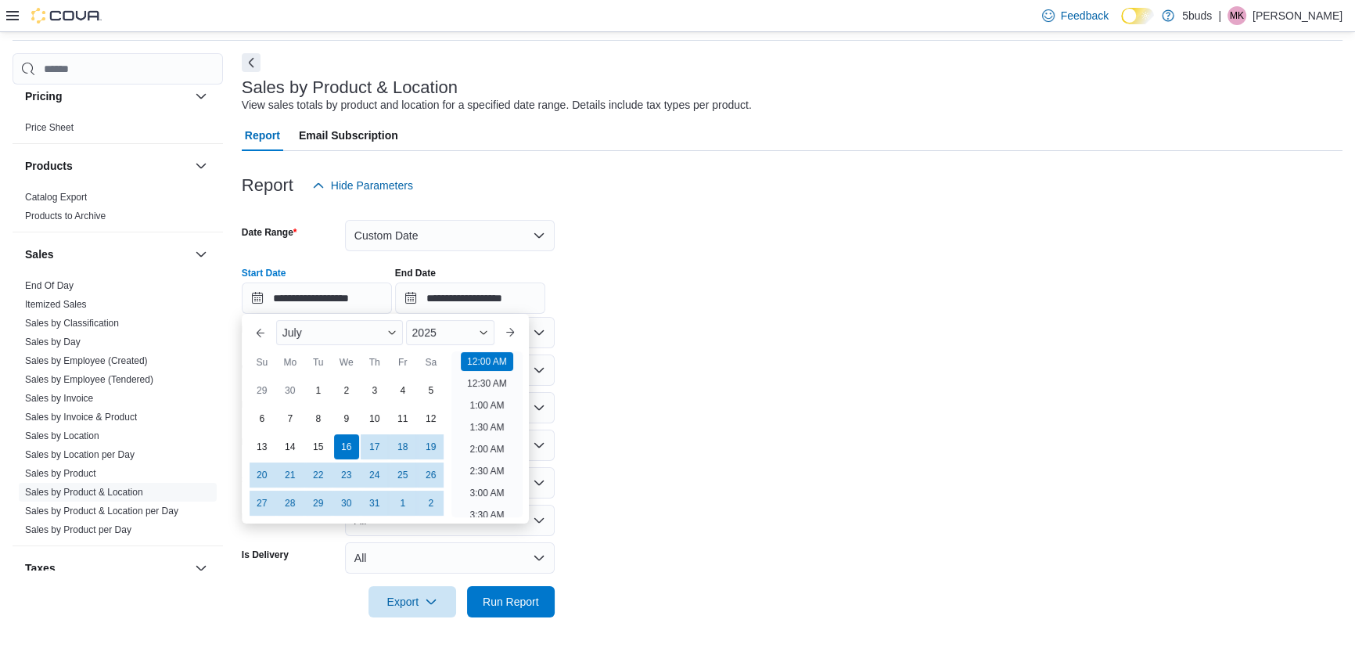
click at [613, 463] on form "**********" at bounding box center [792, 409] width 1101 height 416
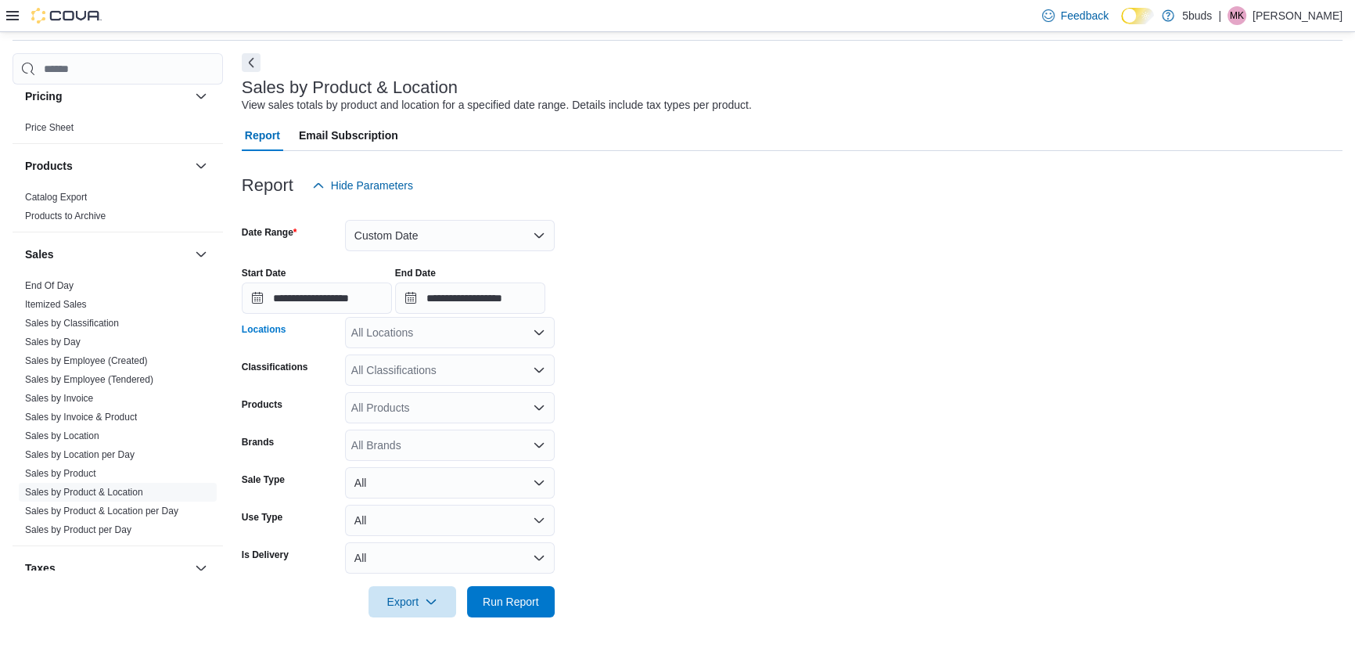
click at [445, 328] on div "All Locations" at bounding box center [450, 332] width 210 height 31
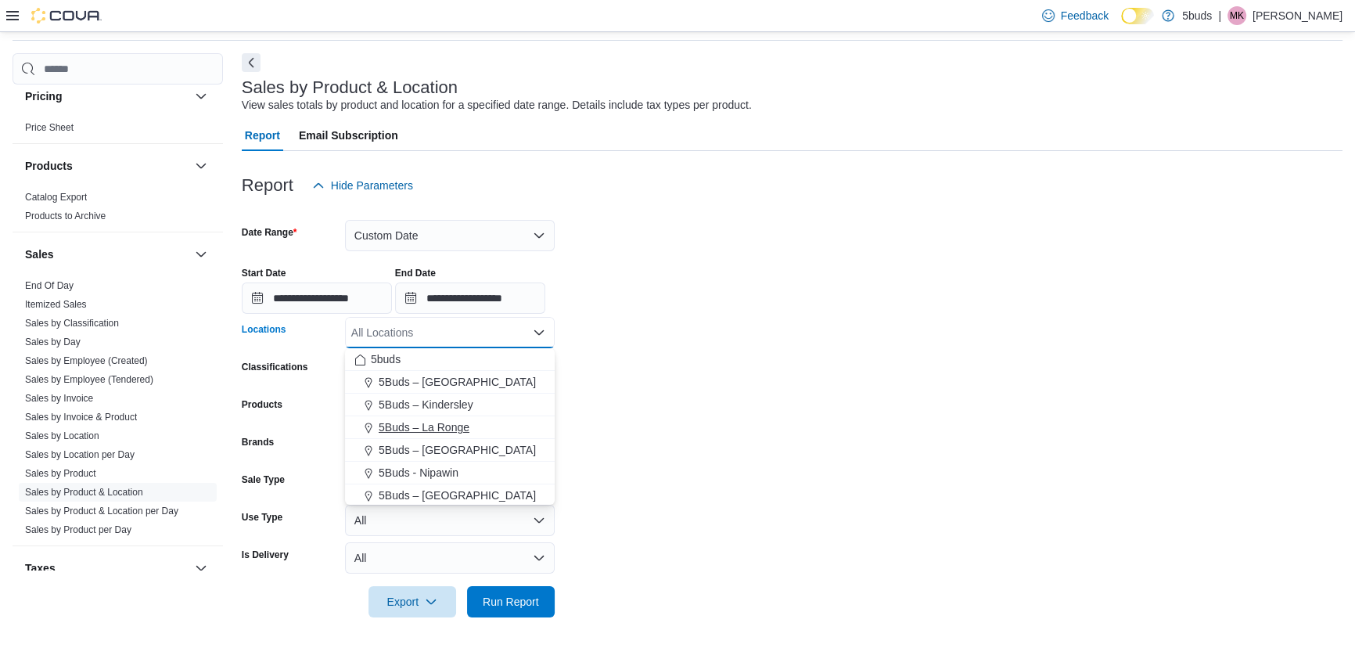
click at [447, 425] on span "5Buds – La Ronge" at bounding box center [424, 427] width 91 height 16
click at [686, 415] on form "**********" at bounding box center [792, 409] width 1101 height 416
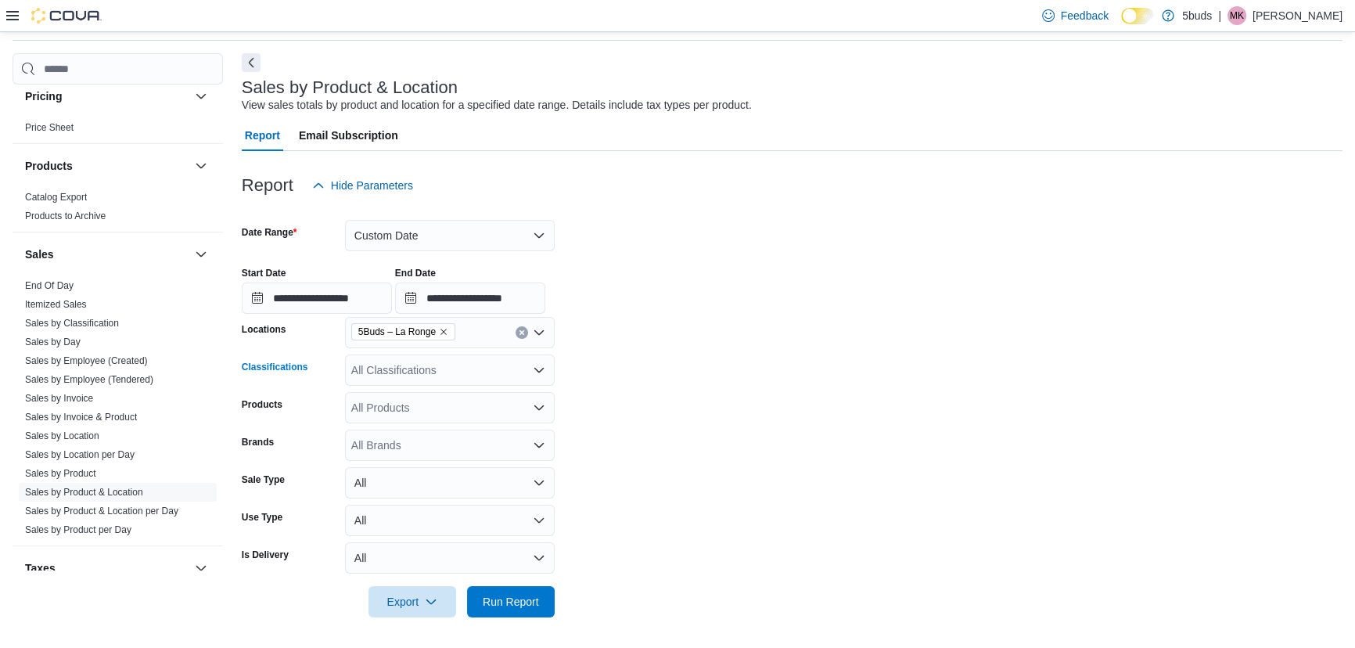
click at [442, 369] on div "All Classifications" at bounding box center [450, 369] width 210 height 31
click at [740, 388] on form "**********" at bounding box center [792, 409] width 1101 height 416
click at [415, 602] on span "Export" at bounding box center [412, 600] width 69 height 31
click at [514, 606] on span "Run Report" at bounding box center [511, 601] width 56 height 16
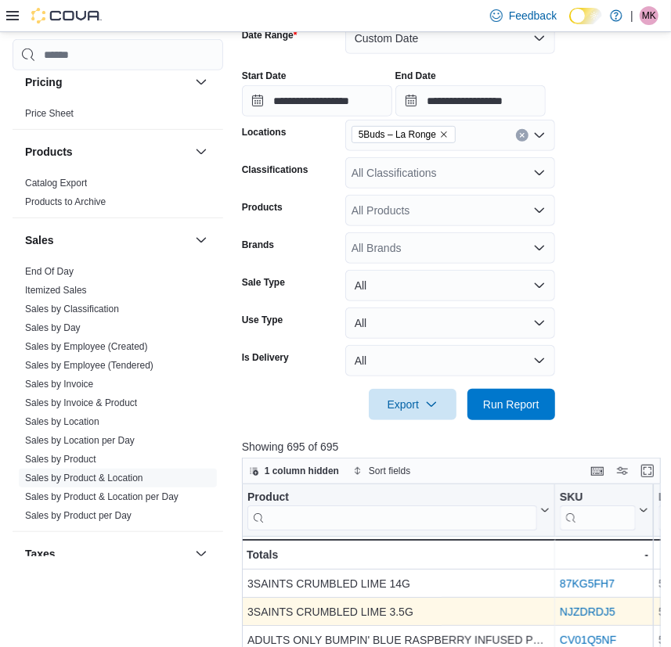
scroll to position [340, 0]
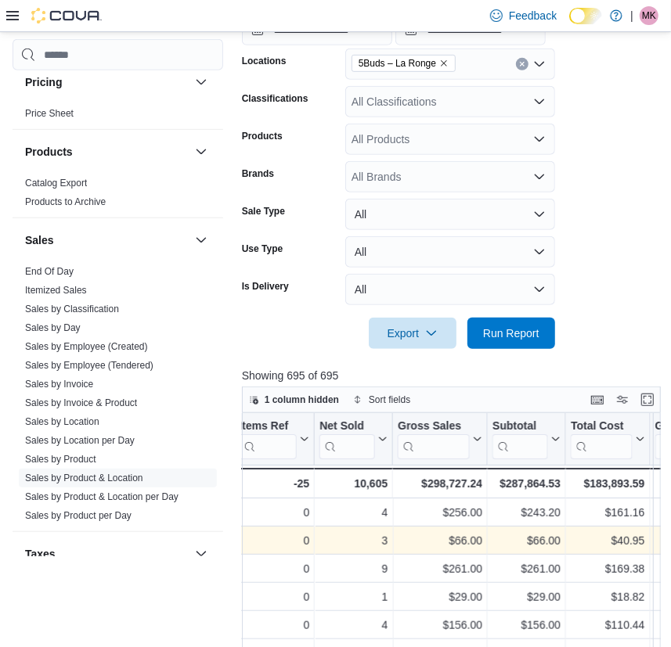
drag, startPoint x: 455, startPoint y: 552, endPoint x: 501, endPoint y: 553, distance: 46.2
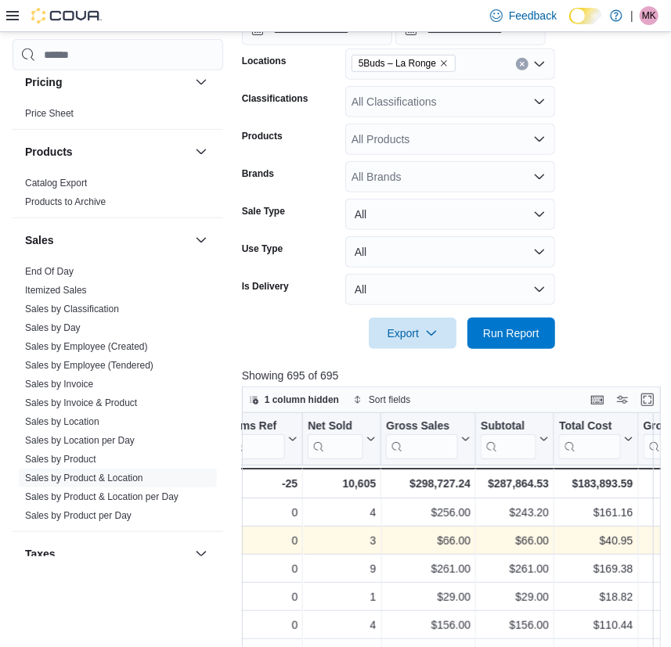
click at [432, 102] on div "All Classifications" at bounding box center [450, 101] width 210 height 31
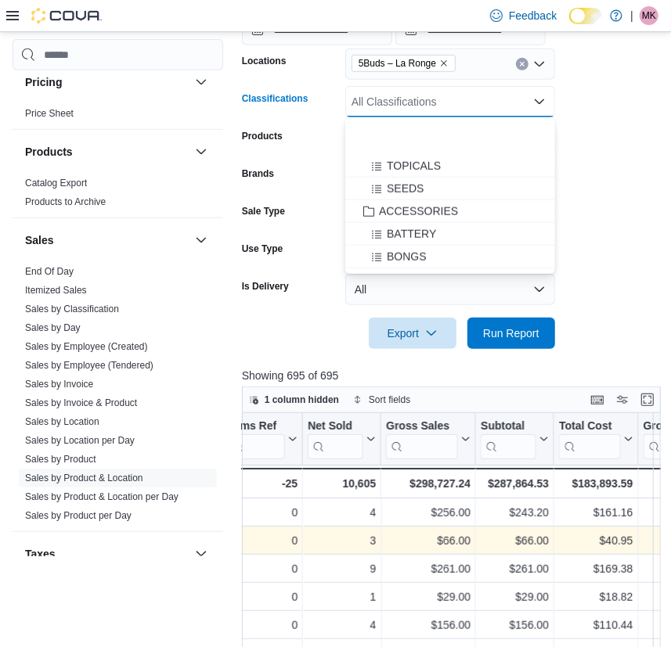
scroll to position [782, 0]
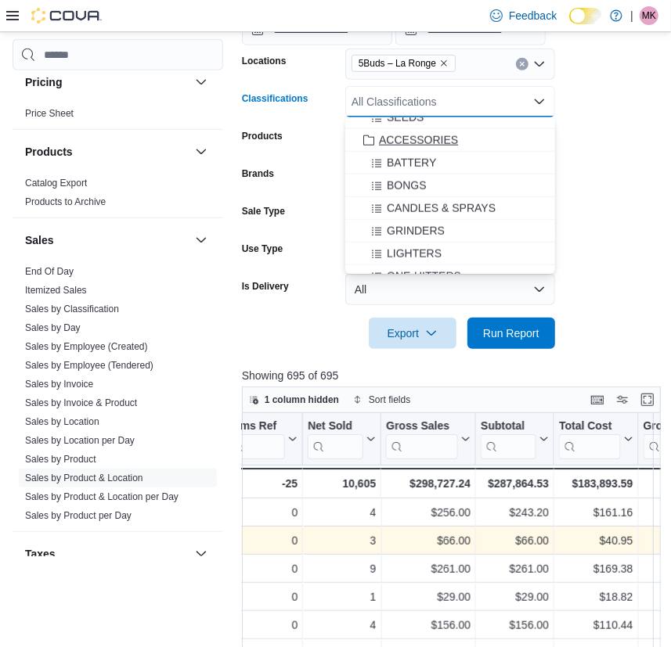
click at [423, 139] on span "ACCESSORIES" at bounding box center [418, 140] width 79 height 16
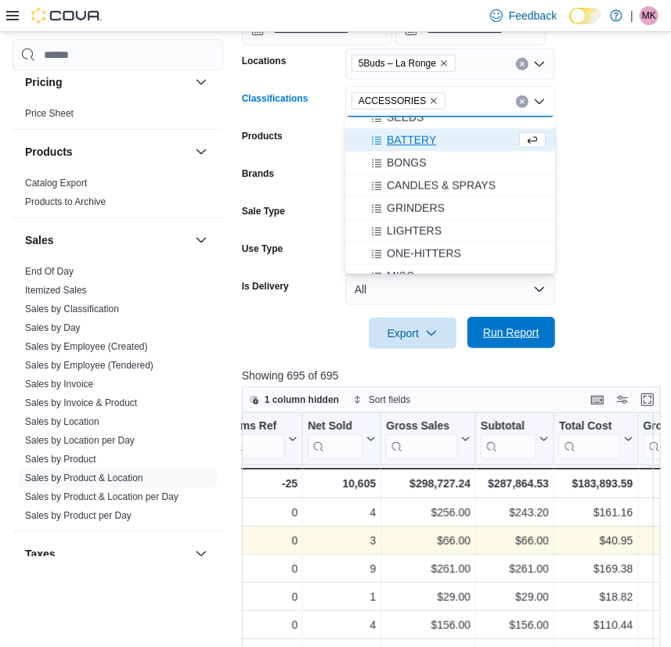
click at [512, 340] on span "Run Report" at bounding box center [511, 333] width 56 height 16
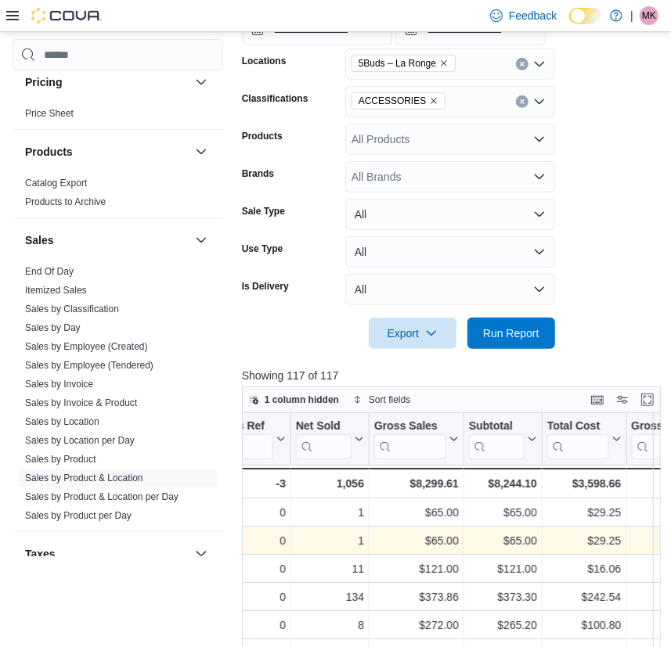
scroll to position [0, 826]
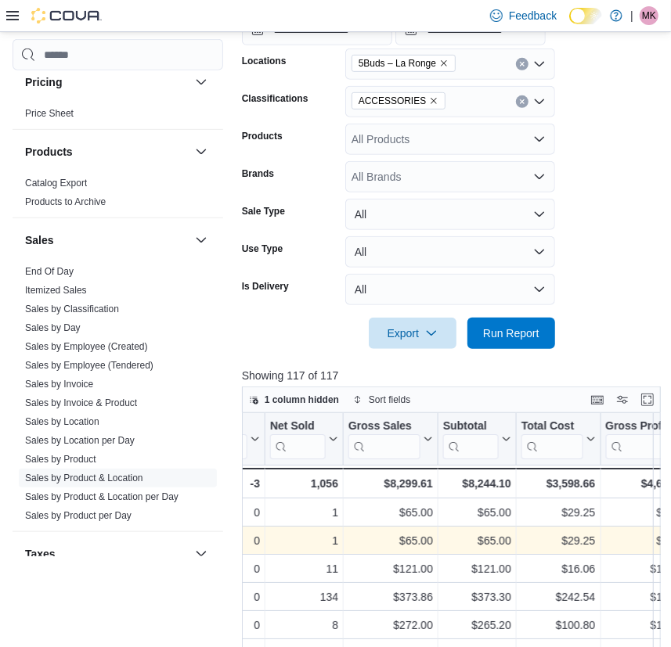
drag, startPoint x: 480, startPoint y: 536, endPoint x: 528, endPoint y: 530, distance: 48.1
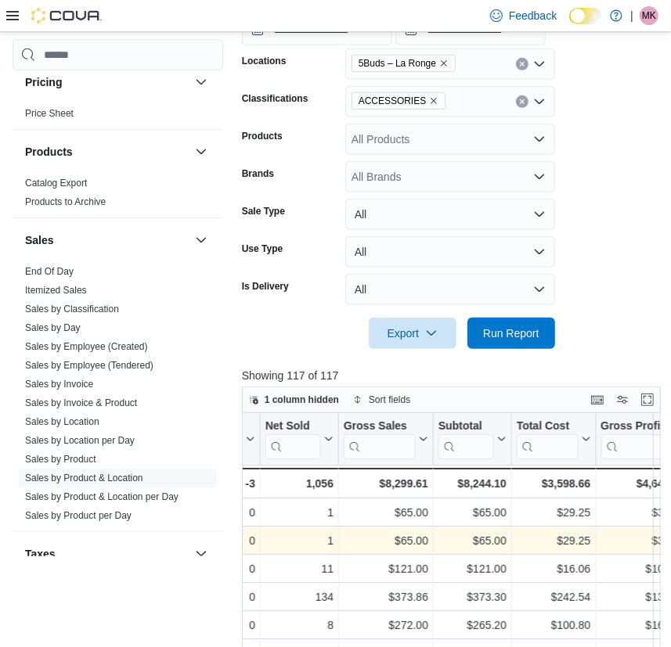
scroll to position [268, 0]
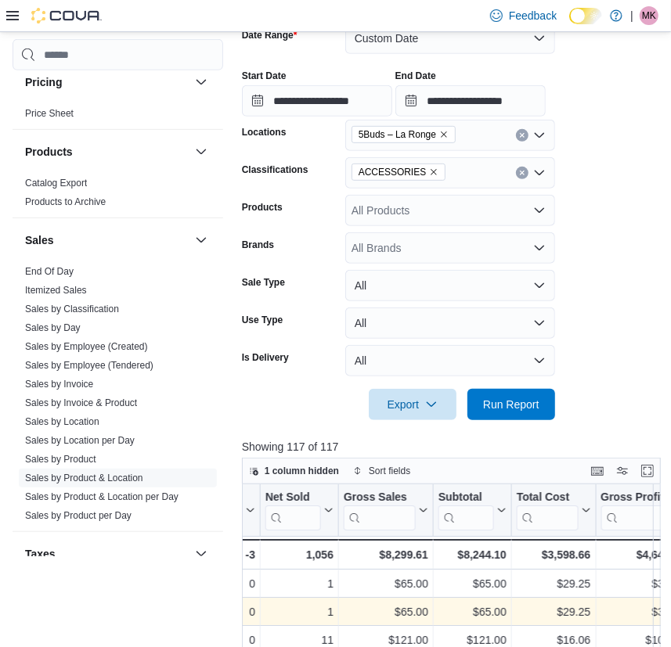
click at [16, 20] on icon at bounding box center [12, 15] width 13 height 9
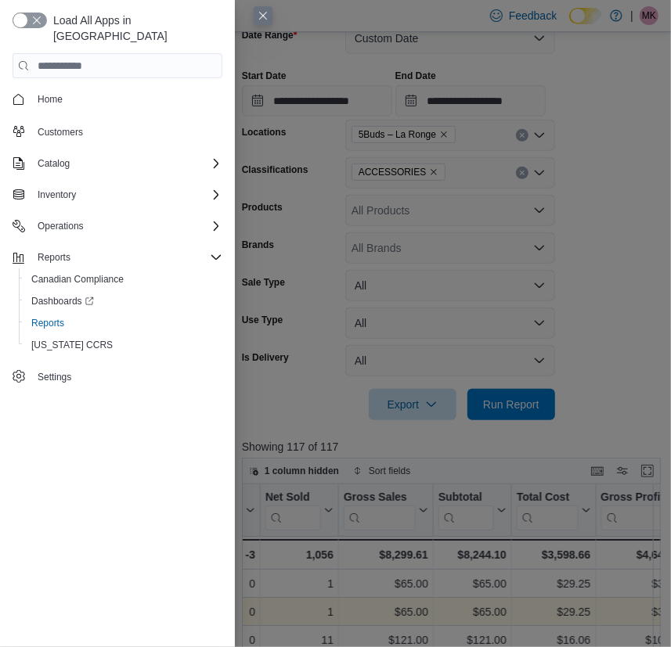
click at [263, 16] on button "Close this dialog" at bounding box center [263, 15] width 19 height 19
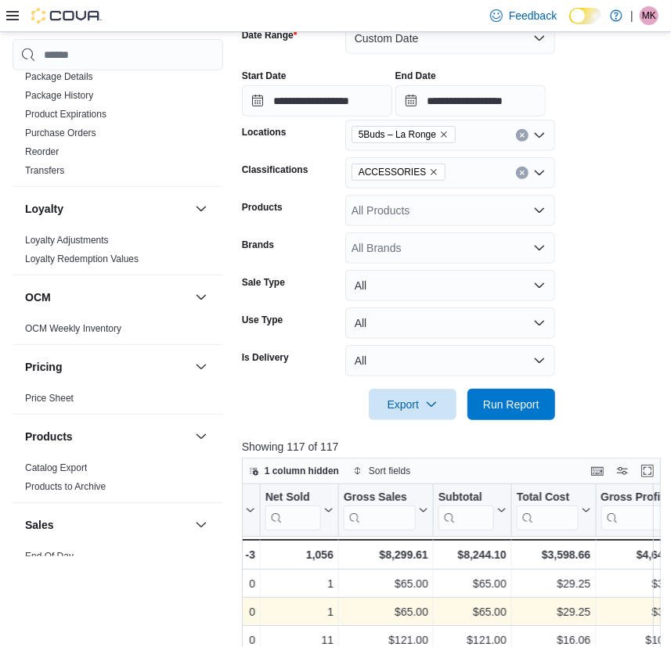
scroll to position [0, 0]
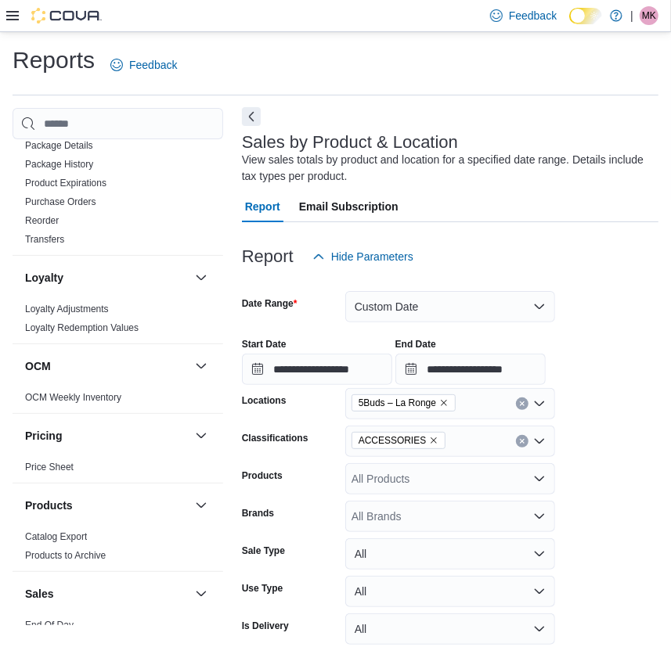
click at [245, 117] on button "Next" at bounding box center [251, 116] width 19 height 19
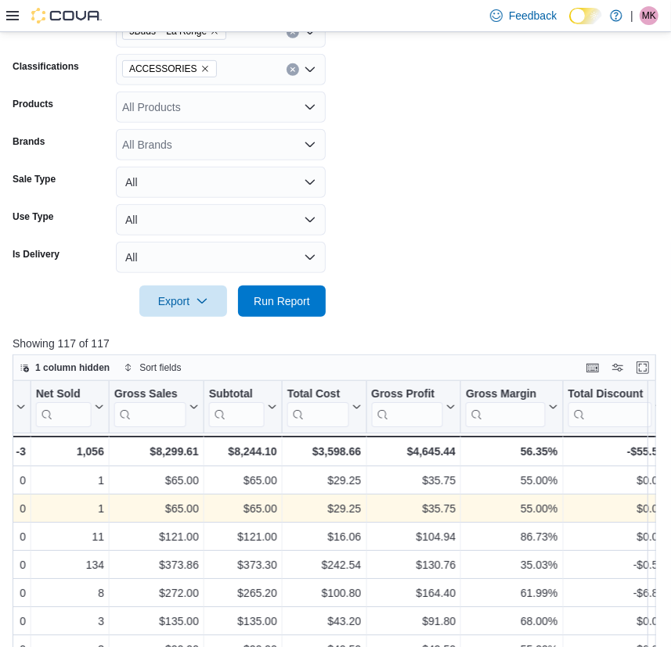
scroll to position [284, 0]
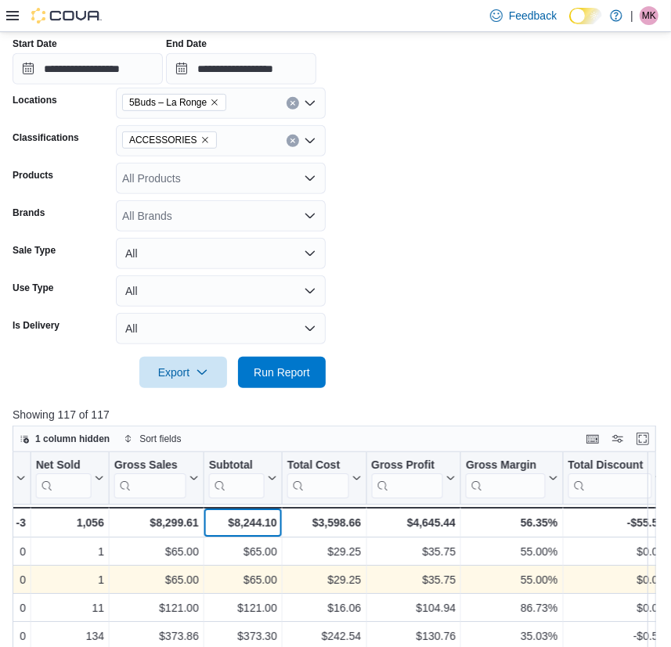
click at [257, 520] on div "$8,244.10" at bounding box center [243, 522] width 68 height 19
copy div "8,244.10"
click at [200, 141] on icon "Remove ACCESSORIES from selection in this group" at bounding box center [204, 139] width 9 height 9
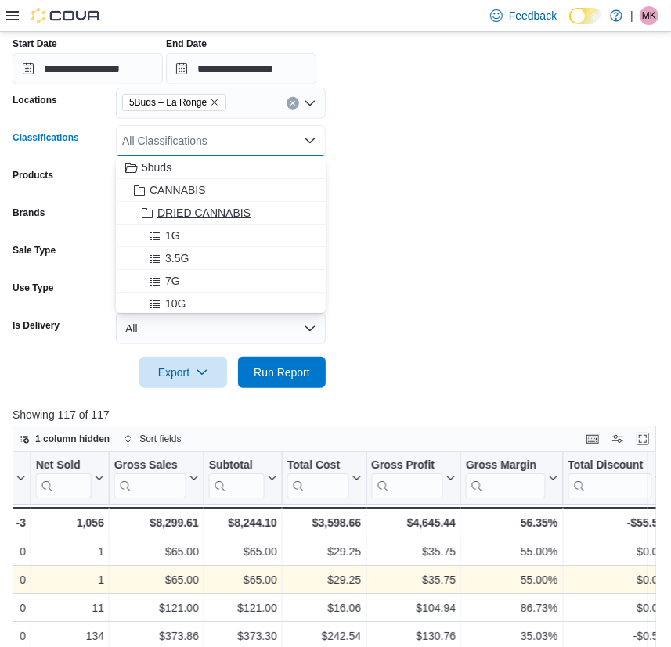
click at [190, 216] on span "DRIED CANNABIS" at bounding box center [203, 213] width 93 height 16
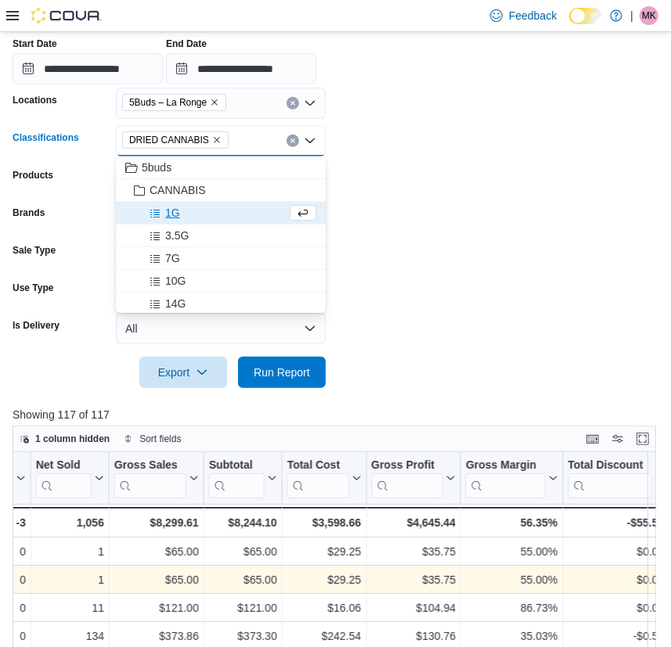
click at [437, 329] on form "**********" at bounding box center [336, 180] width 646 height 416
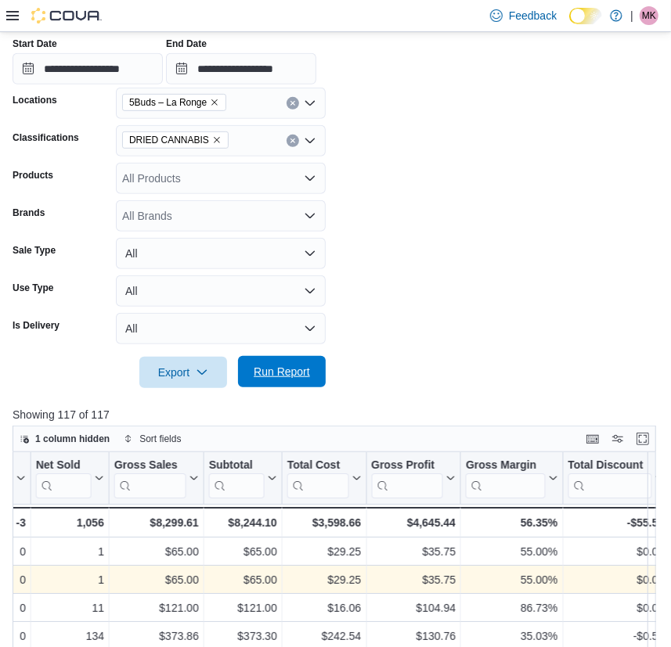
click at [303, 375] on span "Run Report" at bounding box center [282, 372] width 56 height 16
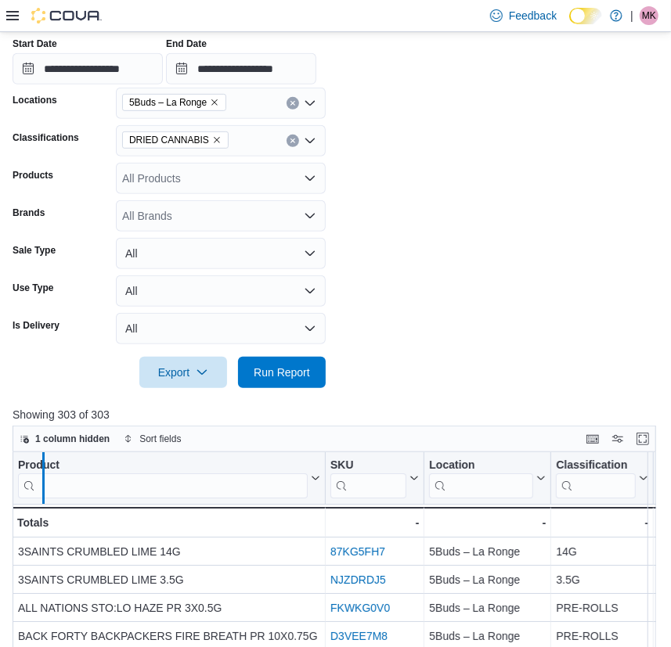
drag, startPoint x: 326, startPoint y: 462, endPoint x: 43, endPoint y: 453, distance: 283.4
click at [43, 453] on div at bounding box center [43, 478] width 13 height 52
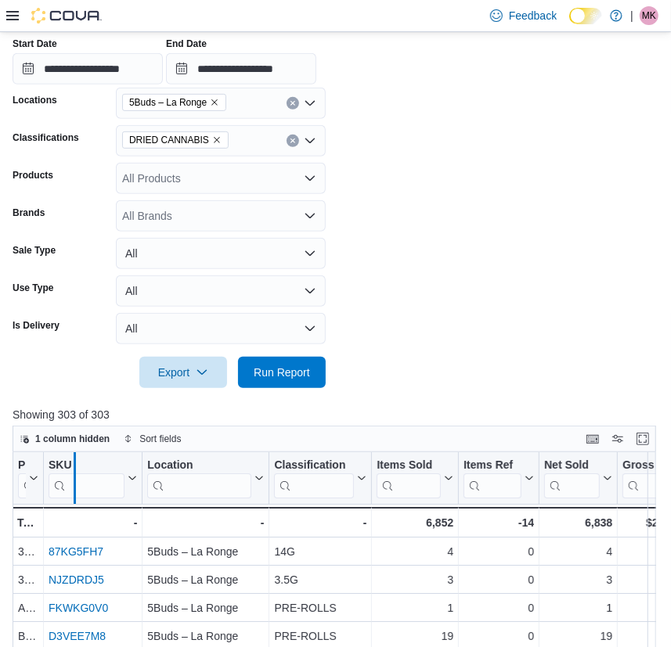
drag, startPoint x: 141, startPoint y: 461, endPoint x: 70, endPoint y: 458, distance: 71.3
click at [52, 458] on div "SKU Click to view column header actions" at bounding box center [93, 478] width 99 height 52
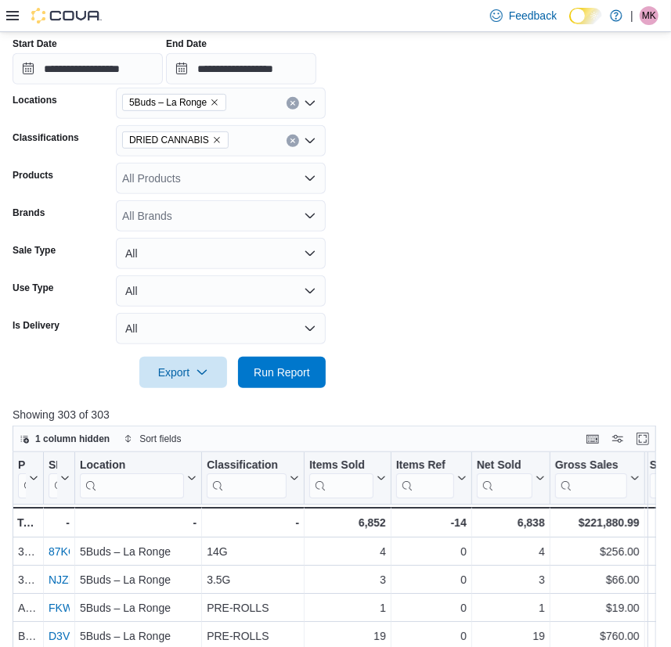
drag, startPoint x: 204, startPoint y: 461, endPoint x: 58, endPoint y: 454, distance: 146.5
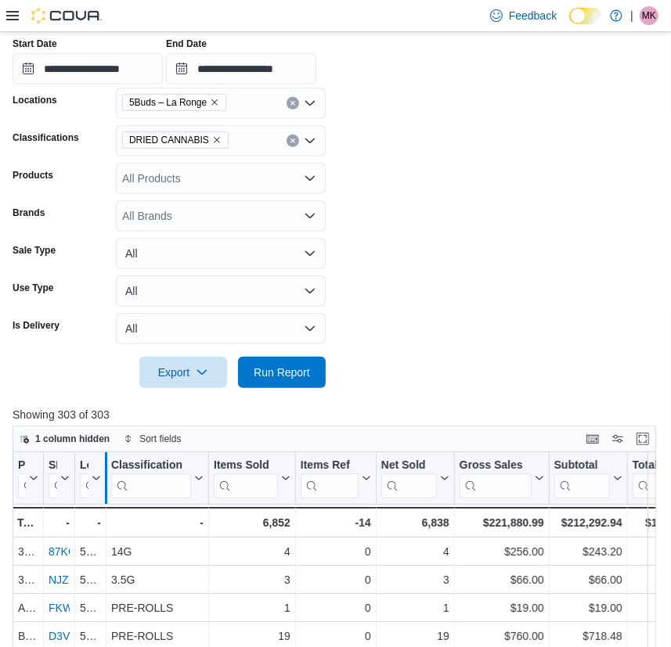
drag, startPoint x: 210, startPoint y: 461, endPoint x: 103, endPoint y: 466, distance: 107.3
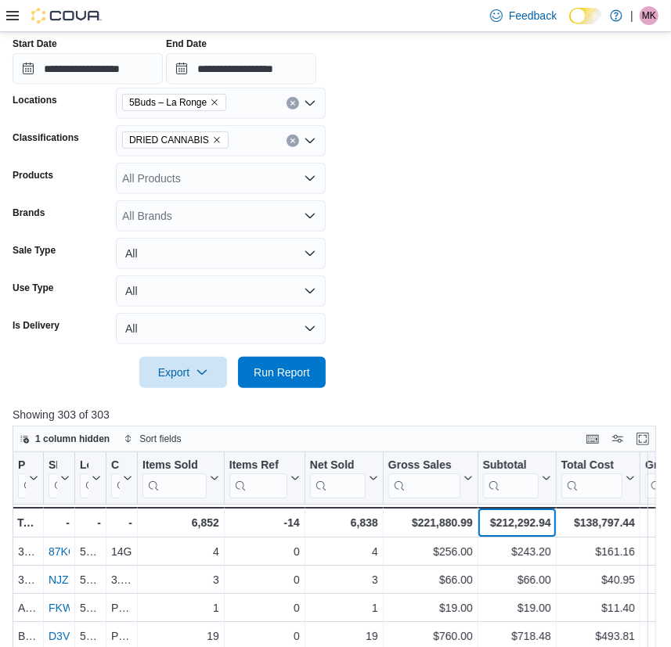
click at [515, 520] on div "$212,292.94" at bounding box center [517, 522] width 68 height 19
copy div "212,292.94"
click at [396, 154] on form "**********" at bounding box center [336, 180] width 646 height 416
click at [214, 139] on icon "Remove DRIED CANNABIS from selection in this group" at bounding box center [217, 141] width 6 height 6
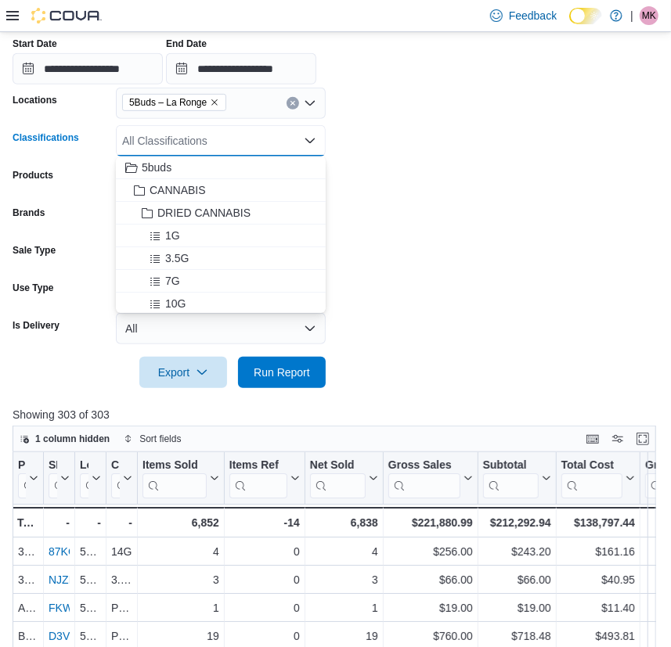
click at [206, 139] on div "All Classifications Combo box. Selected. Combo box input. All Classifications. …" at bounding box center [221, 140] width 210 height 31
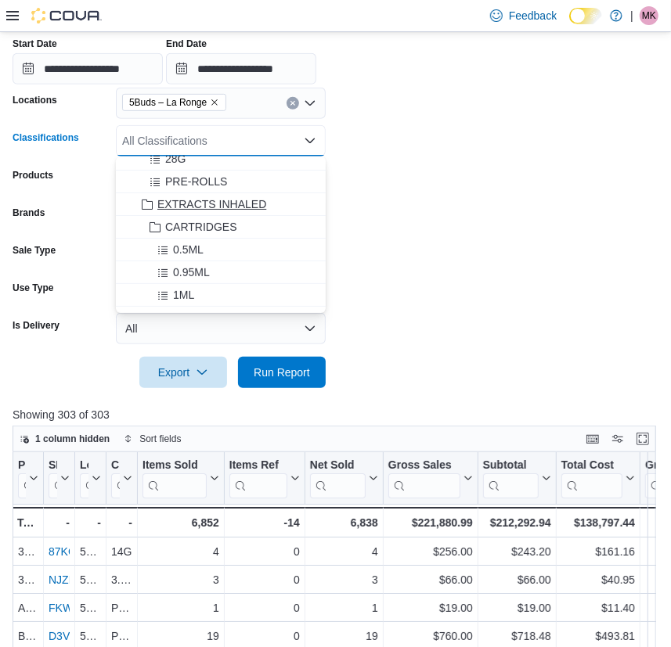
click at [198, 203] on span "EXTRACTS INHALED" at bounding box center [211, 204] width 109 height 16
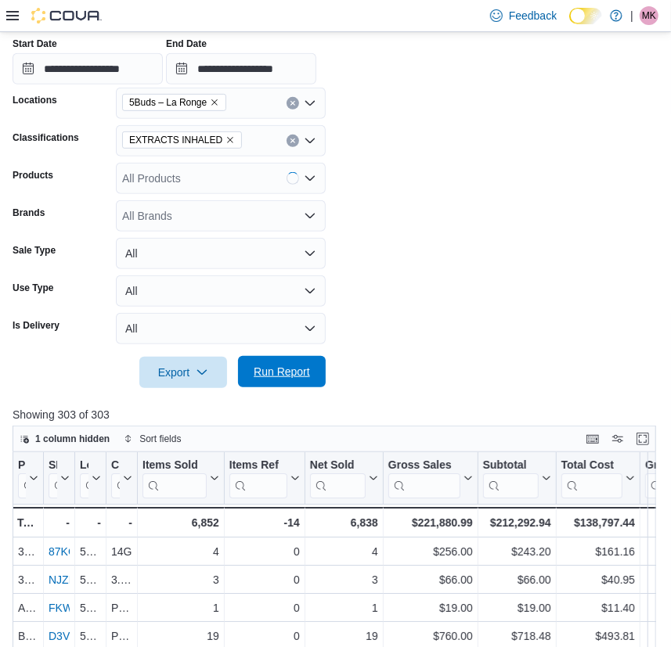
click at [281, 371] on span "Run Report" at bounding box center [282, 372] width 56 height 16
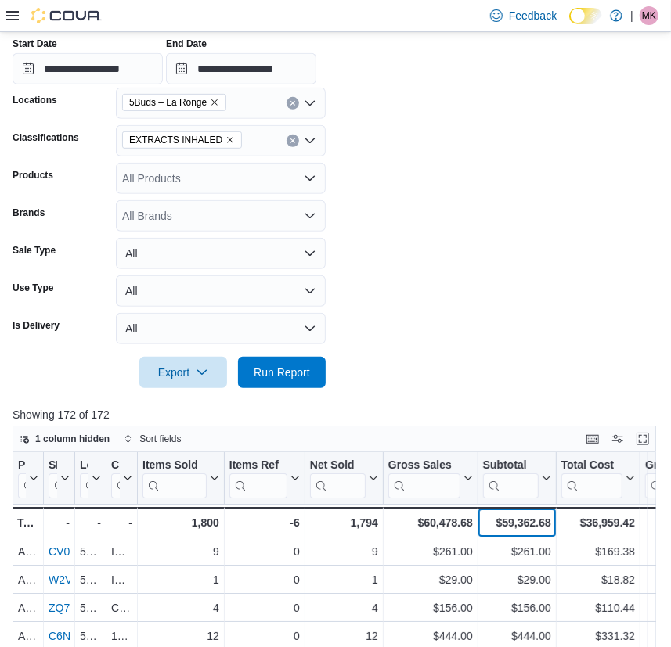
click at [523, 523] on div "$59,362.68" at bounding box center [517, 522] width 68 height 19
copy div "59,362.68"
click at [470, 228] on form "**********" at bounding box center [336, 180] width 646 height 416
click at [225, 138] on icon "Remove EXTRACTS INHALED from selection in this group" at bounding box center [229, 139] width 9 height 9
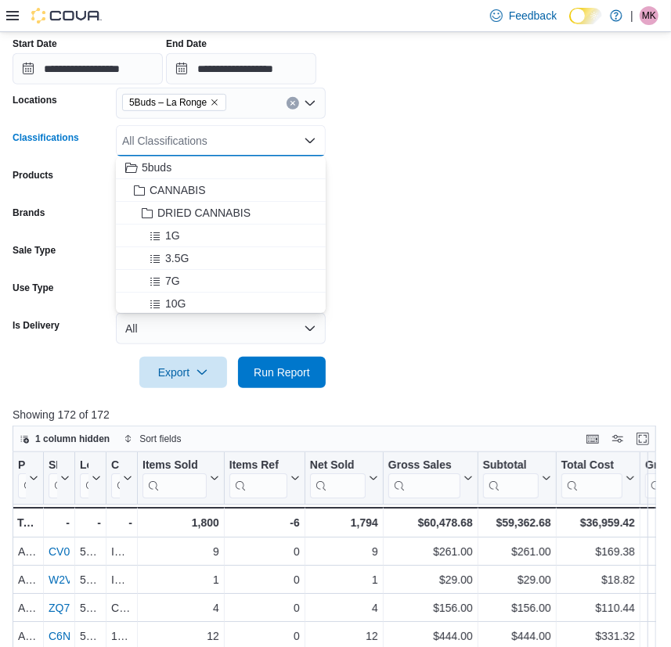
click at [227, 138] on div "All Classifications" at bounding box center [221, 140] width 210 height 31
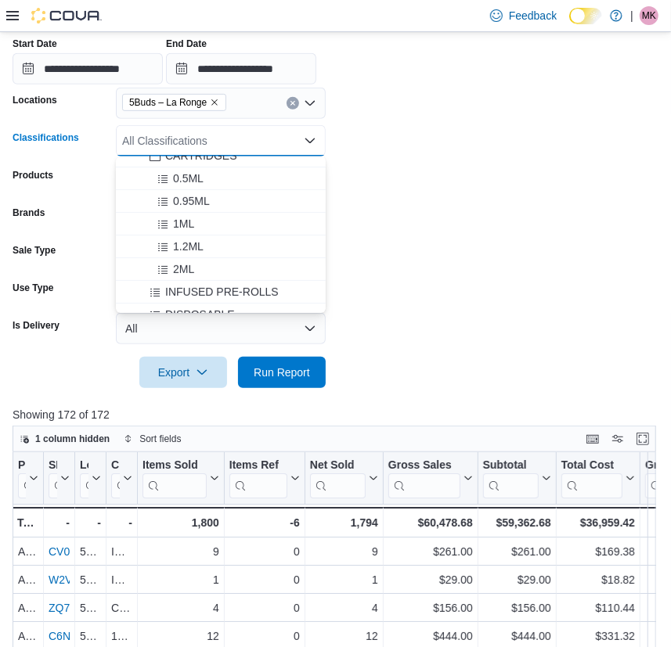
scroll to position [355, 0]
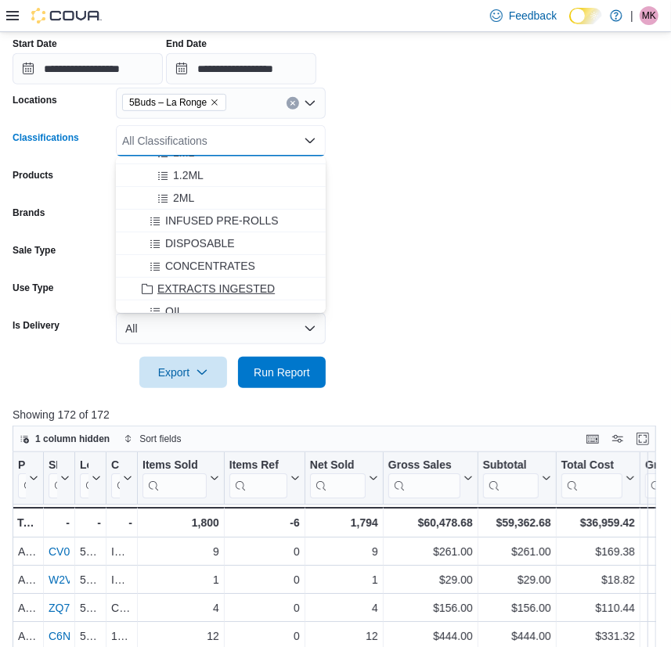
click at [207, 288] on span "EXTRACTS INGESTED" at bounding box center [215, 289] width 117 height 16
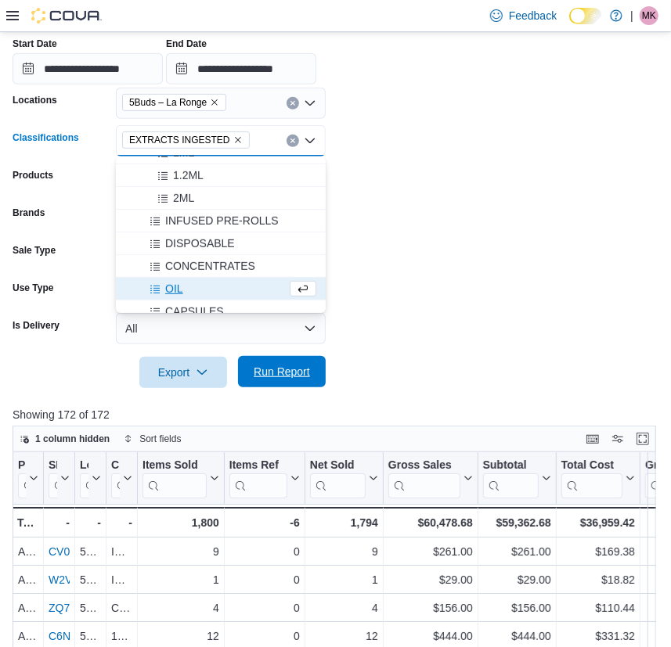
click at [282, 382] on span "Run Report" at bounding box center [281, 371] width 69 height 31
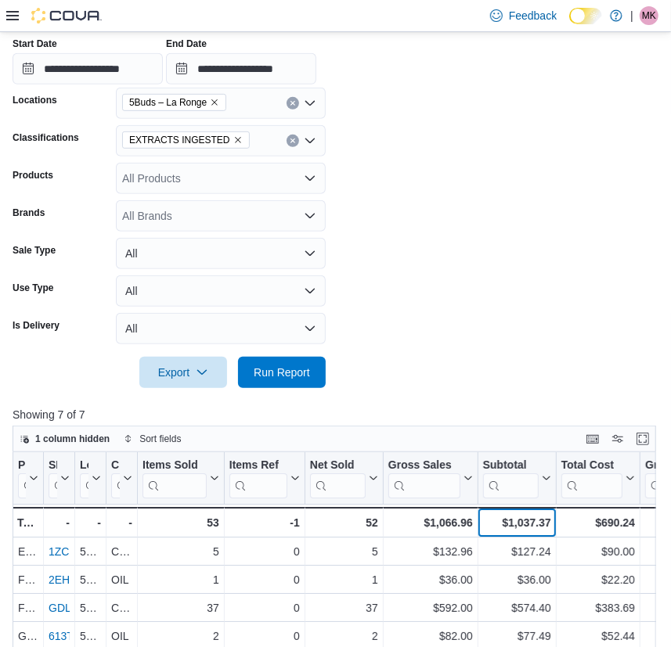
click at [516, 523] on div "$1,037.37" at bounding box center [517, 522] width 68 height 19
copy div "1,037.37"
click at [233, 138] on icon "Remove EXTRACTS INGESTED from selection in this group" at bounding box center [237, 139] width 9 height 9
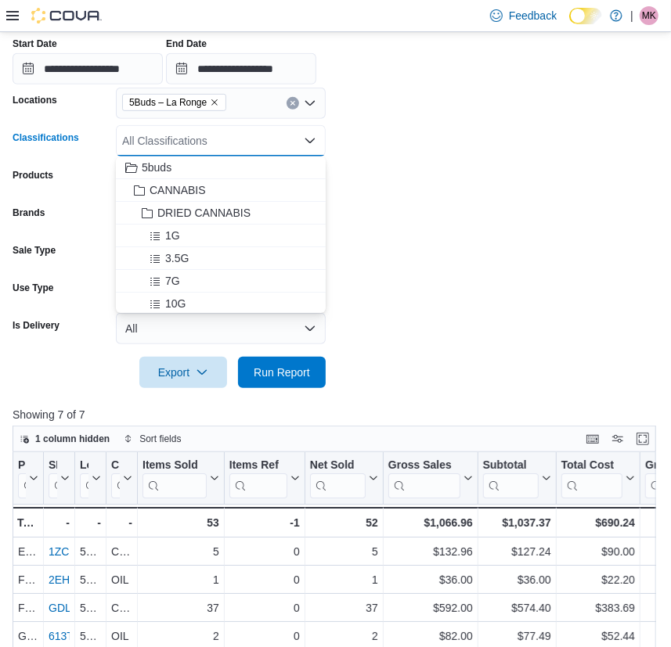
click at [232, 138] on div "All Classifications Combo box. Selected. Combo box input. All Classifications. …" at bounding box center [221, 140] width 210 height 31
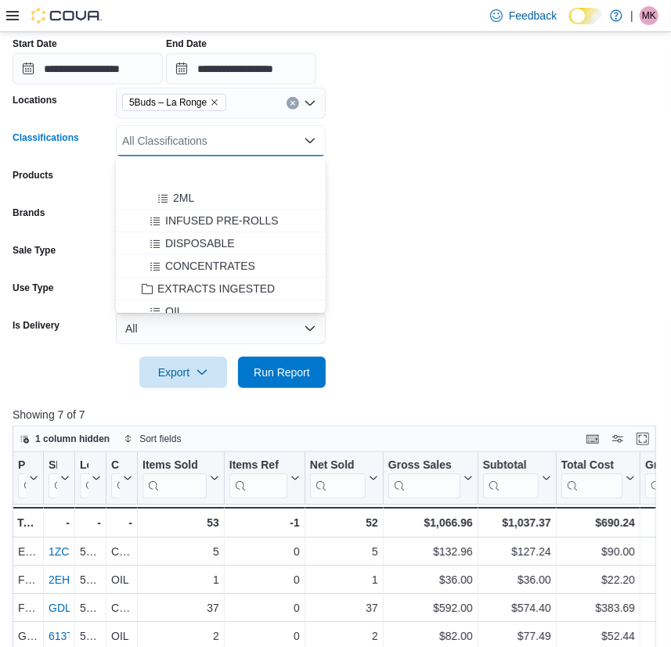
scroll to position [426, 0]
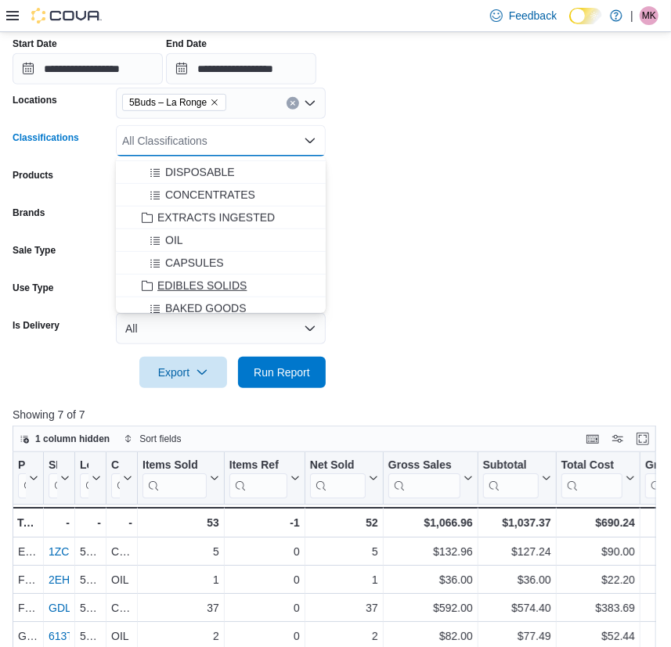
click at [198, 281] on span "EDIBLES SOLIDS" at bounding box center [201, 286] width 89 height 16
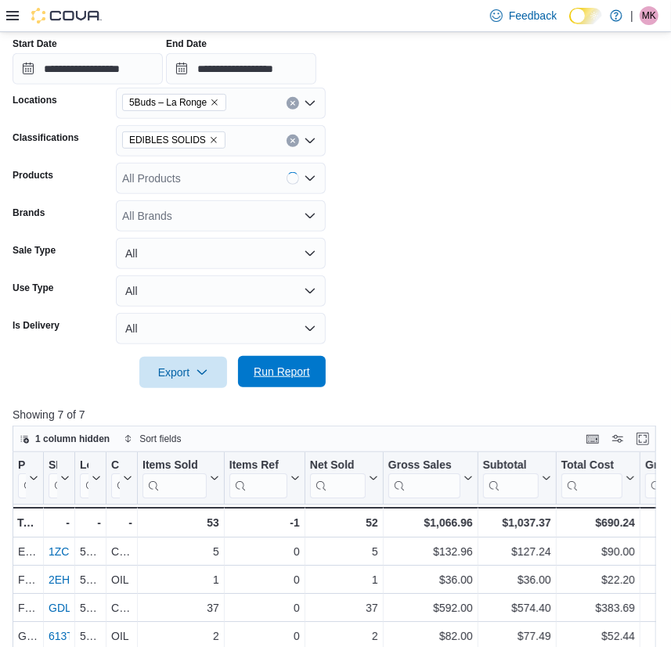
click at [277, 373] on span "Run Report" at bounding box center [282, 372] width 56 height 16
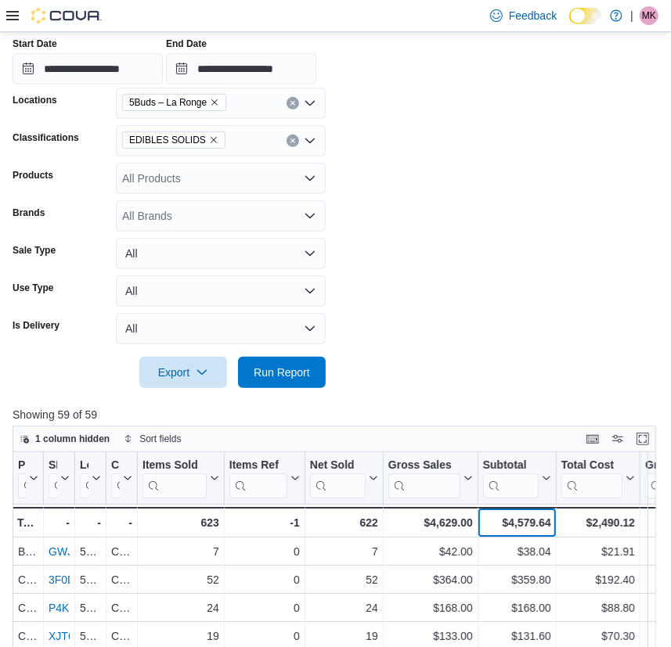
click at [528, 513] on div "$4,579.64" at bounding box center [517, 522] width 68 height 19
copy div "4,579.64"
drag, startPoint x: 462, startPoint y: 176, endPoint x: 398, endPoint y: 169, distance: 63.8
click at [459, 175] on form "**********" at bounding box center [336, 180] width 646 height 416
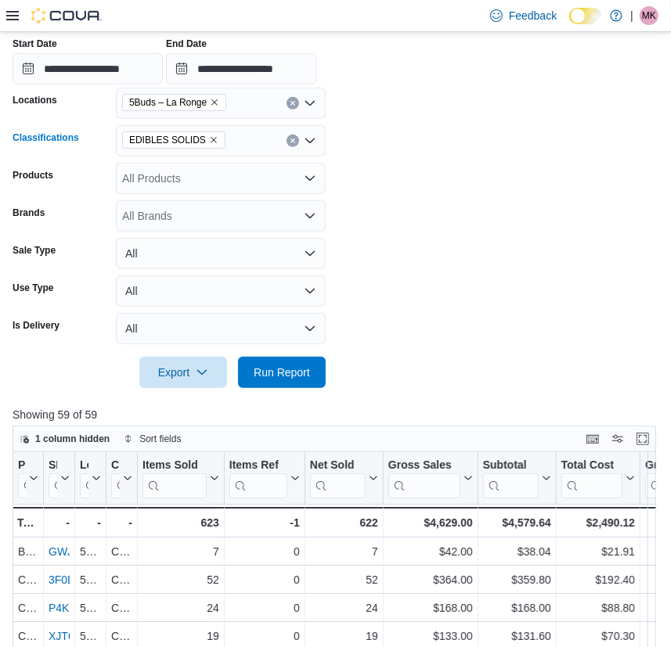
click at [210, 138] on icon "Remove EDIBLES SOLIDS from selection in this group" at bounding box center [213, 141] width 6 height 6
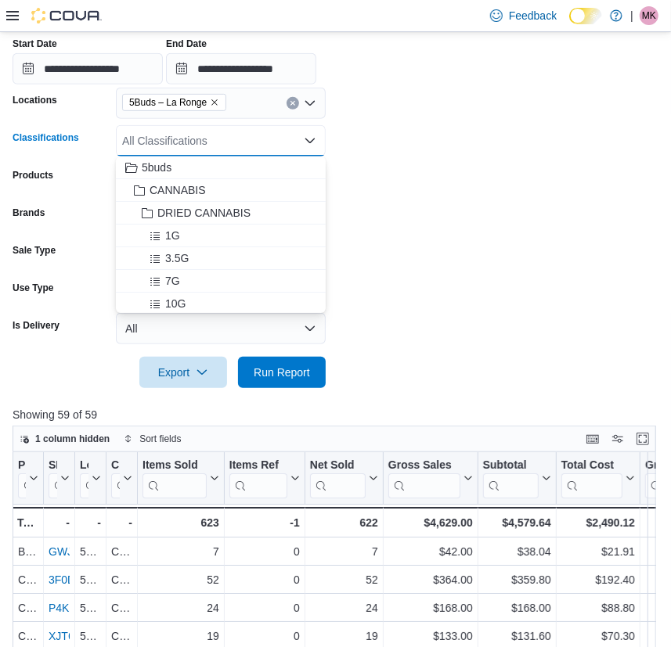
click at [209, 139] on div "All Classifications" at bounding box center [221, 140] width 210 height 31
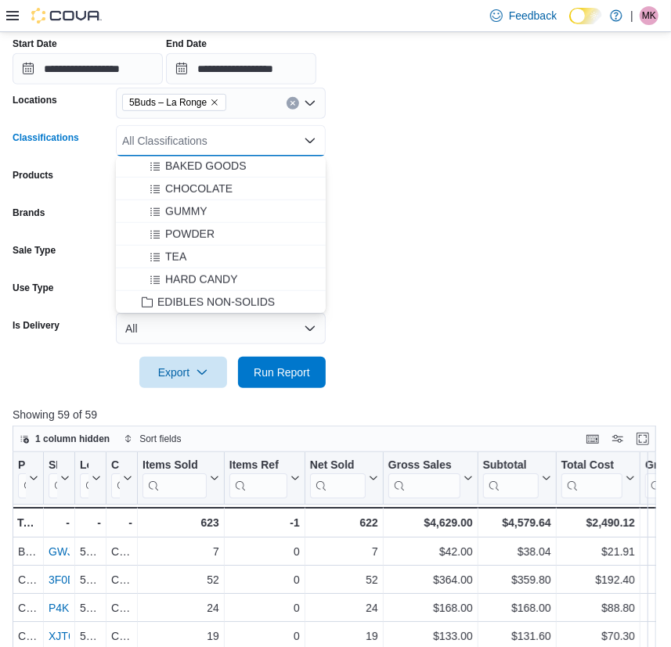
scroll to position [640, 0]
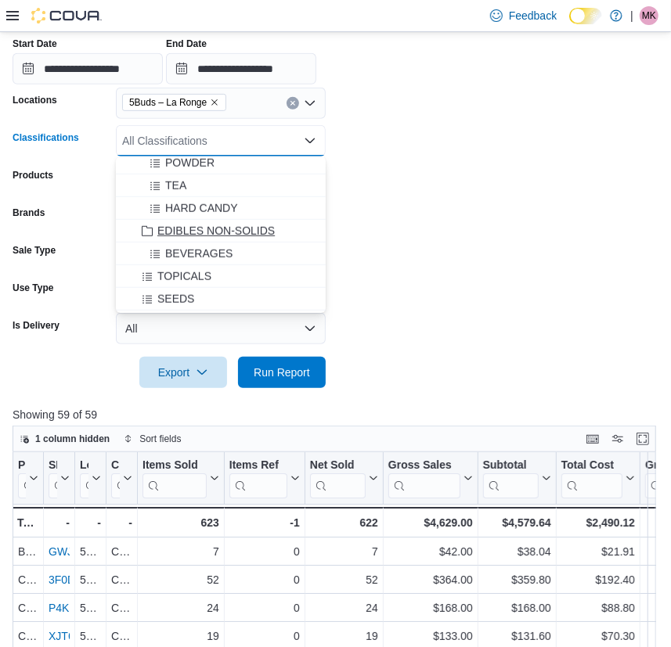
click at [236, 235] on span "EDIBLES NON-SOLIDS" at bounding box center [215, 231] width 117 height 16
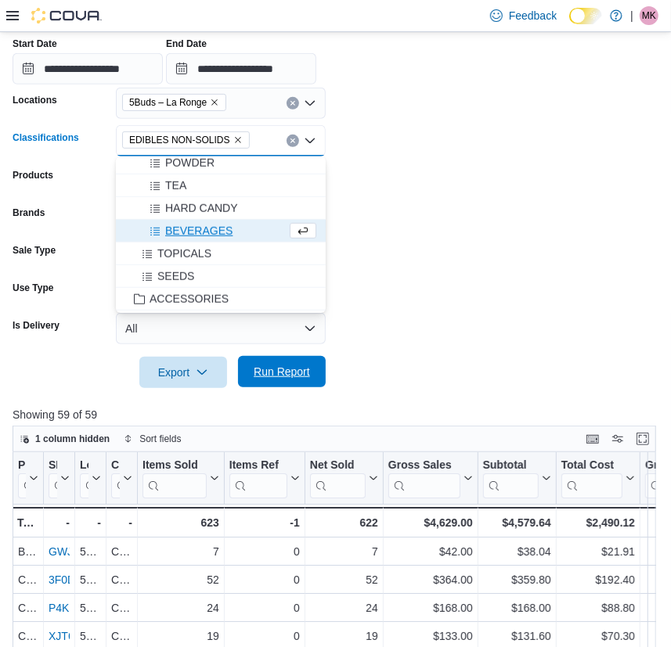
click at [295, 369] on span "Run Report" at bounding box center [282, 372] width 56 height 16
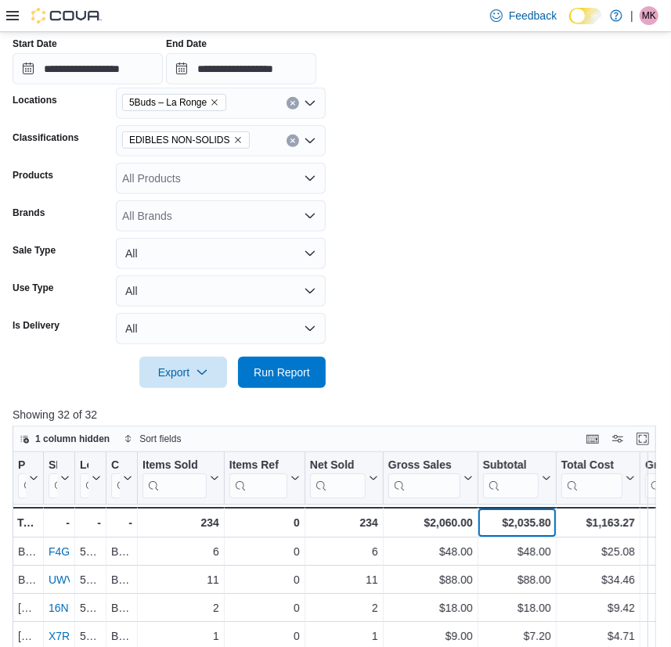
click at [525, 521] on div "$2,035.80" at bounding box center [517, 522] width 68 height 19
copy div "2,035.80"
click at [462, 270] on form "**********" at bounding box center [336, 180] width 646 height 416
click at [235, 138] on icon "Remove EDIBLES NON-SOLIDS from selection in this group" at bounding box center [238, 141] width 6 height 6
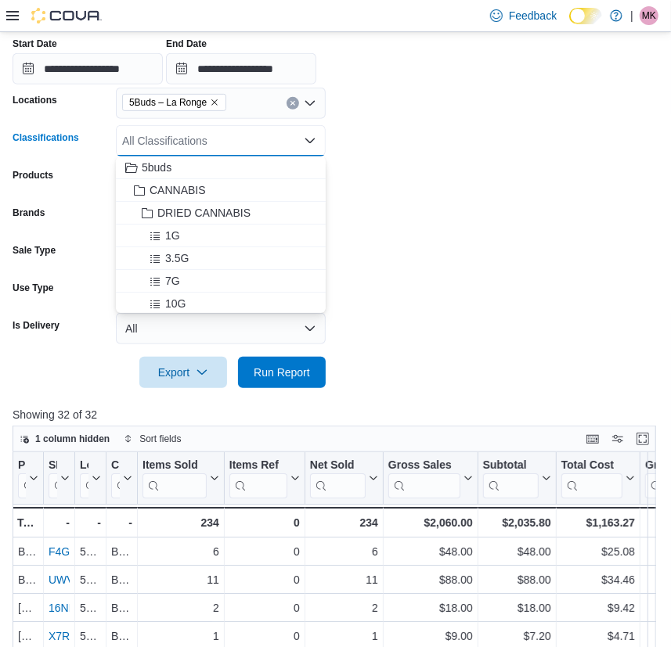
click at [237, 140] on div "All Classifications" at bounding box center [221, 140] width 210 height 31
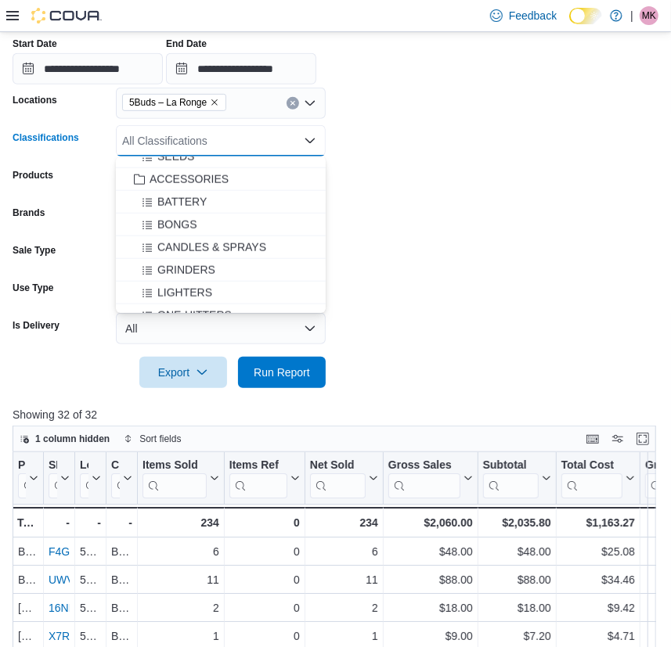
scroll to position [711, 0]
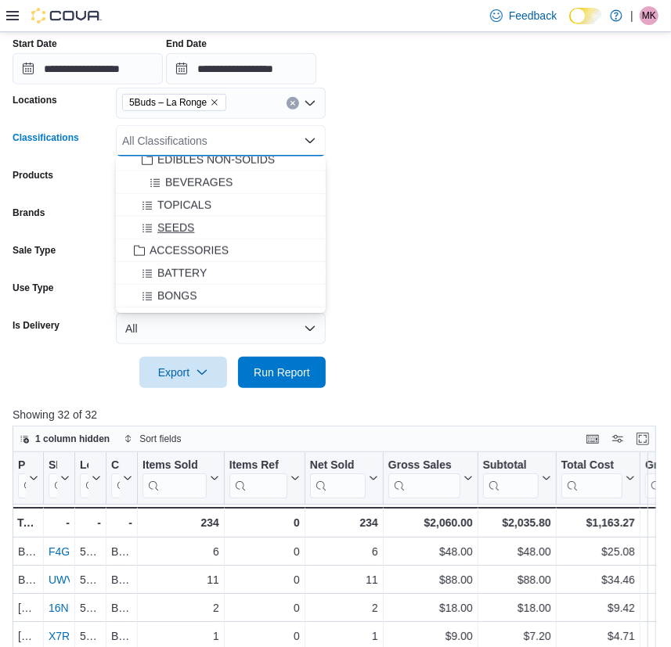
click at [176, 222] on span "SEEDS" at bounding box center [175, 228] width 37 height 16
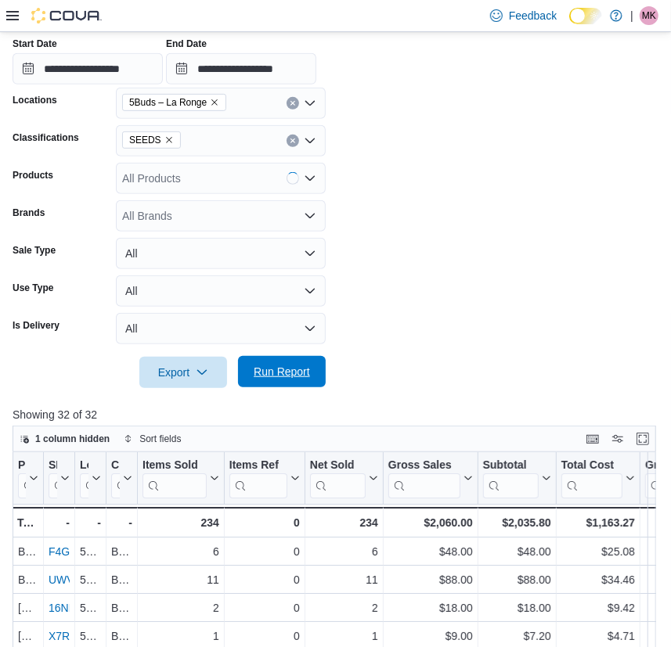
click at [289, 380] on span "Run Report" at bounding box center [281, 371] width 69 height 31
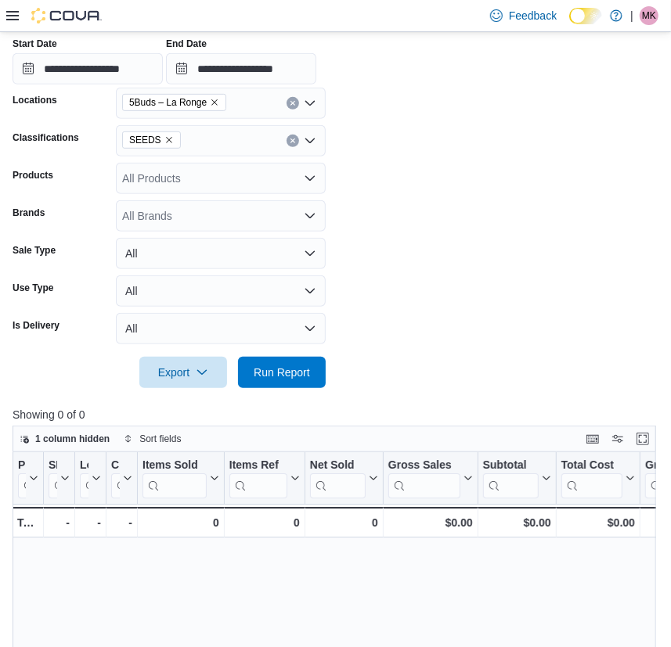
click at [166, 138] on icon "Remove SEEDS from selection in this group" at bounding box center [169, 141] width 6 height 6
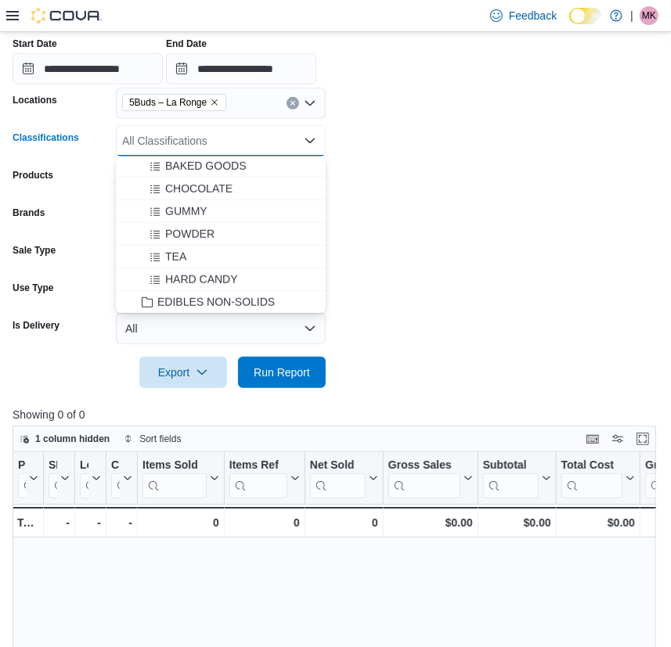
scroll to position [640, 0]
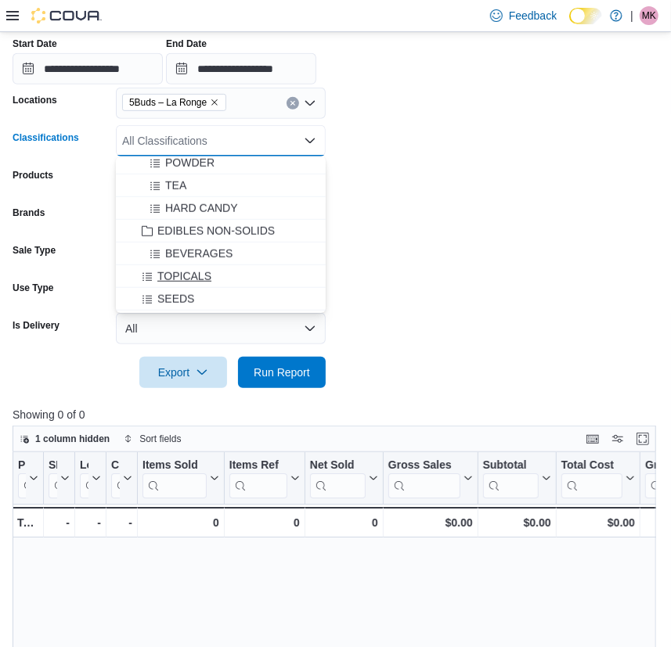
click at [182, 272] on span "TOPICALS" at bounding box center [184, 276] width 54 height 16
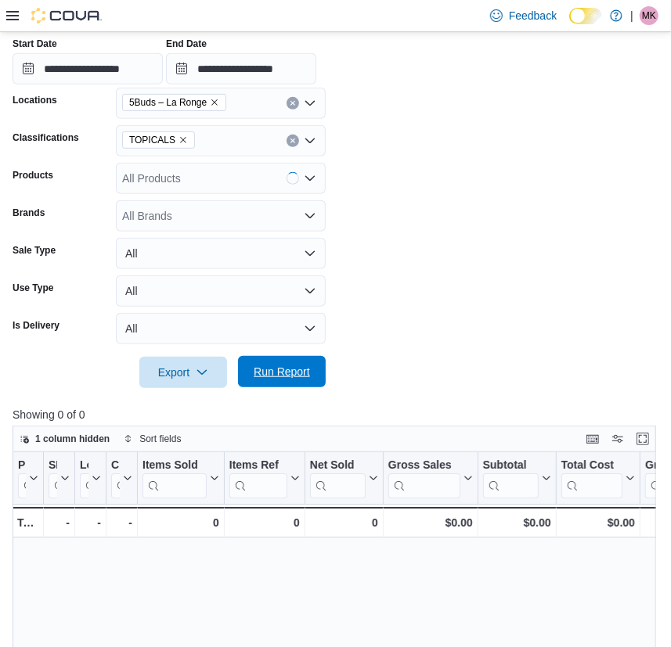
click at [288, 369] on span "Run Report" at bounding box center [282, 372] width 56 height 16
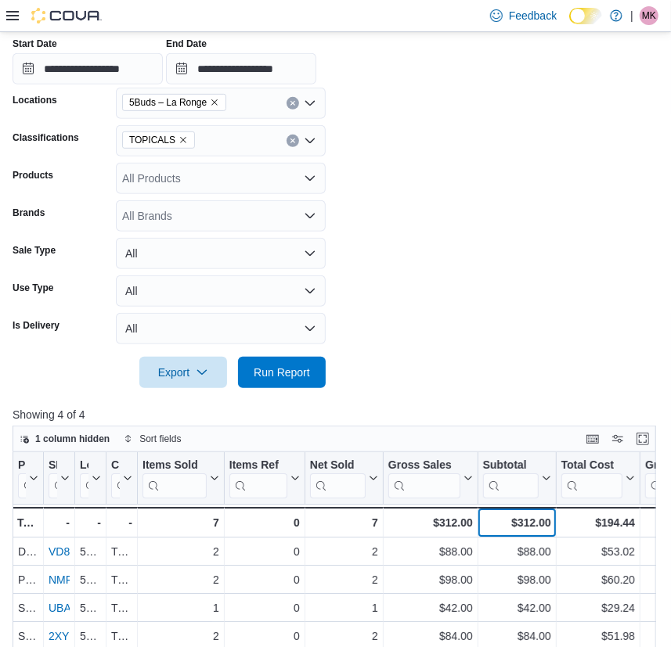
click at [538, 521] on div "$312.00" at bounding box center [517, 522] width 68 height 19
click at [539, 521] on div "$312.00" at bounding box center [517, 522] width 68 height 19
copy div "312.00"
